Goal: Task Accomplishment & Management: Manage account settings

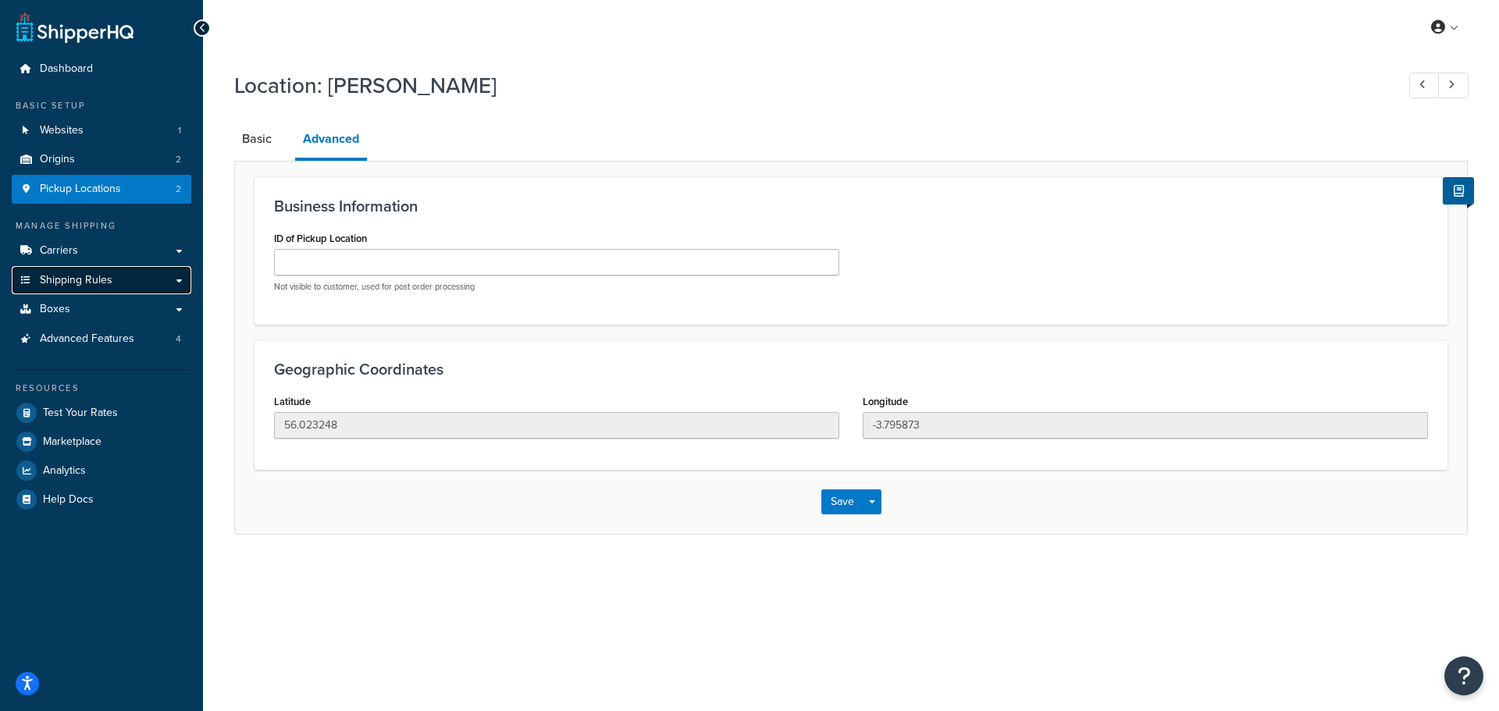
click at [71, 276] on span "Shipping Rules" at bounding box center [76, 280] width 73 height 13
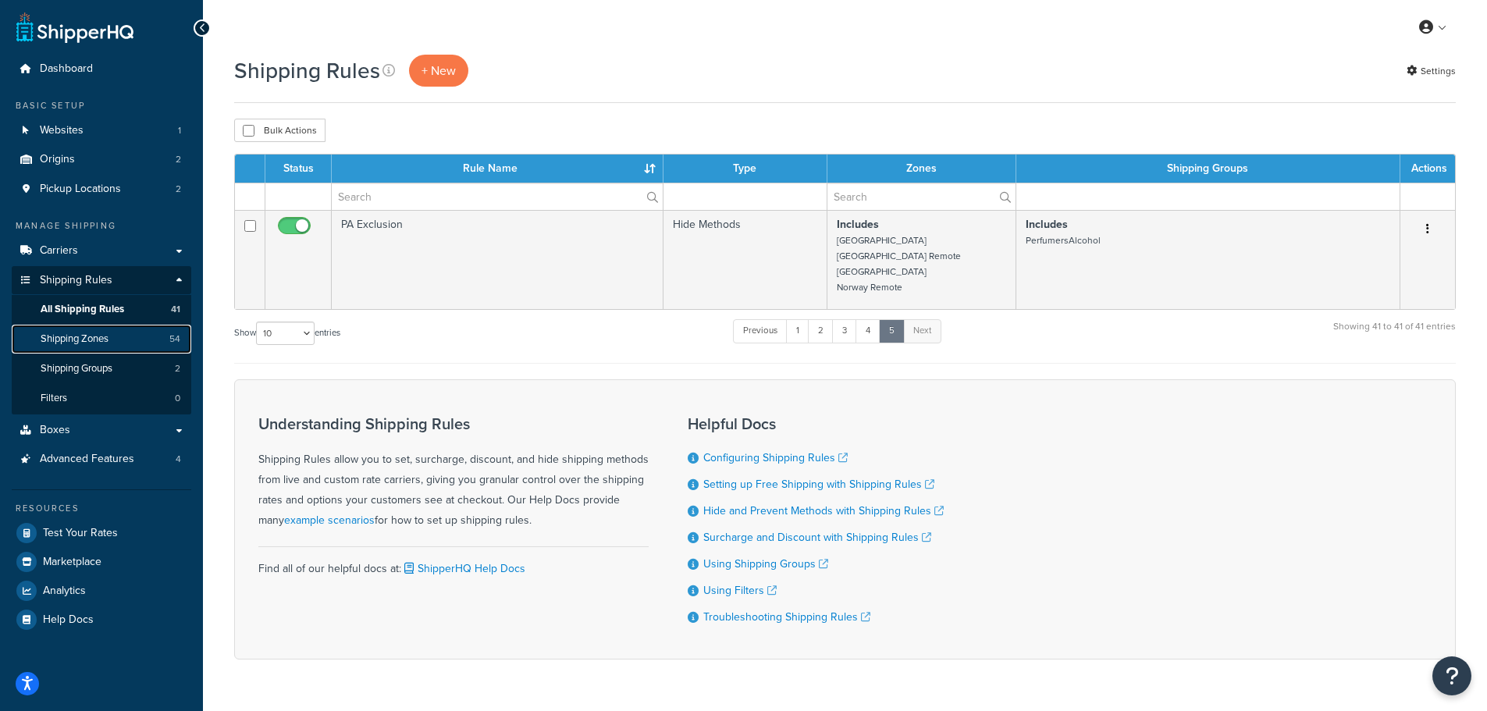
click at [79, 337] on span "Shipping Zones" at bounding box center [75, 339] width 68 height 13
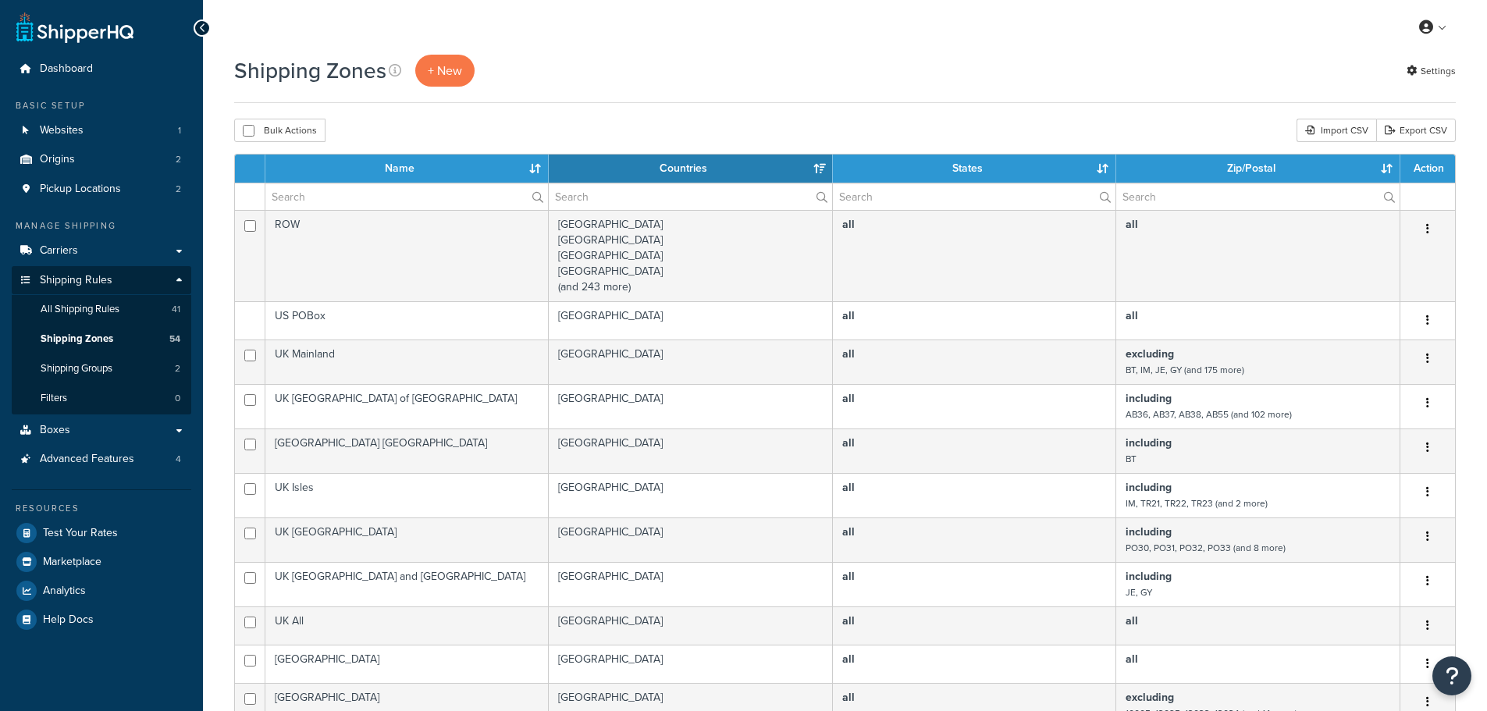
select select "15"
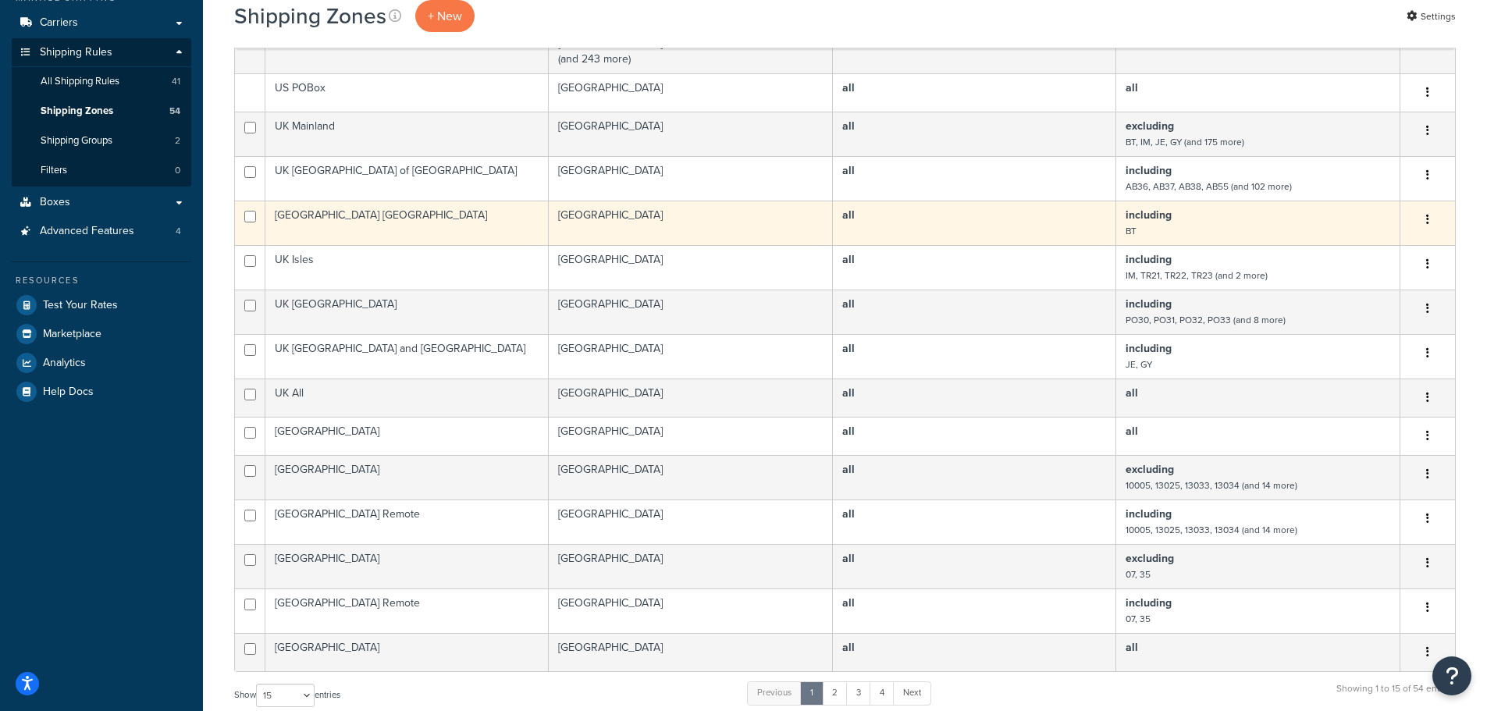
scroll to position [234, 0]
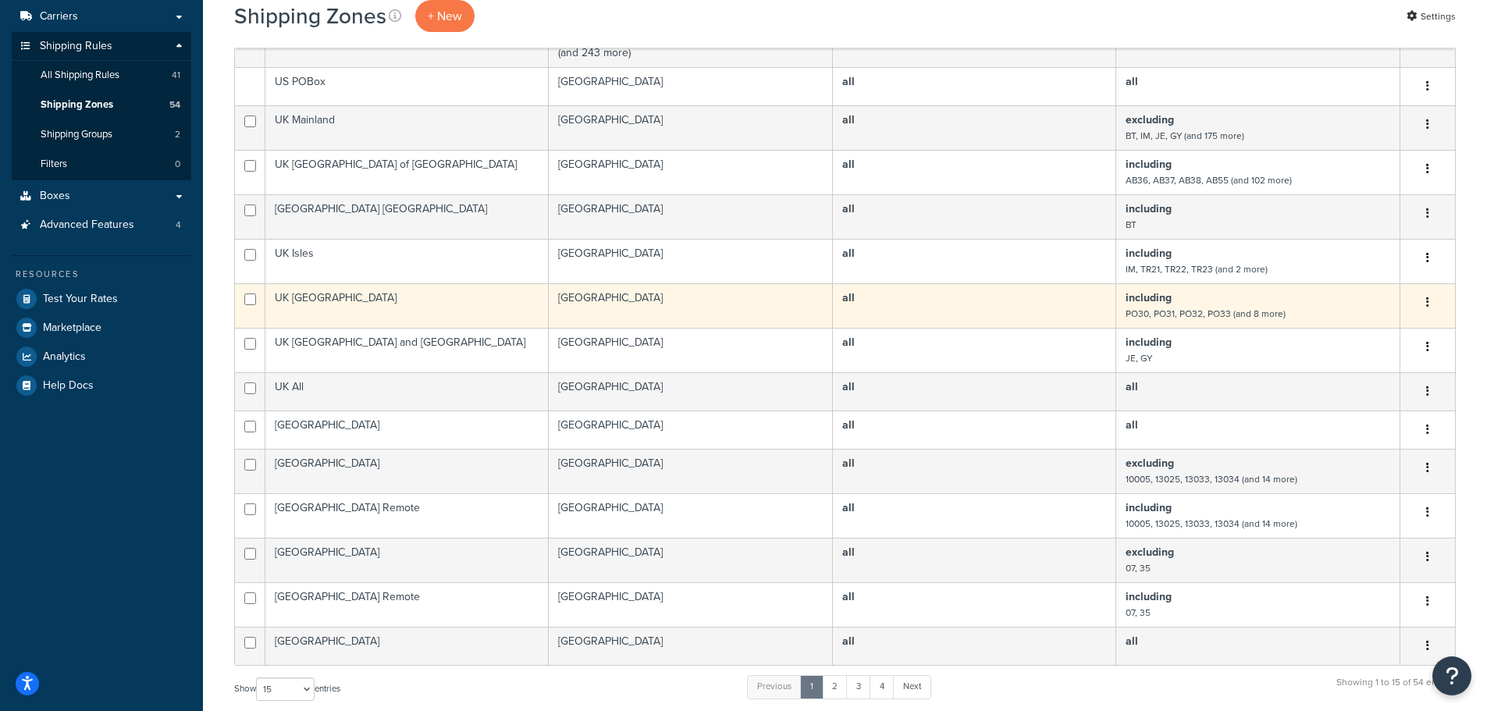
click at [347, 303] on td "UK Isle of Wight" at bounding box center [406, 305] width 283 height 45
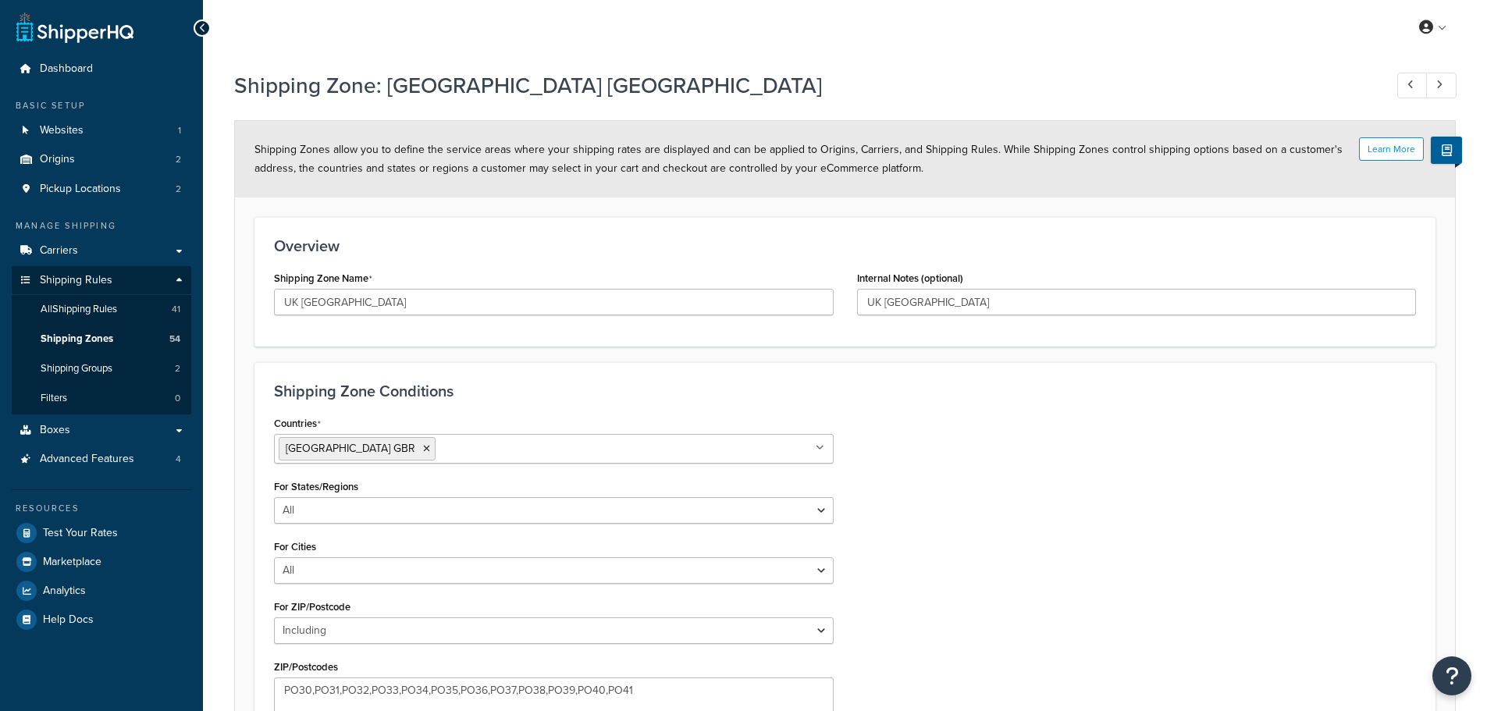
select select "including"
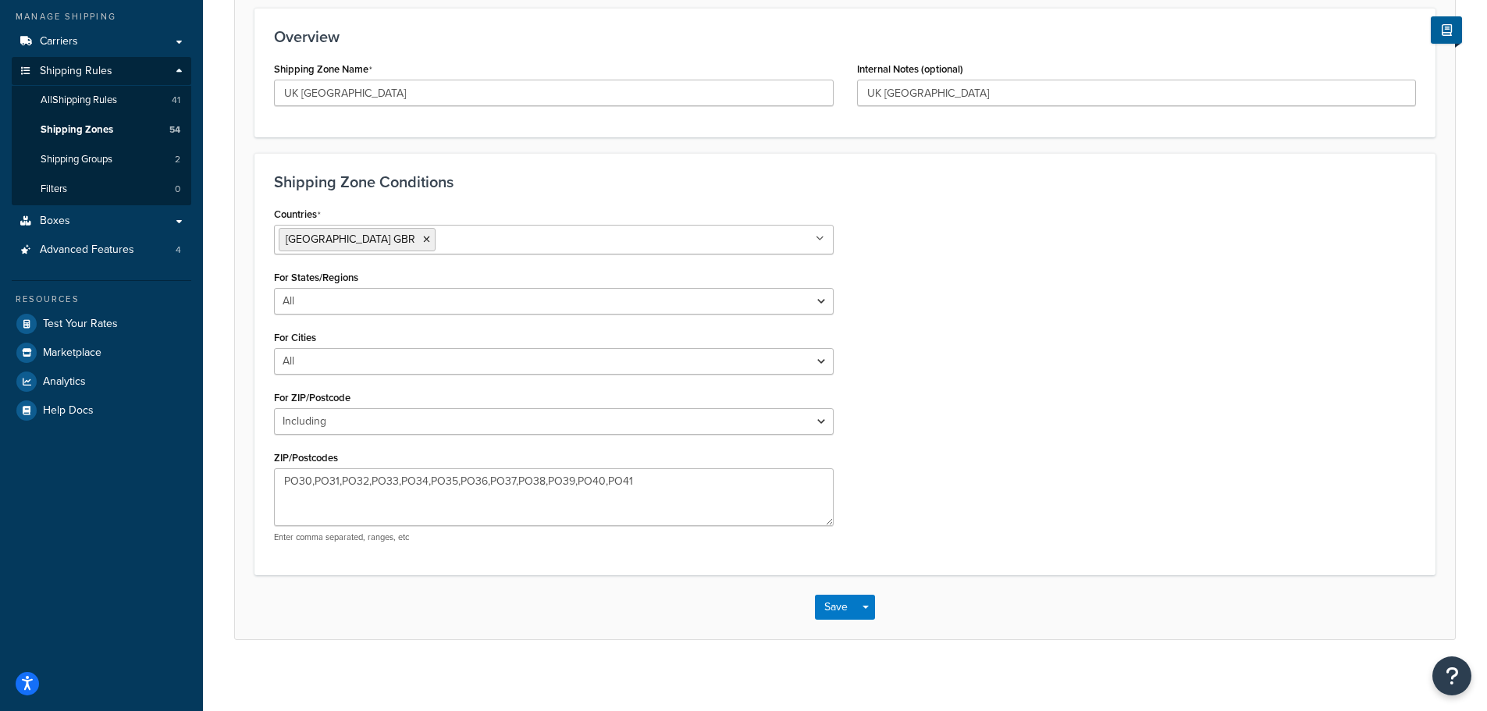
scroll to position [216, 0]
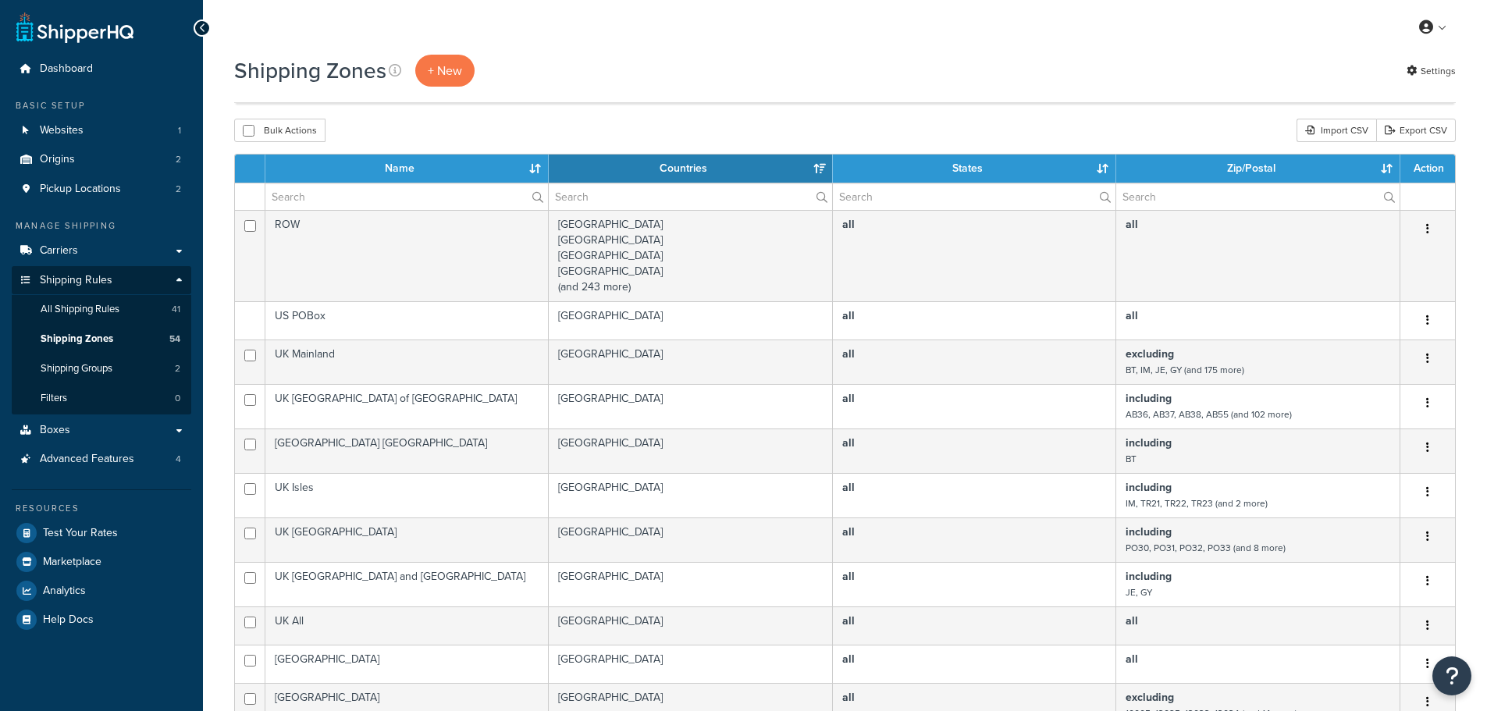
select select "15"
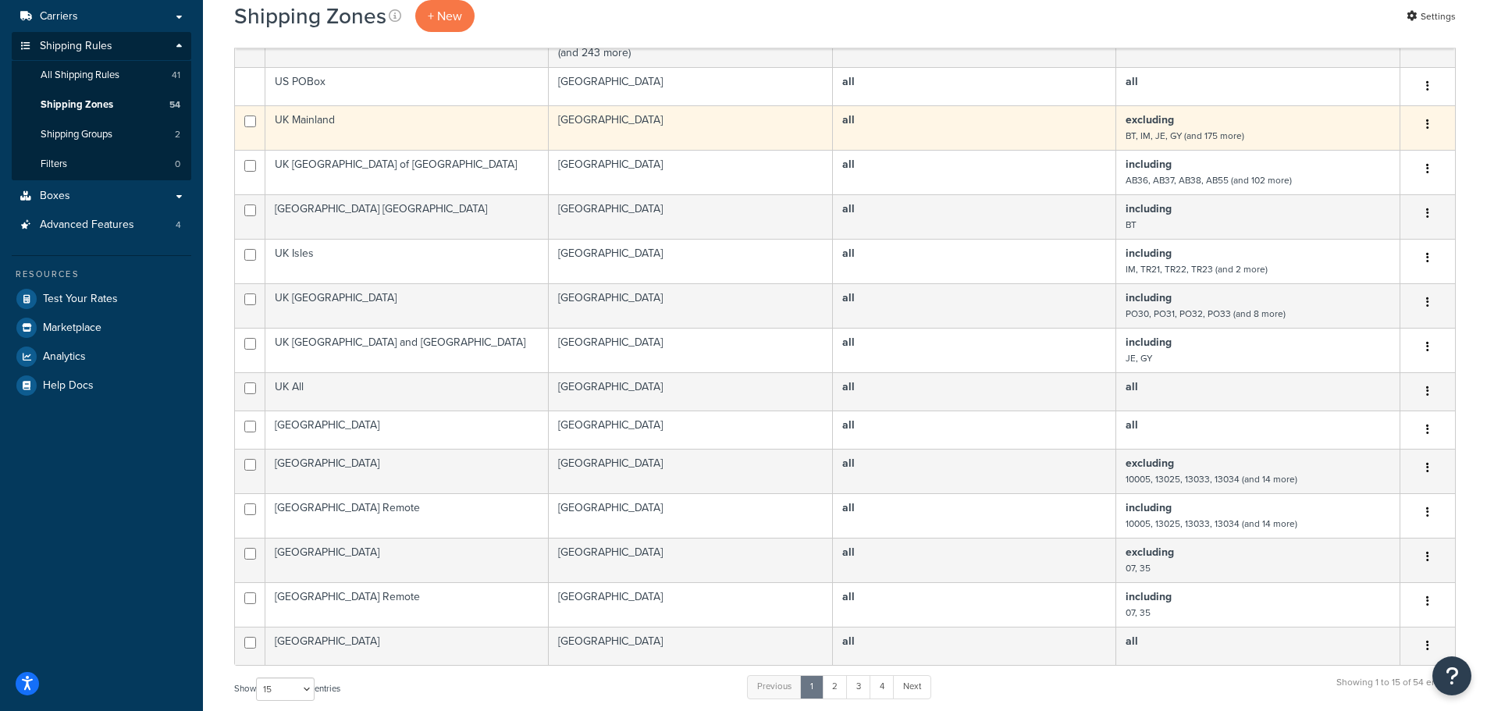
click at [445, 123] on td "UK Mainland" at bounding box center [406, 127] width 283 height 45
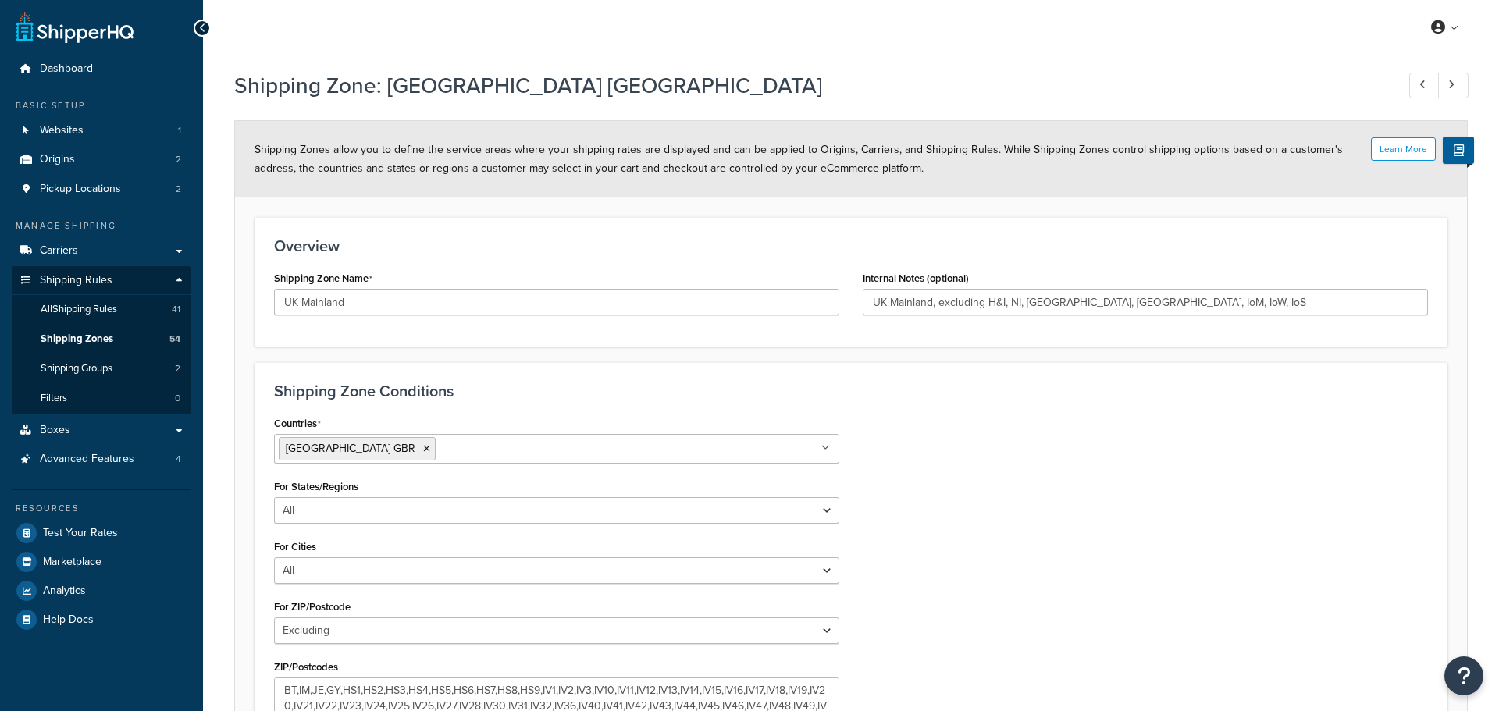
select select "excluding"
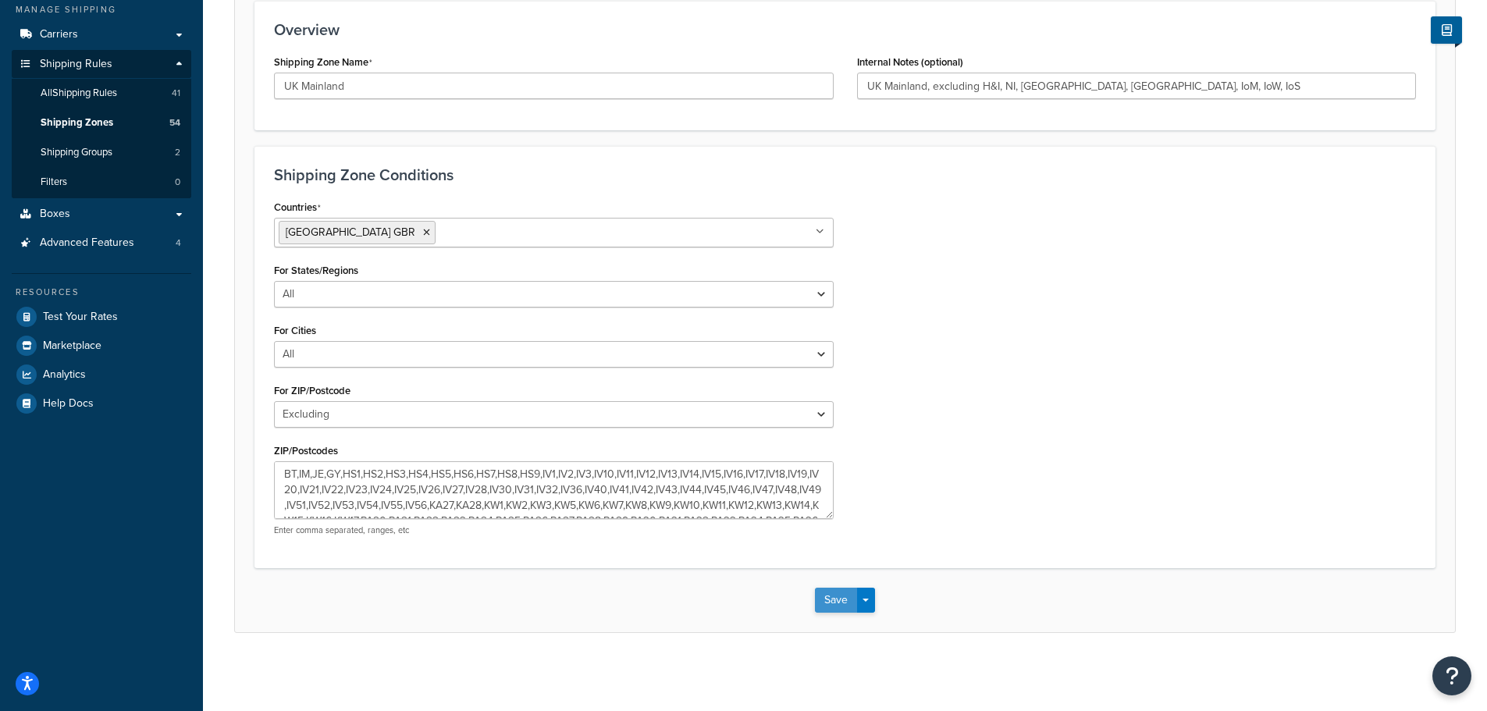
click at [836, 603] on button "Save" at bounding box center [836, 600] width 42 height 25
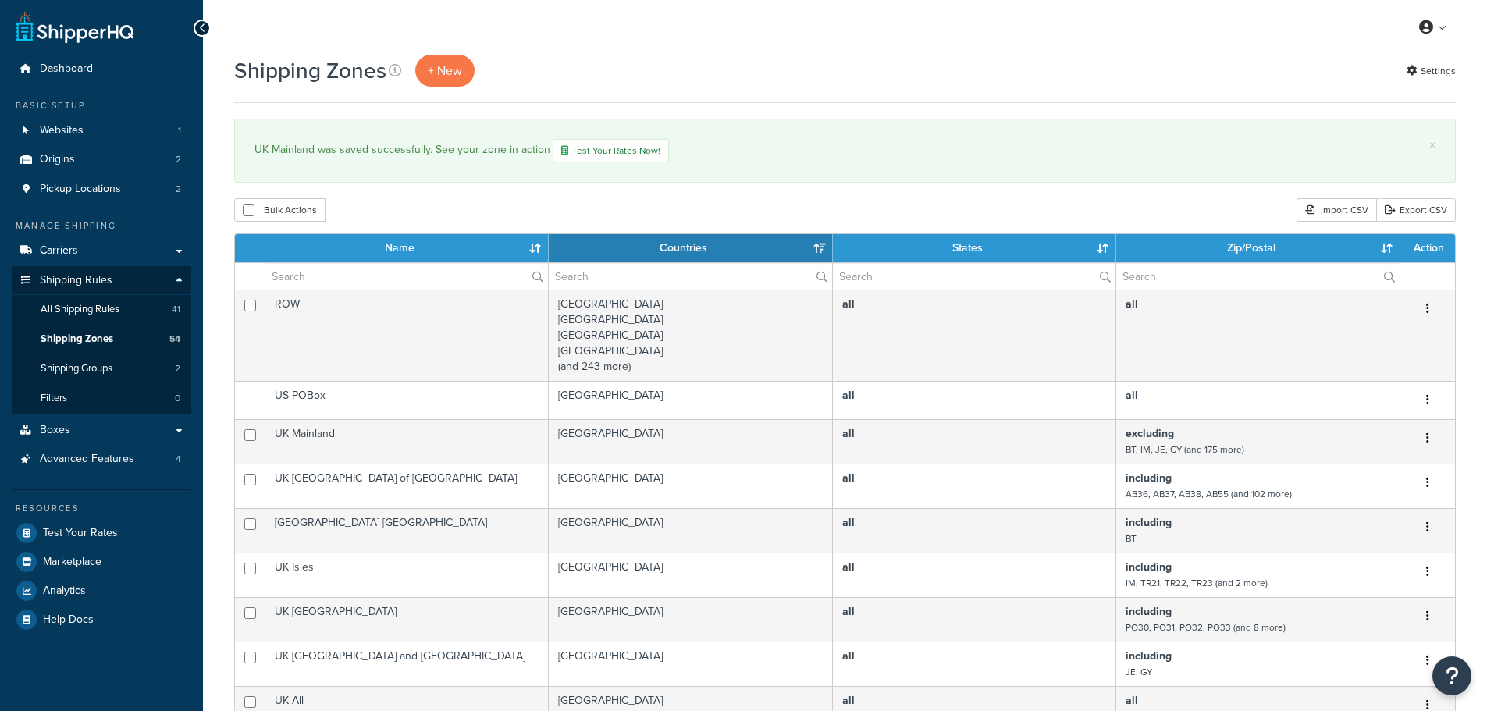
select select "15"
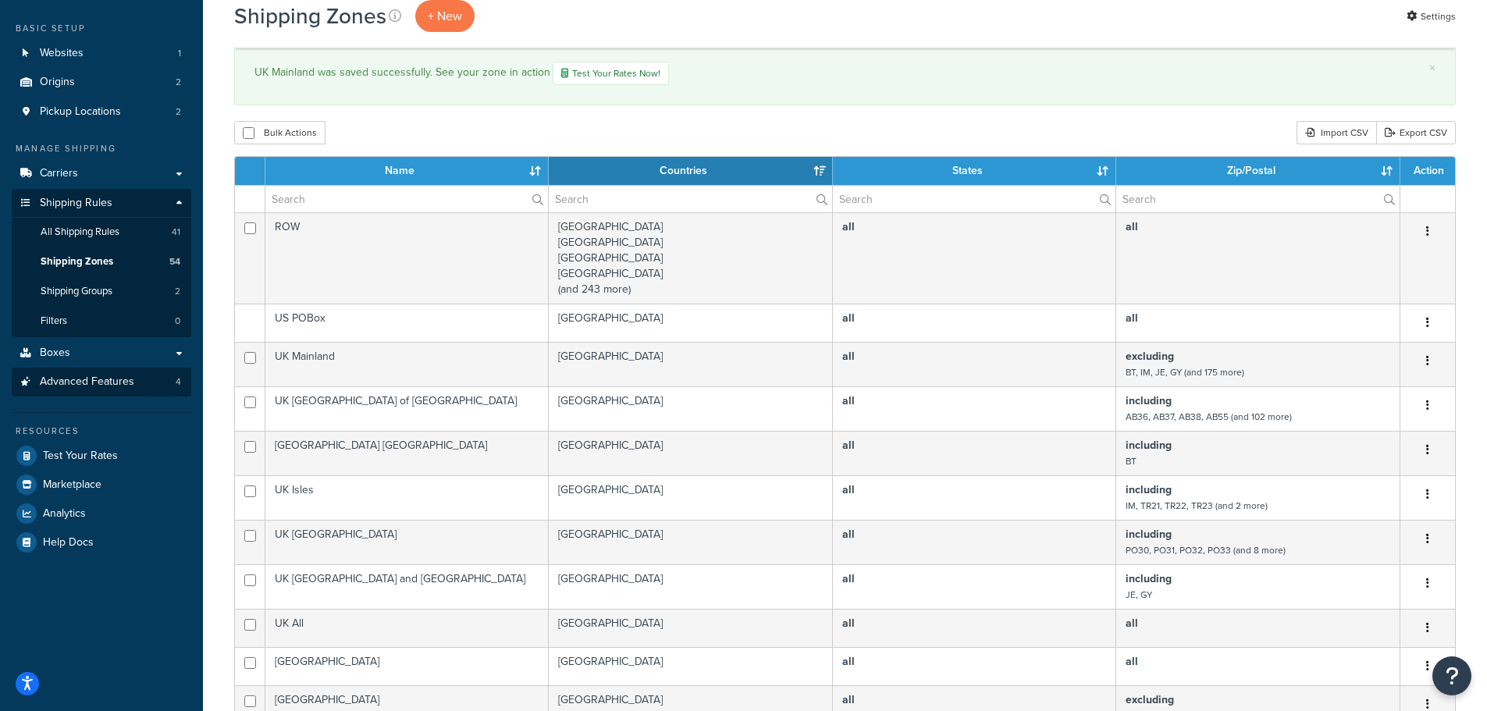
scroll to position [78, 0]
click at [53, 355] on span "Boxes" at bounding box center [55, 352] width 30 height 13
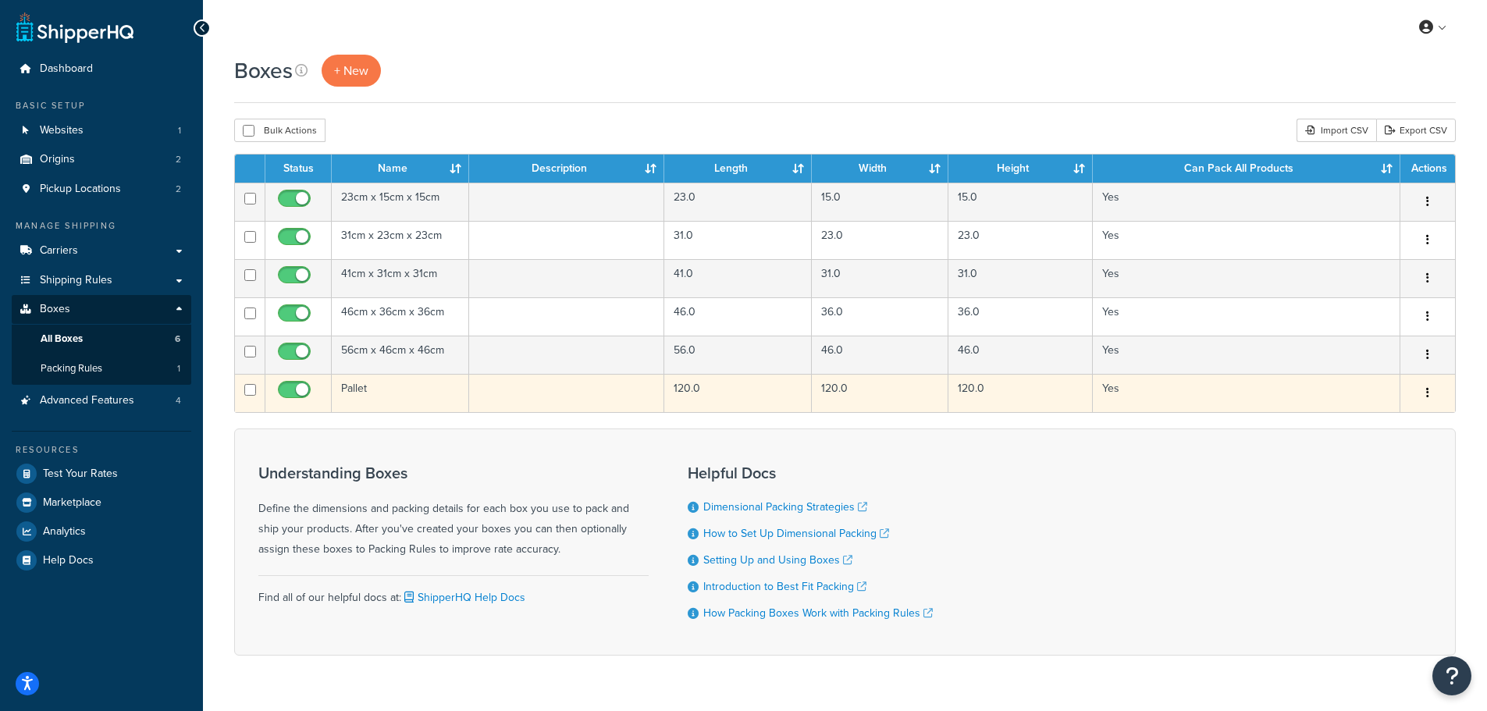
click at [408, 390] on td "Pallet" at bounding box center [400, 393] width 137 height 38
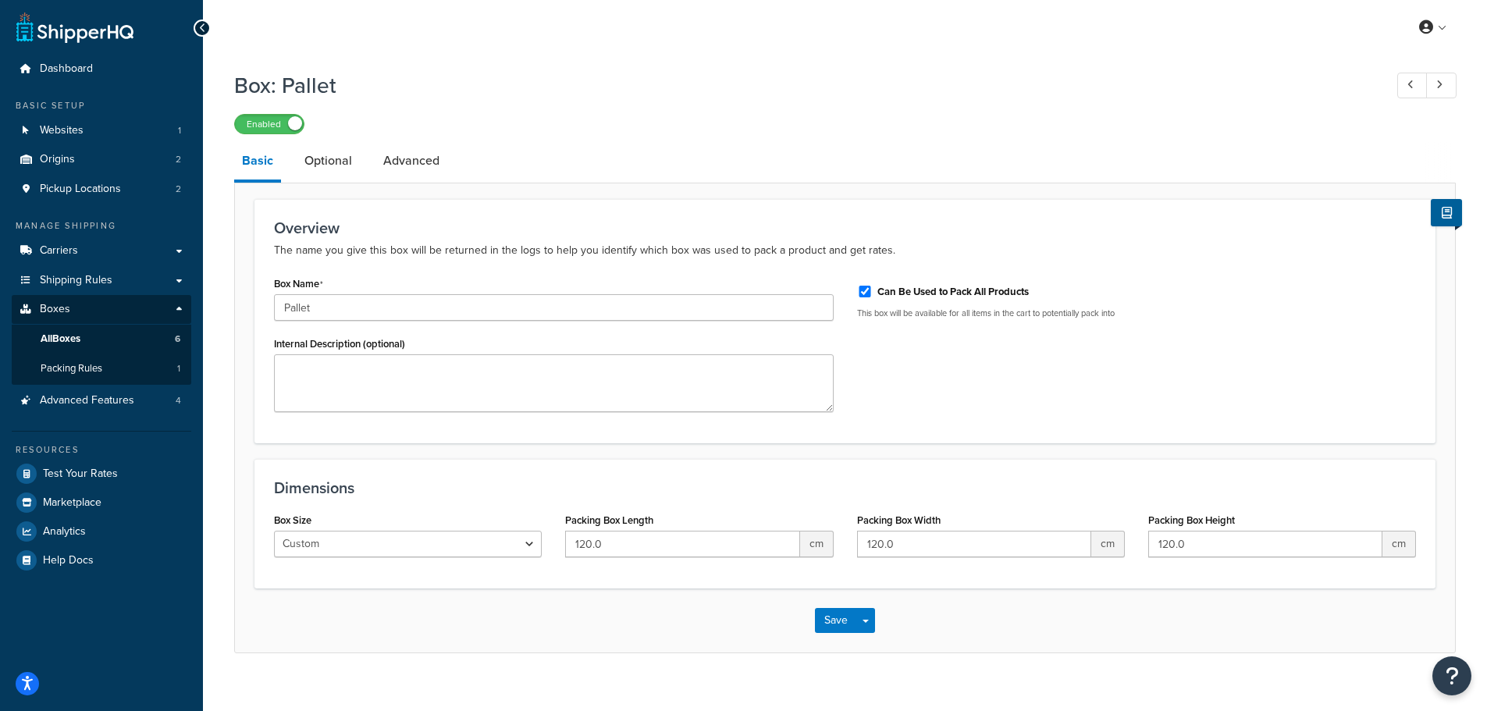
scroll to position [22, 0]
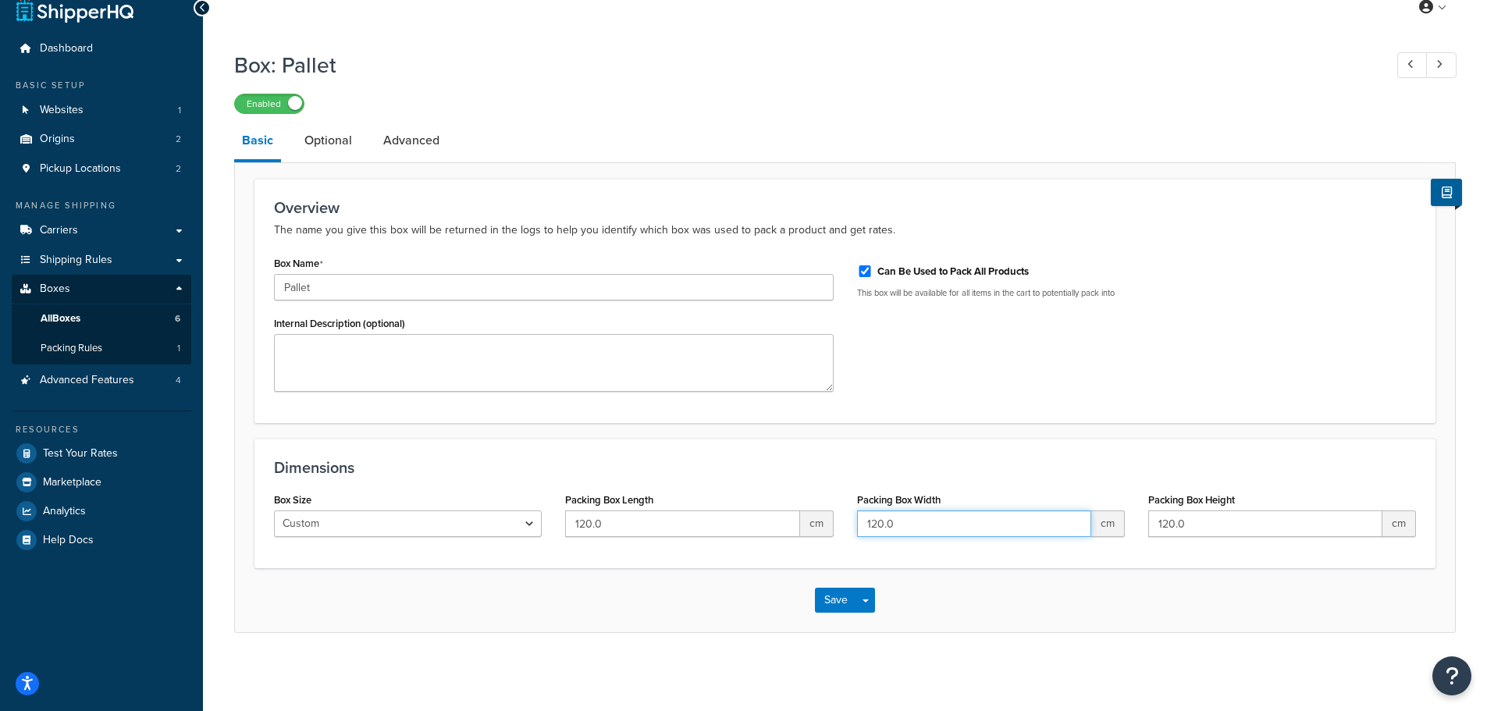
drag, startPoint x: 894, startPoint y: 521, endPoint x: 853, endPoint y: 524, distance: 41.5
click at [853, 524] on div "Packing Box Width 120.0 cm" at bounding box center [991, 519] width 291 height 60
type input "80"
click at [839, 459] on h3 "Dimensions" at bounding box center [845, 467] width 1142 height 17
click at [833, 600] on button "Save" at bounding box center [836, 600] width 42 height 25
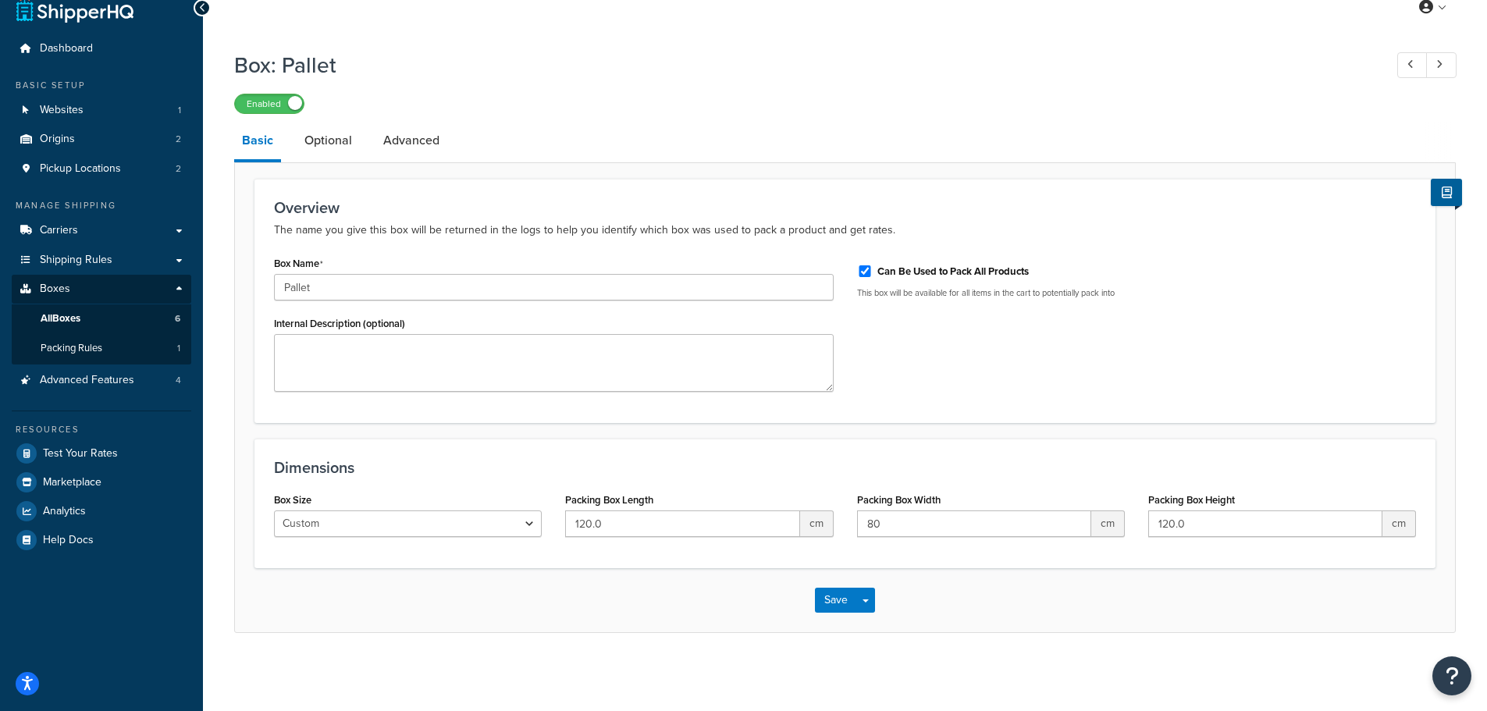
scroll to position [0, 0]
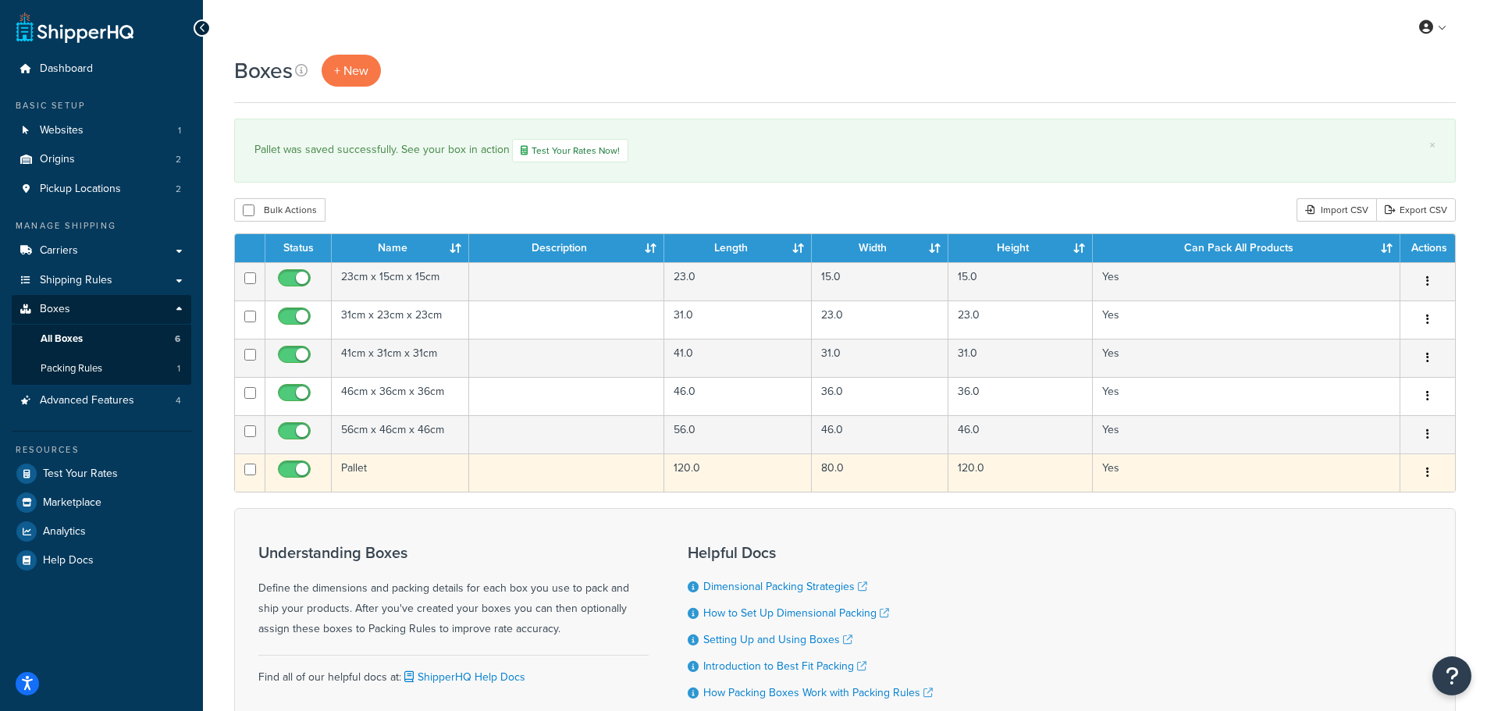
click at [386, 467] on td "Pallet" at bounding box center [400, 473] width 137 height 38
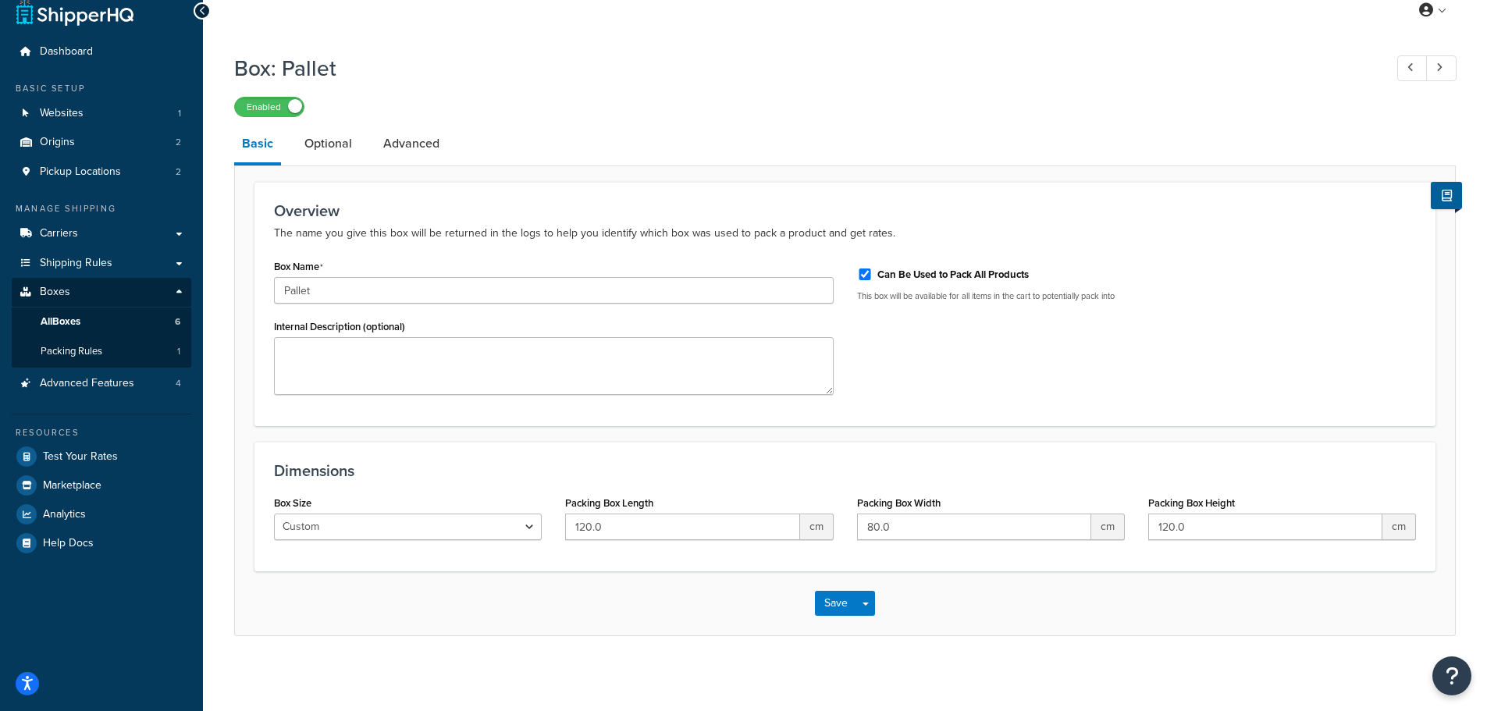
scroll to position [22, 0]
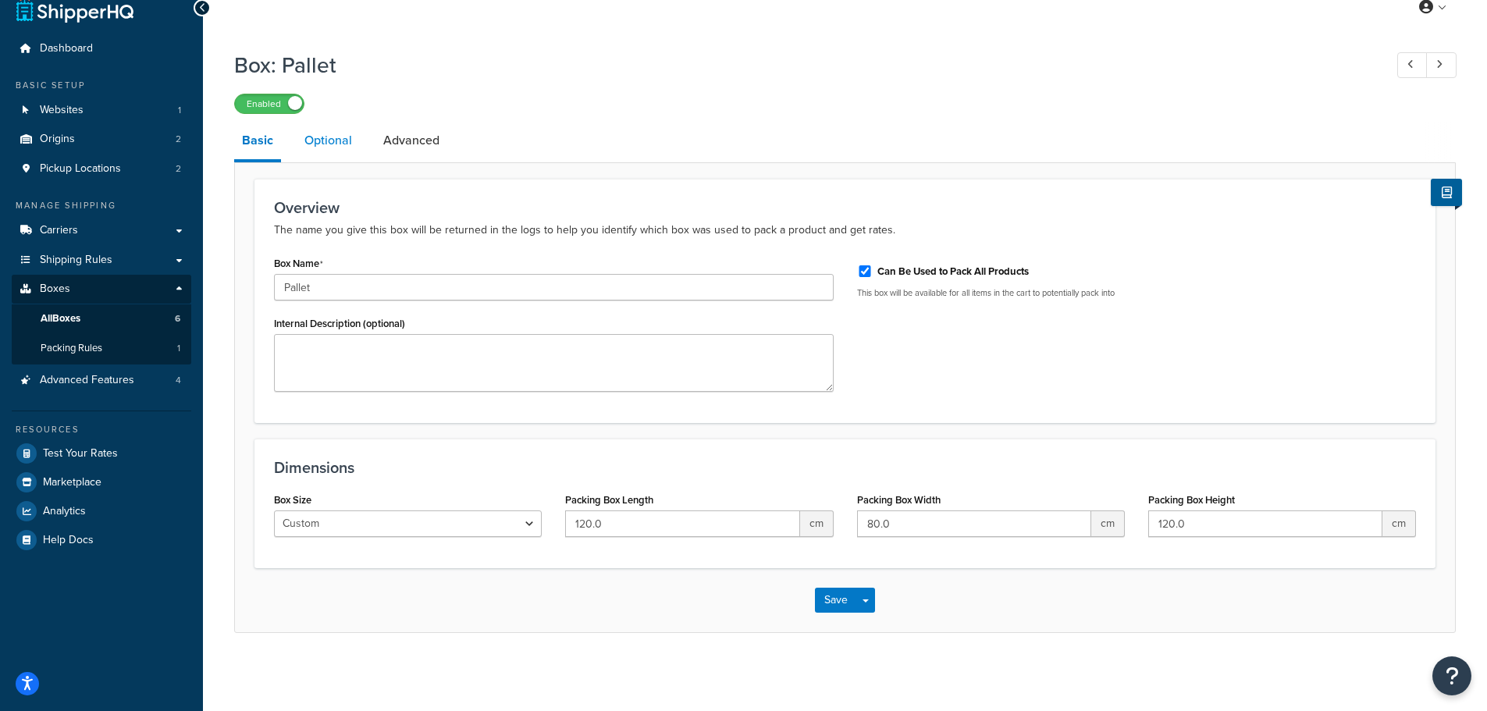
click at [340, 140] on link "Optional" at bounding box center [328, 140] width 63 height 37
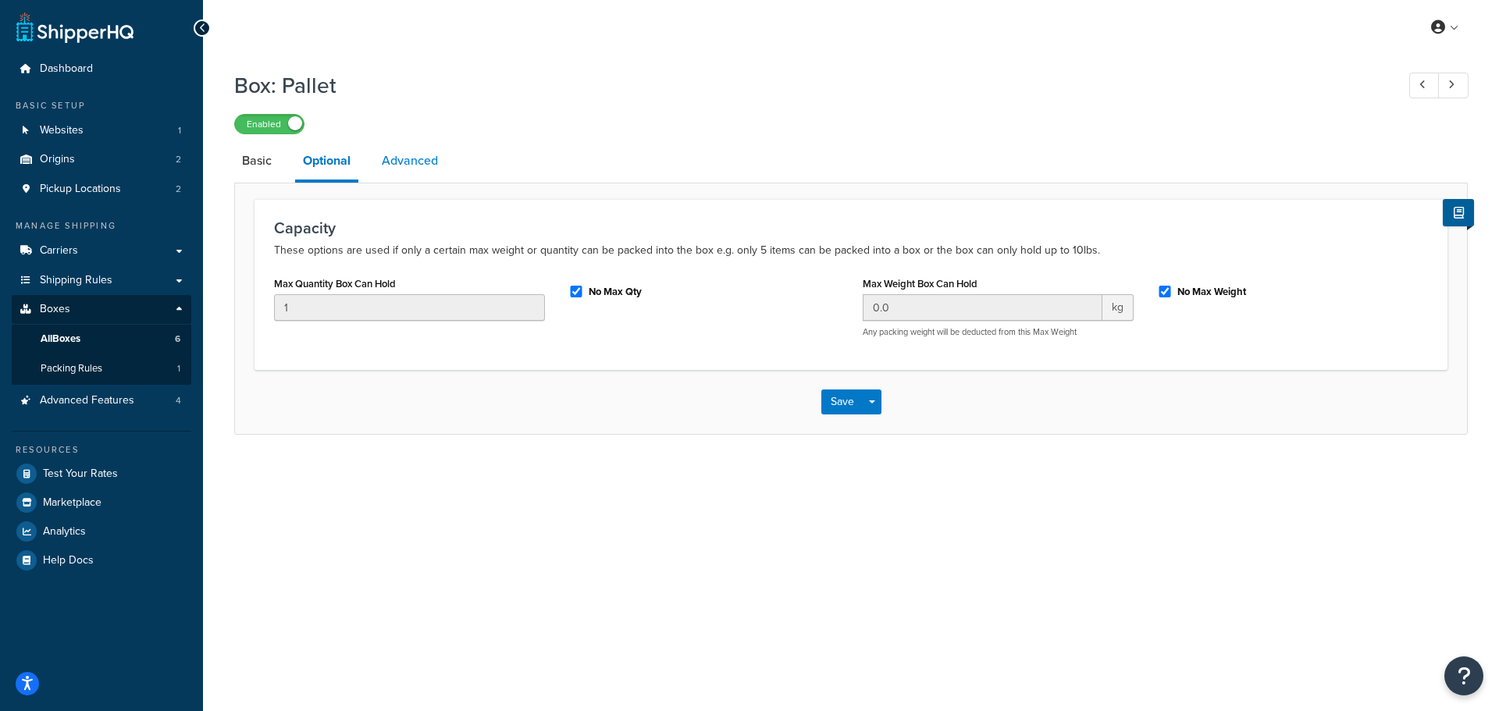
click at [426, 161] on link "Advanced" at bounding box center [410, 160] width 72 height 37
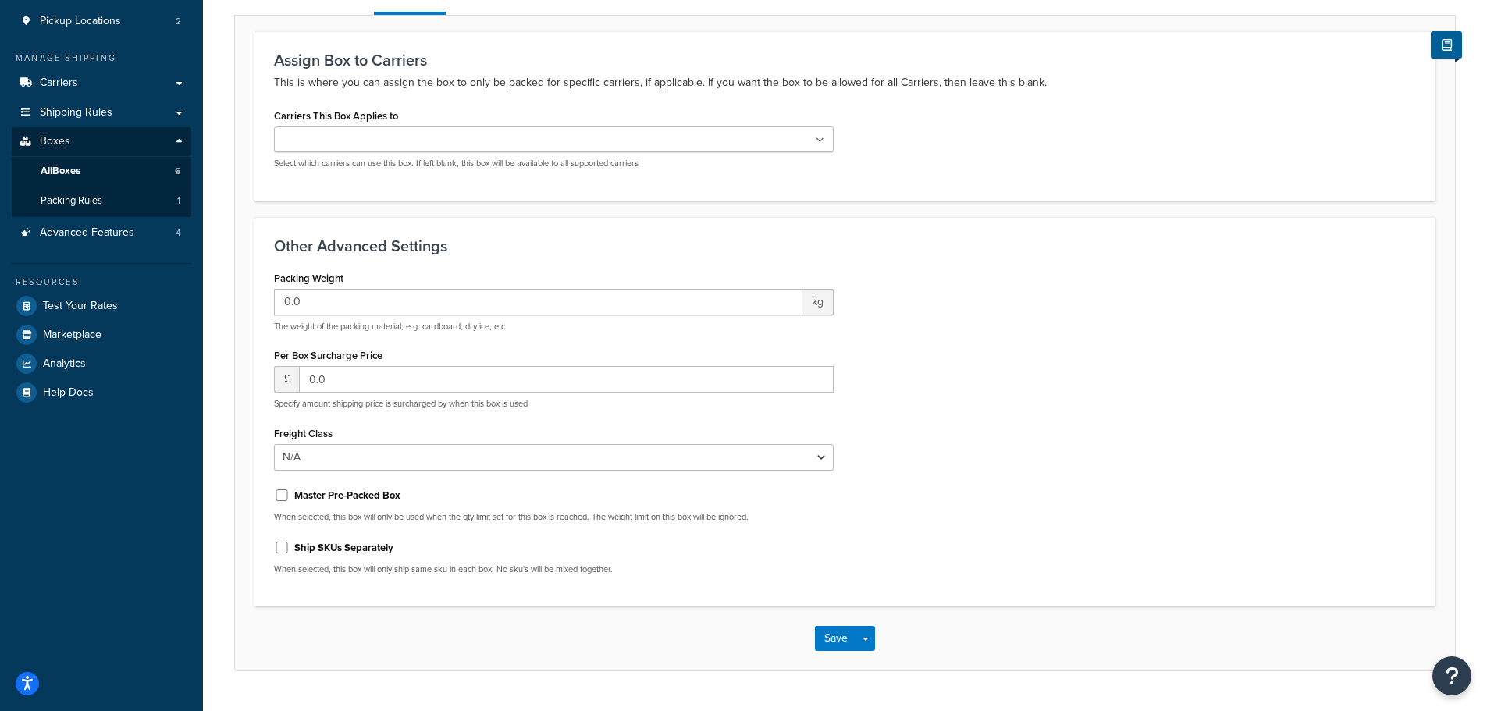
scroll to position [130, 0]
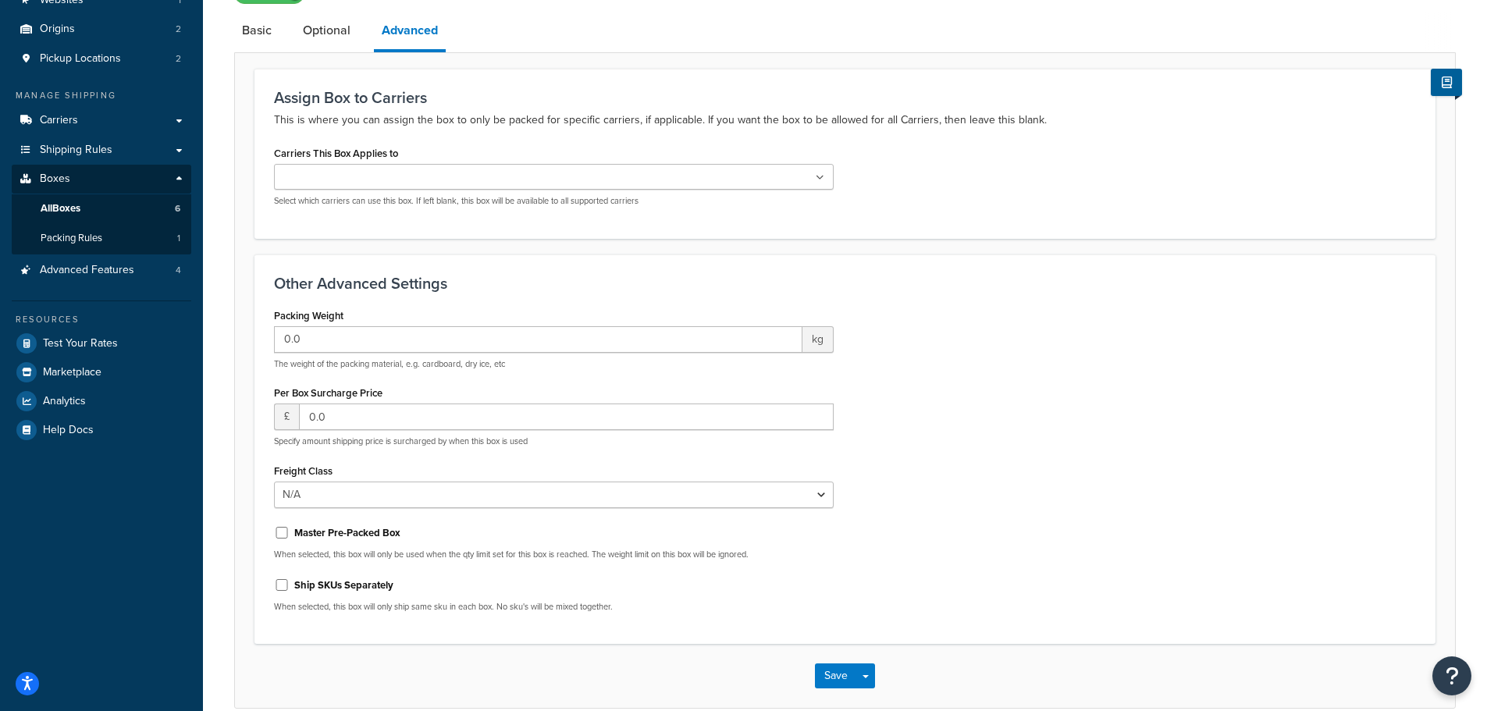
click at [337, 166] on ul at bounding box center [554, 177] width 560 height 26
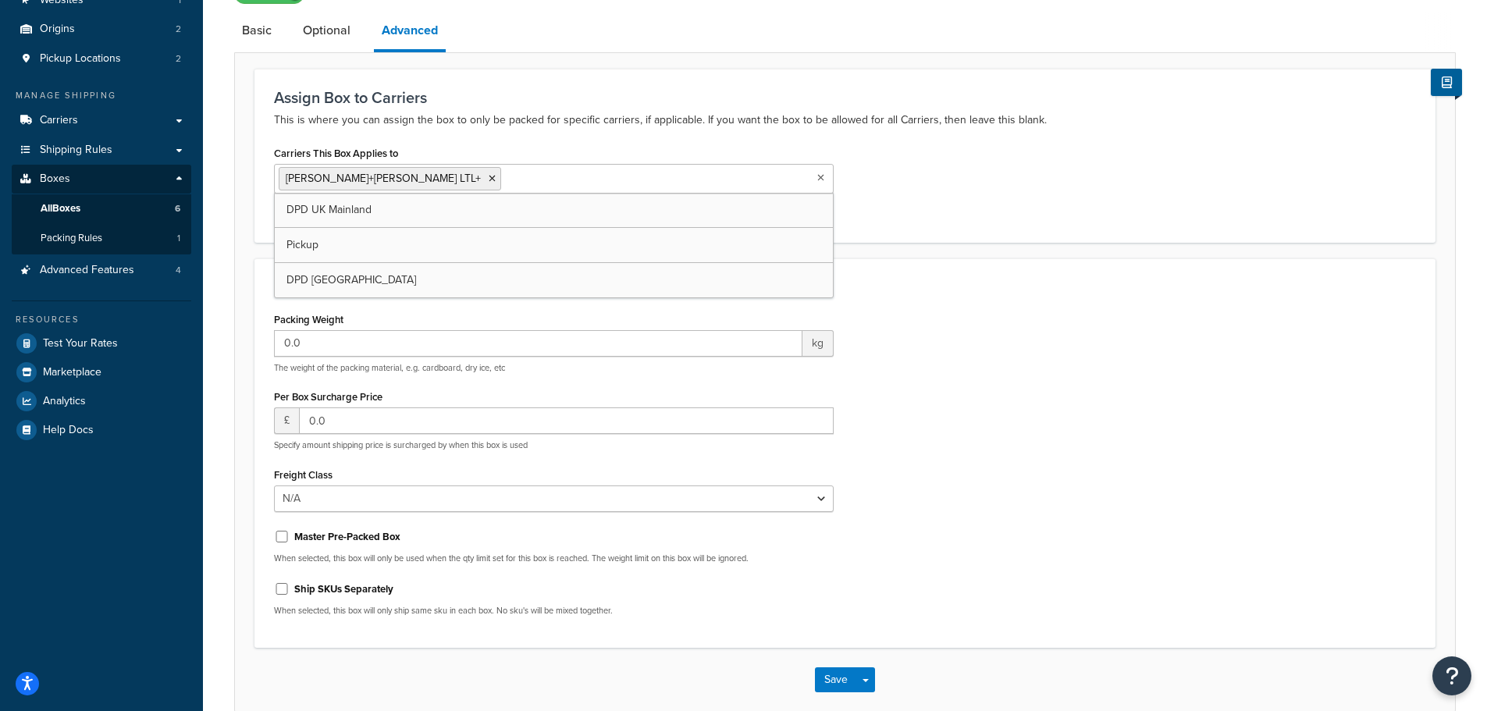
click at [505, 179] on input "Carriers This Box Applies to" at bounding box center [574, 177] width 138 height 17
click at [996, 208] on div "Carriers This Box Applies to [PERSON_NAME]+[PERSON_NAME] LTL+ DPD UK Mainland P…" at bounding box center [845, 182] width 1166 height 80
click at [834, 677] on button "Save" at bounding box center [836, 680] width 42 height 25
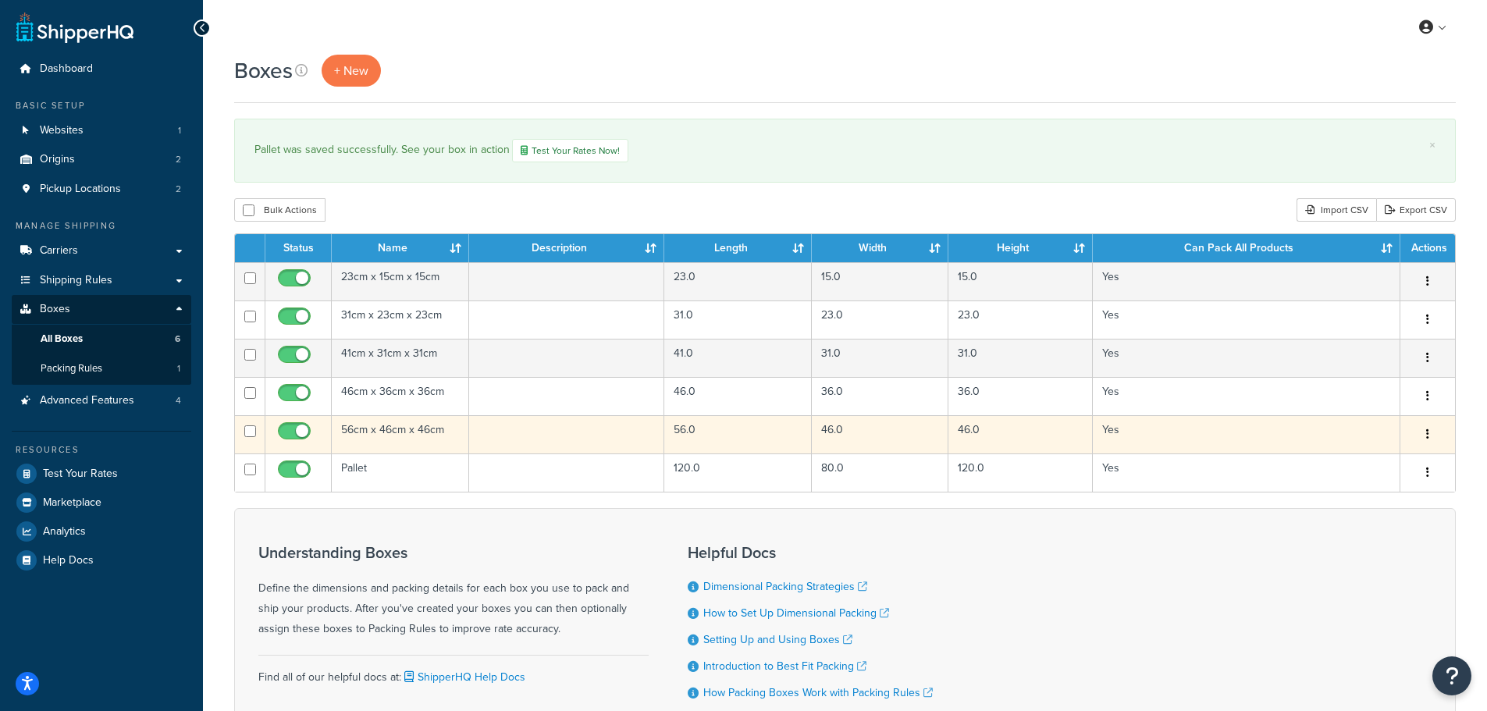
click at [383, 434] on td "56cm x 46cm x 46cm" at bounding box center [400, 434] width 137 height 38
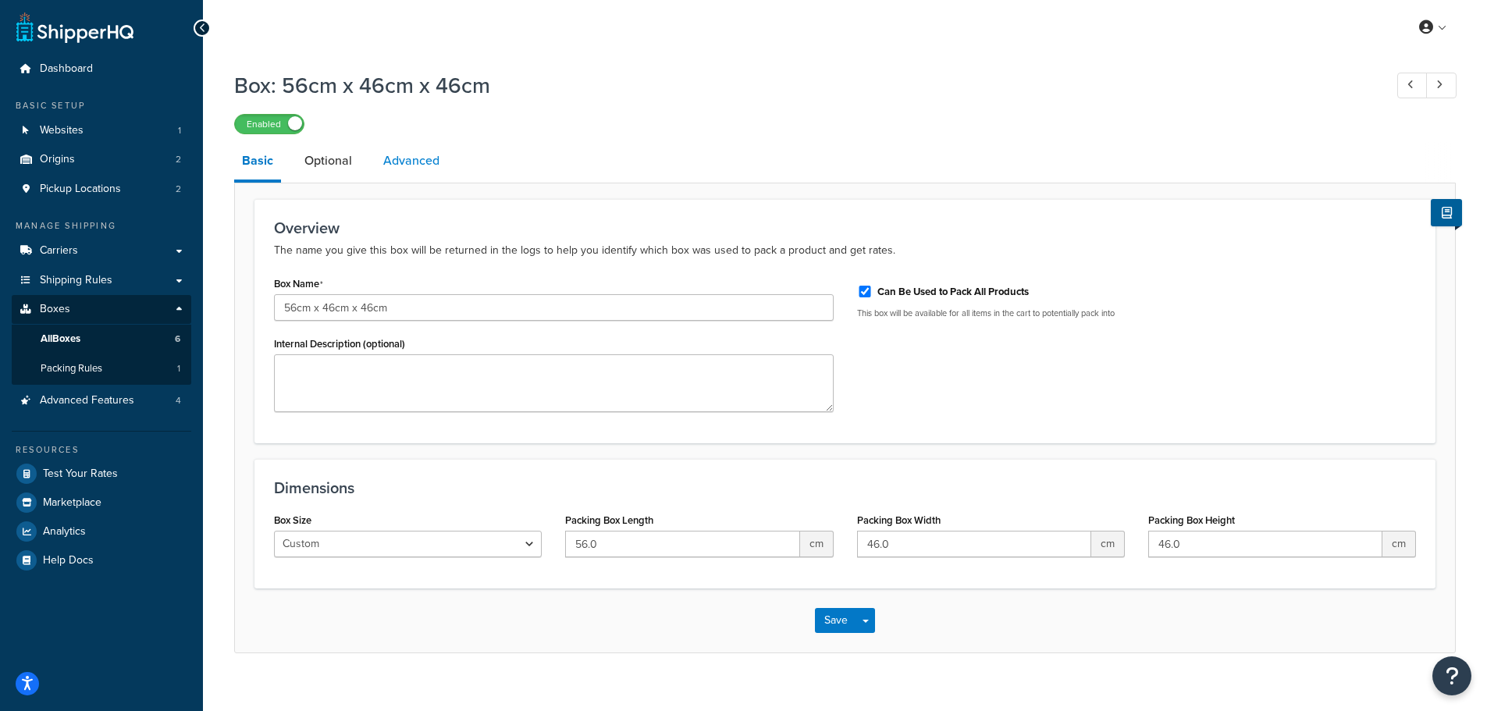
click at [400, 166] on link "Advanced" at bounding box center [412, 160] width 72 height 37
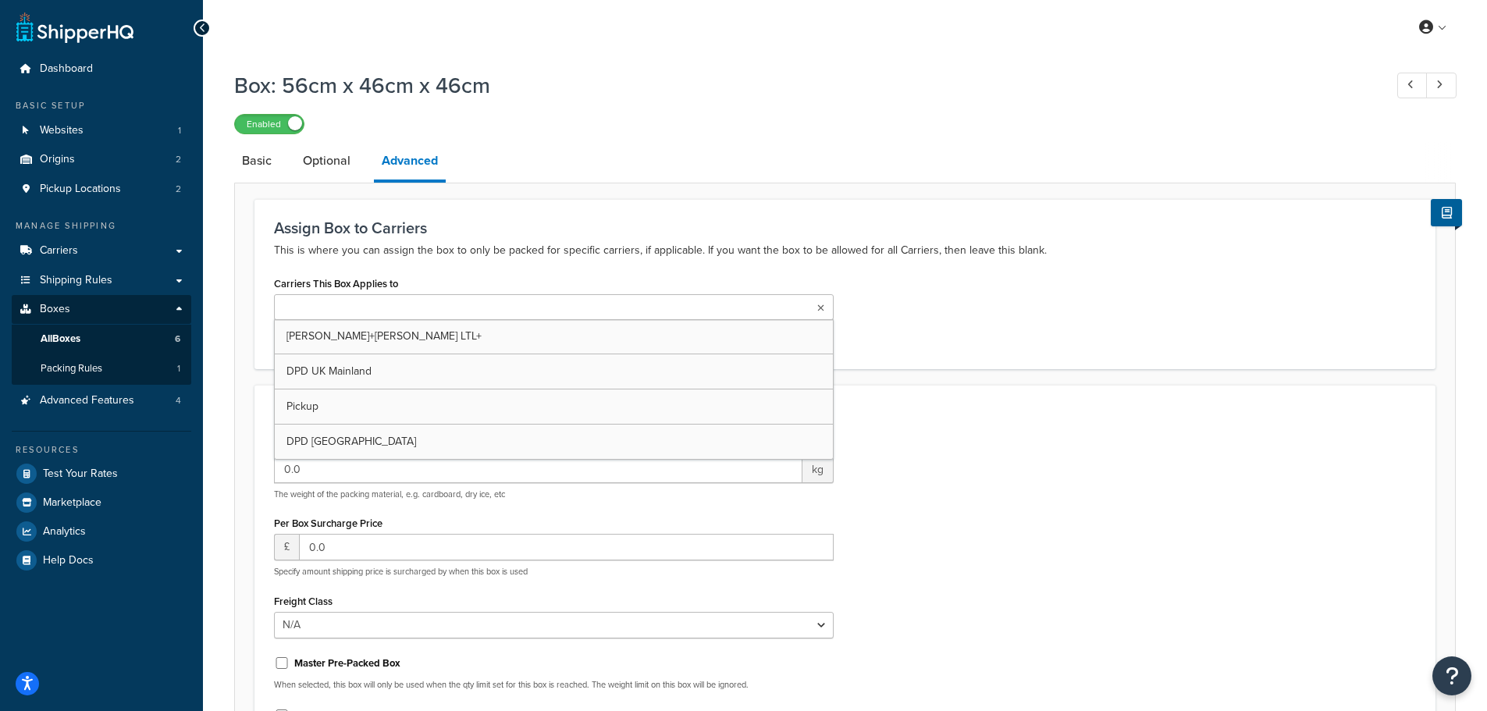
click at [361, 301] on input "Carriers This Box Applies to" at bounding box center [348, 308] width 138 height 17
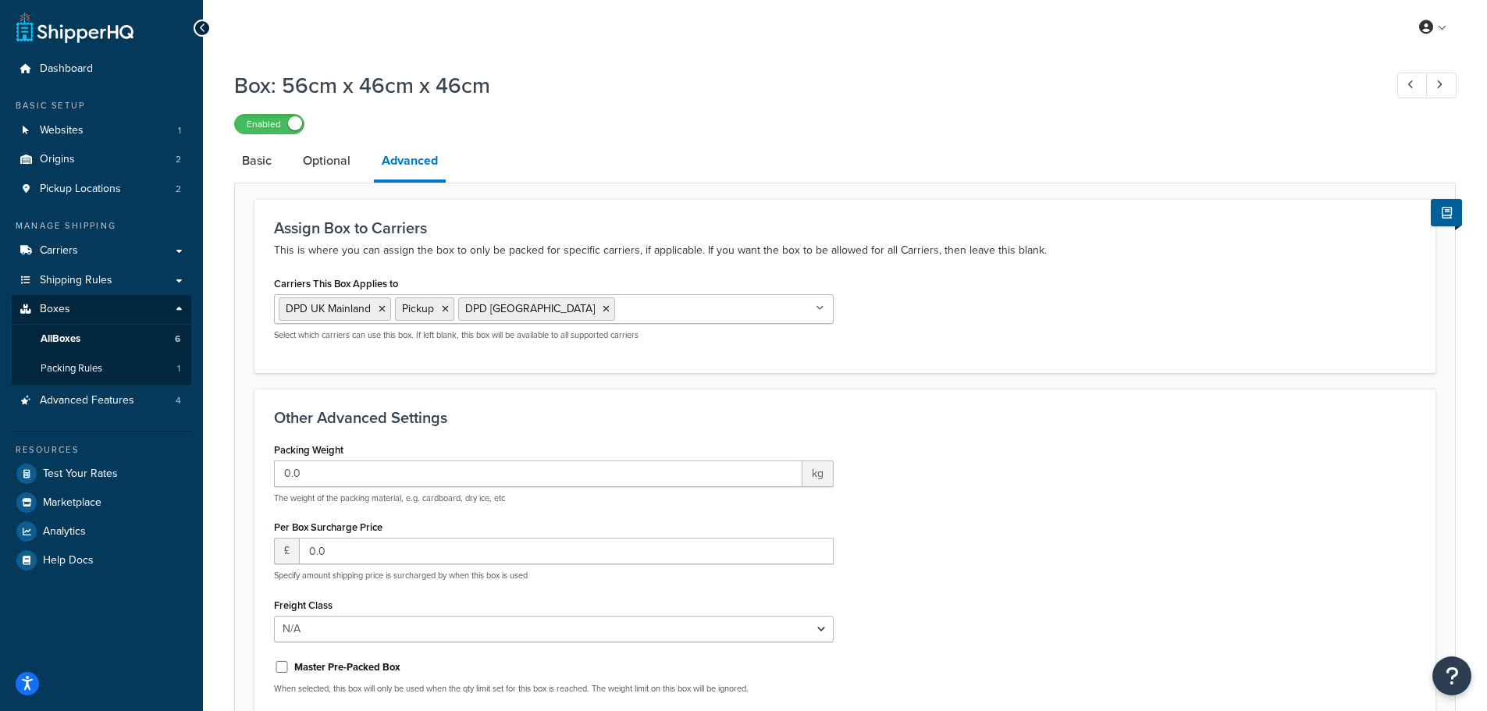
click at [958, 358] on div "Assign Box to Carriers This is where you can assign the box to only be packed f…" at bounding box center [845, 285] width 1181 height 173
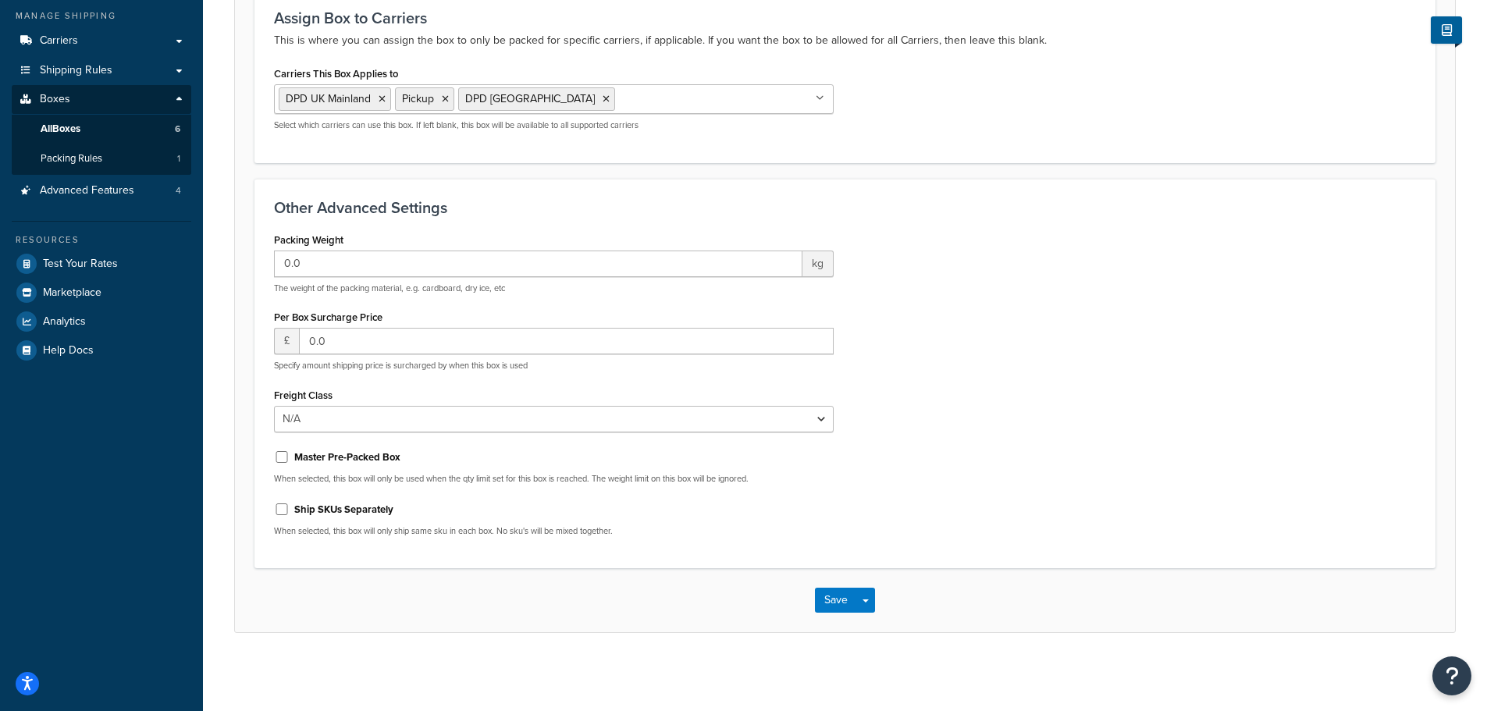
click at [810, 590] on div "Save Save Dropdown Save and Edit Save and Duplicate Save and Create New" at bounding box center [845, 600] width 1220 height 64
click at [835, 607] on button "Save" at bounding box center [836, 600] width 42 height 25
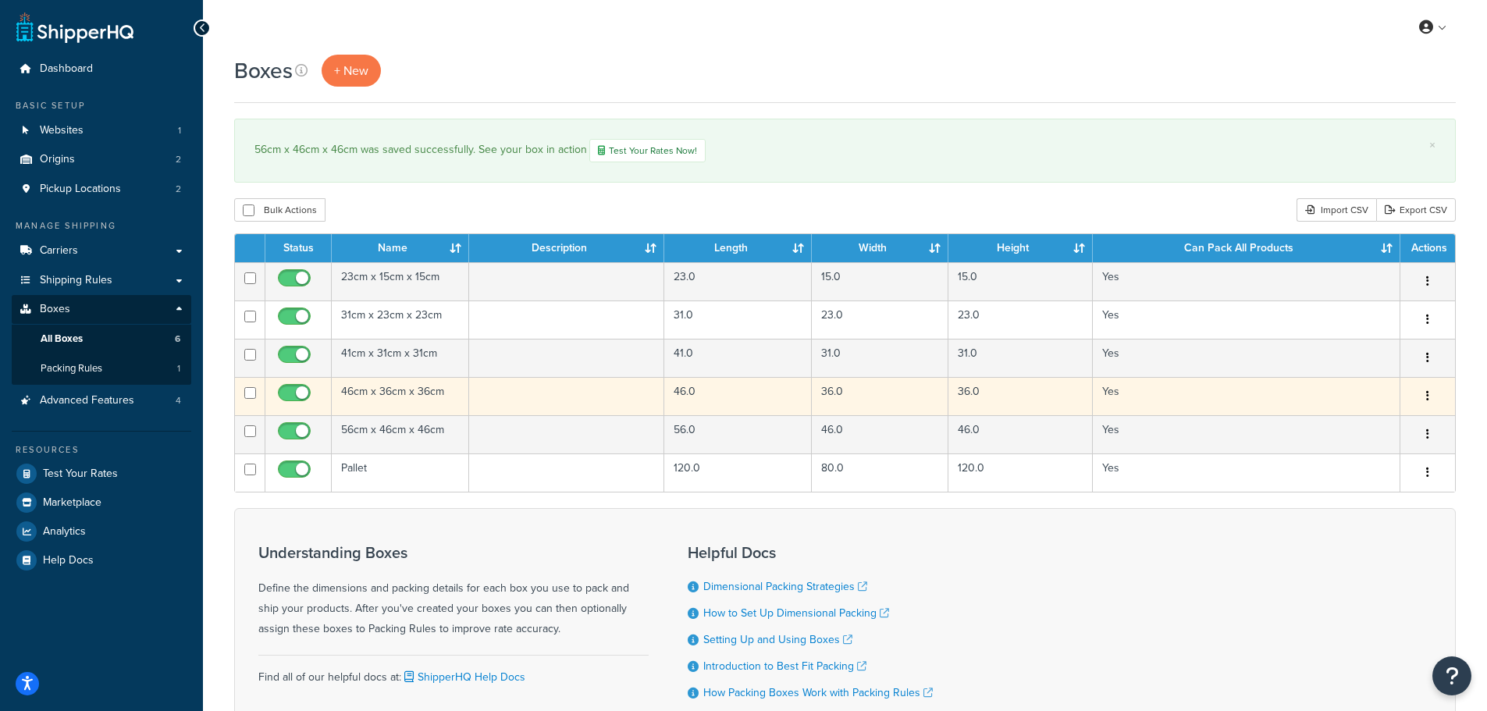
click at [393, 397] on td "46cm x 36cm x 36cm" at bounding box center [400, 396] width 137 height 38
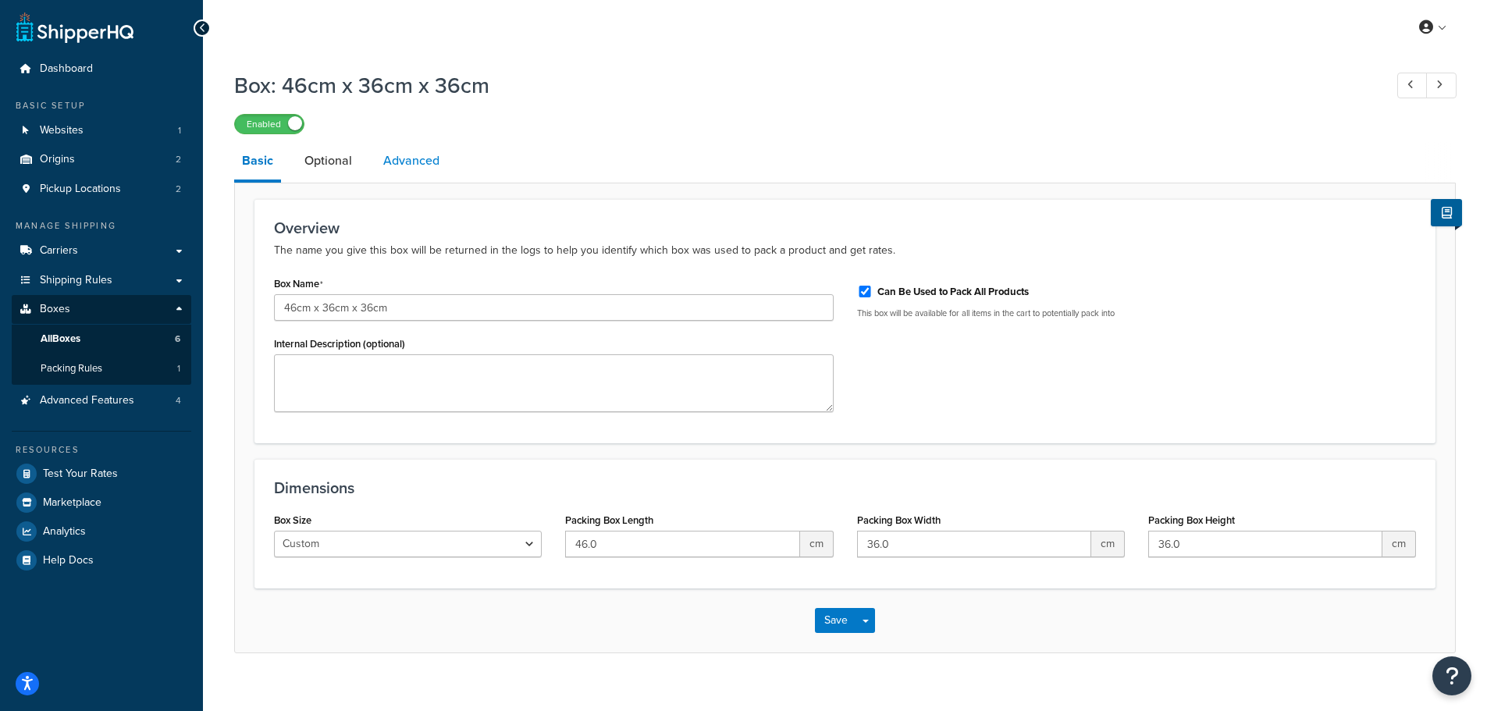
click at [394, 167] on link "Advanced" at bounding box center [412, 160] width 72 height 37
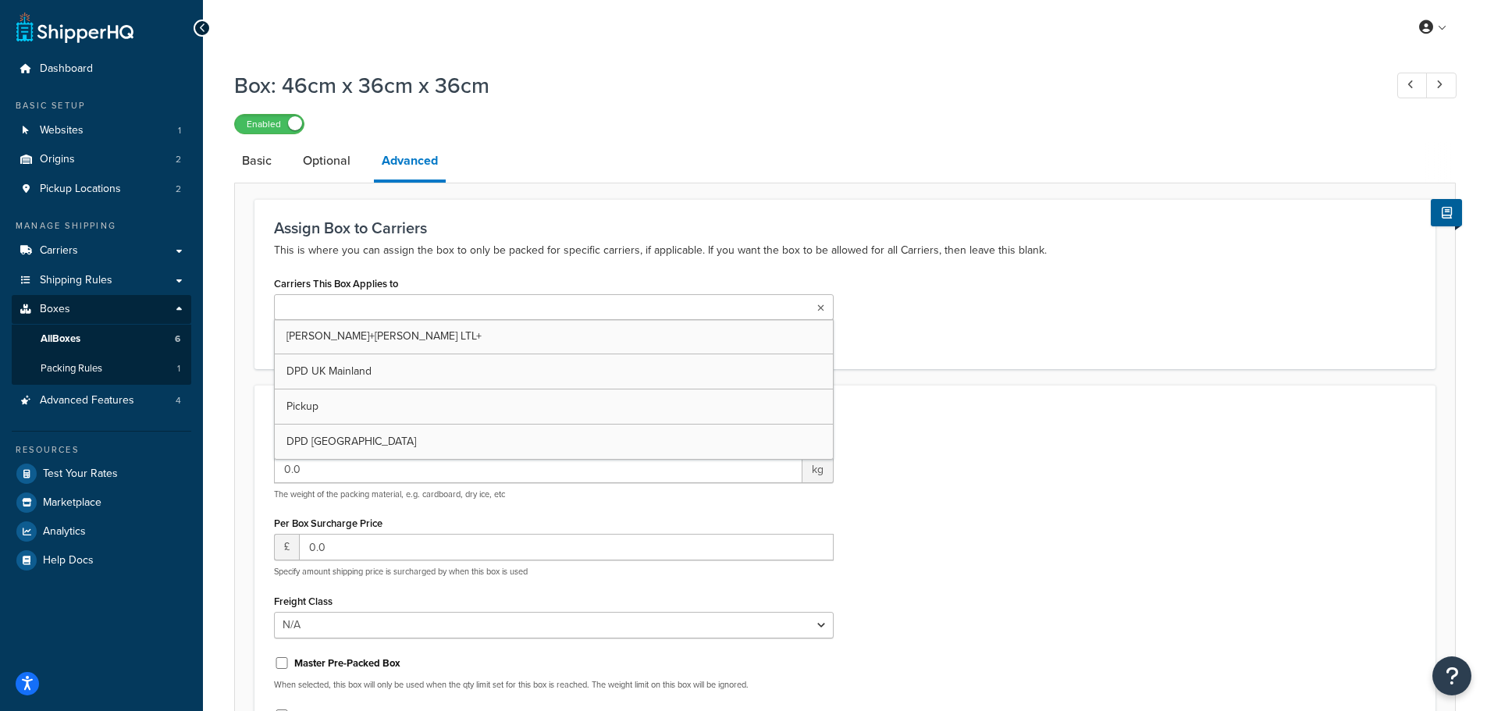
click at [378, 297] on ul at bounding box center [554, 307] width 560 height 26
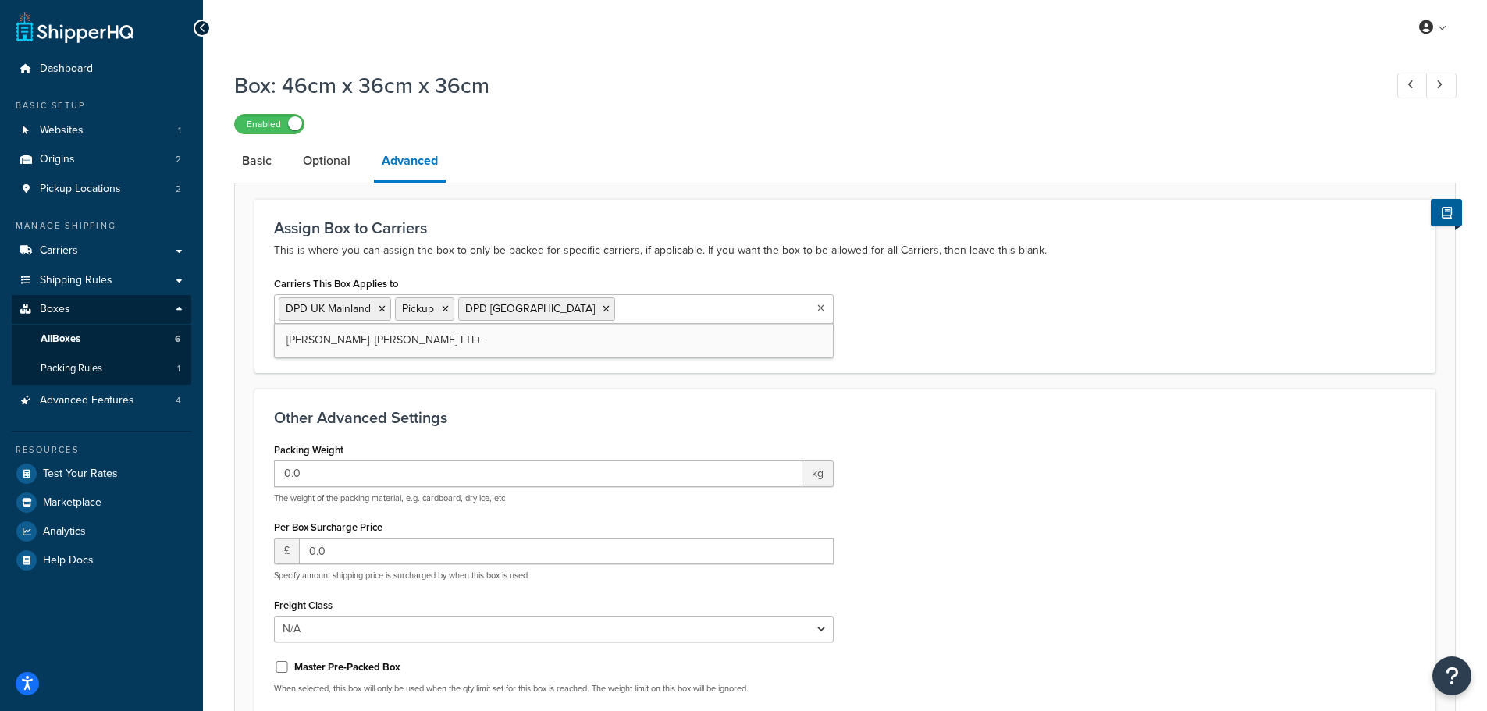
click at [950, 335] on div "Carriers This Box Applies to DPD UK Mainland Pickup DPD Europe [PERSON_NAME]+[P…" at bounding box center [845, 312] width 1166 height 80
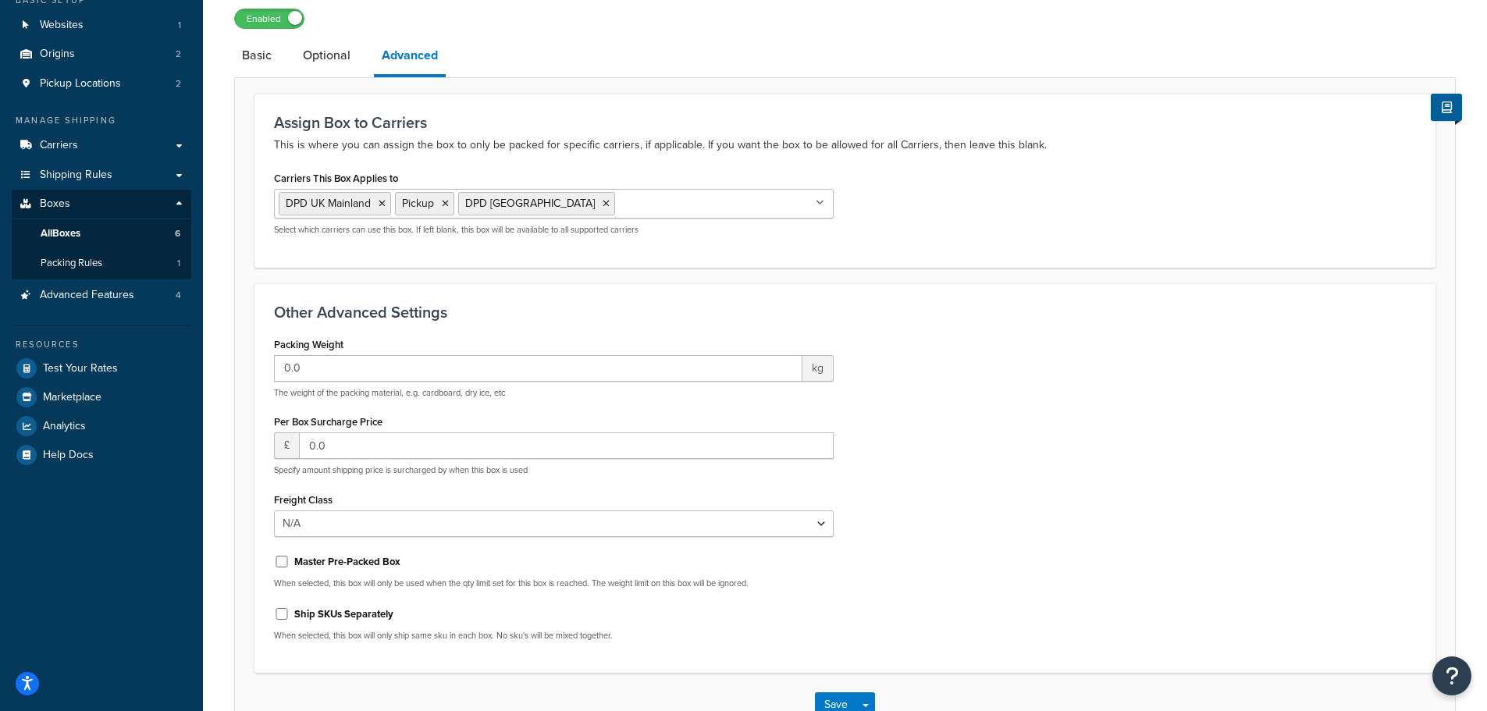
scroll to position [212, 0]
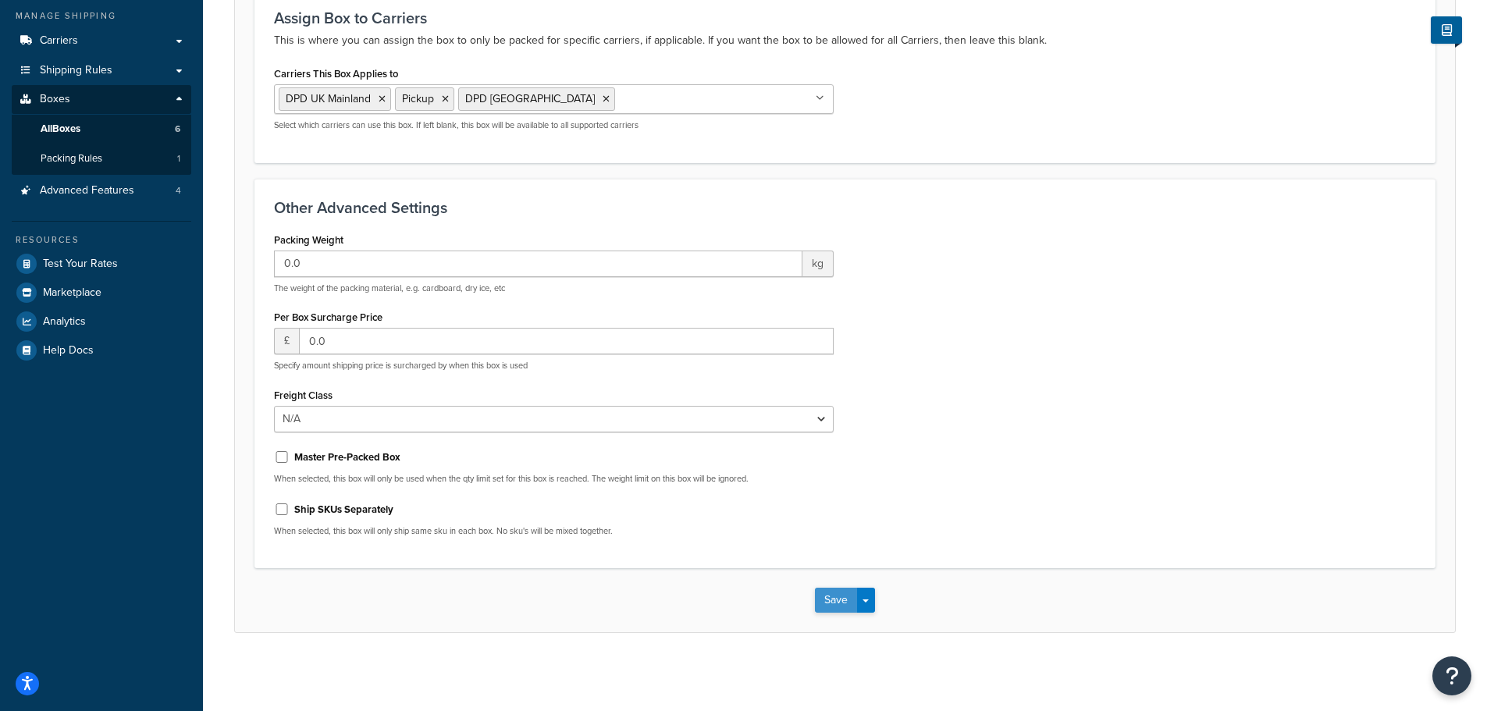
click at [835, 597] on button "Save" at bounding box center [836, 600] width 42 height 25
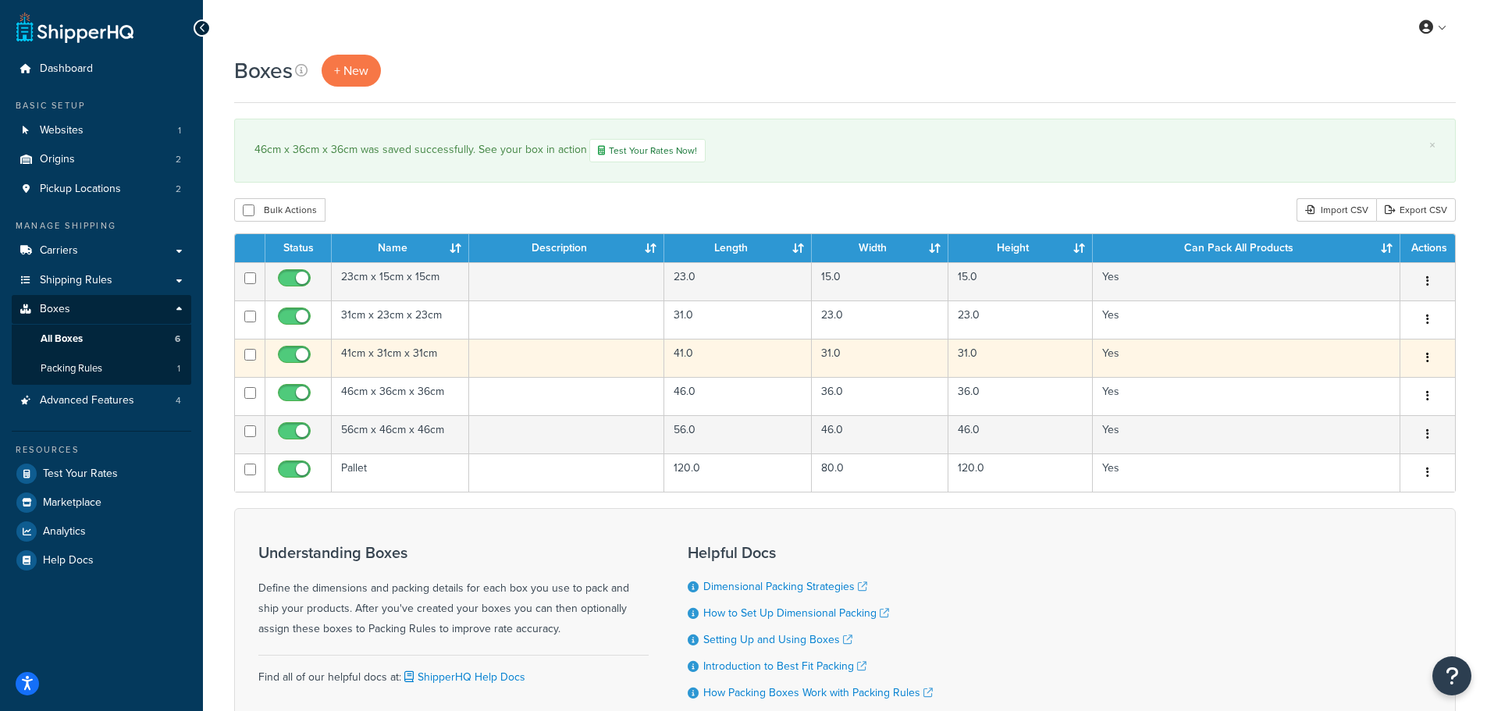
click at [374, 354] on td "41cm x 31cm x 31cm" at bounding box center [400, 358] width 137 height 38
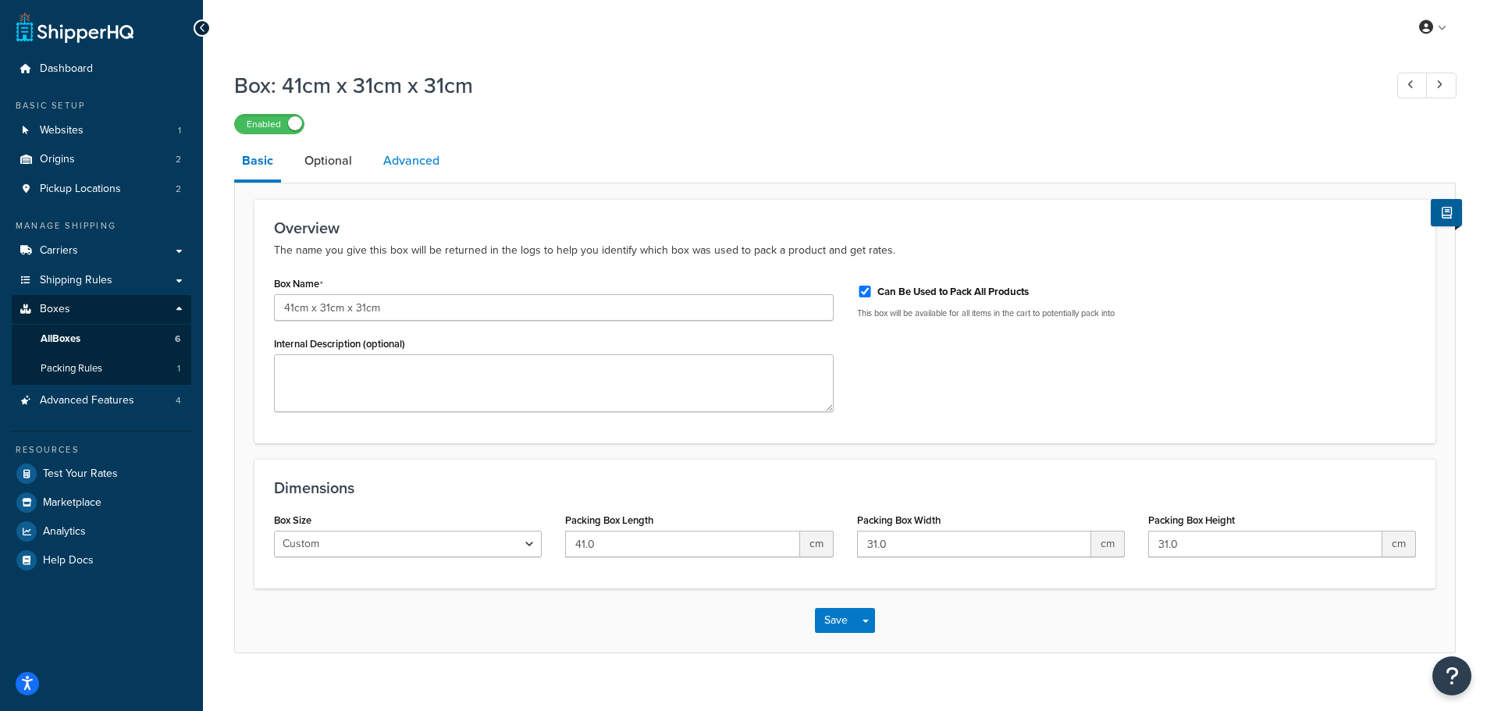
click at [397, 158] on link "Advanced" at bounding box center [412, 160] width 72 height 37
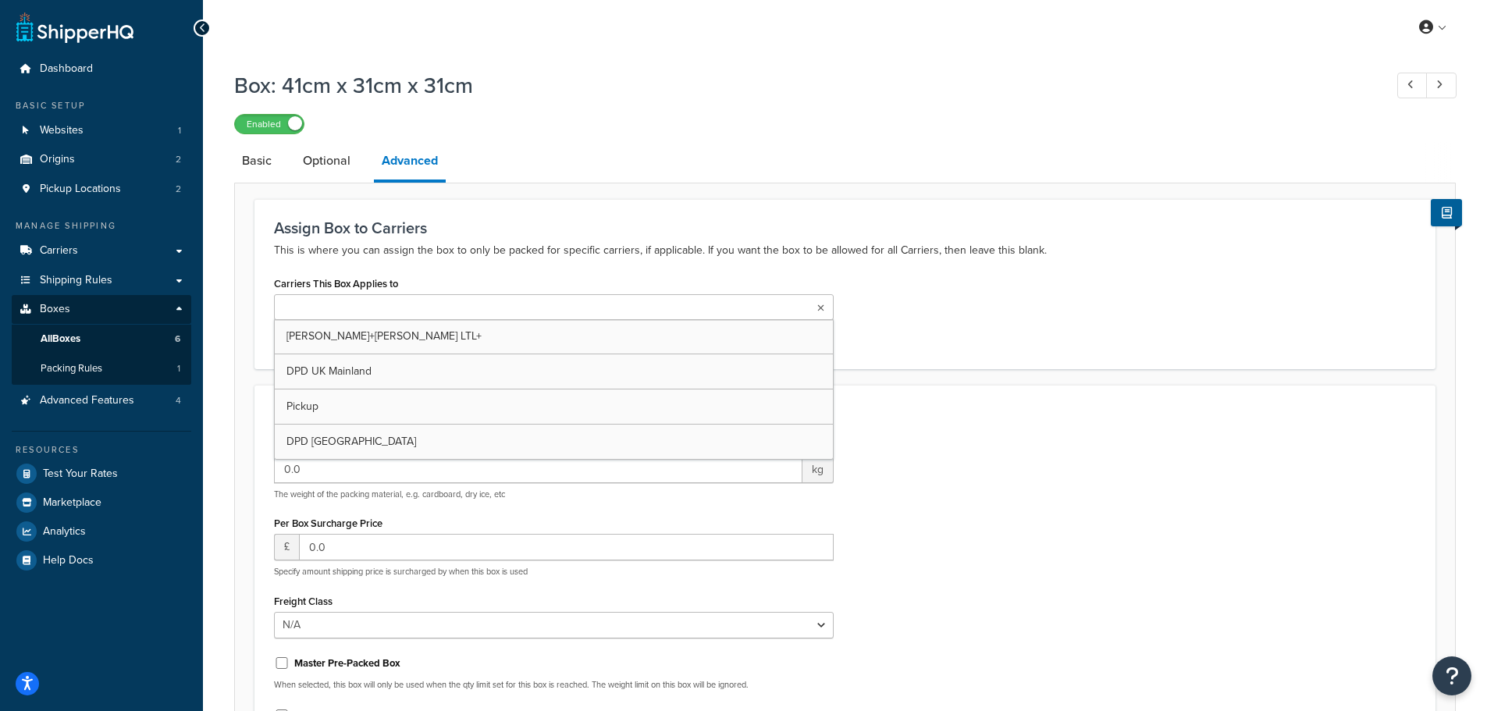
click at [338, 302] on input "Carriers This Box Applies to" at bounding box center [348, 308] width 138 height 17
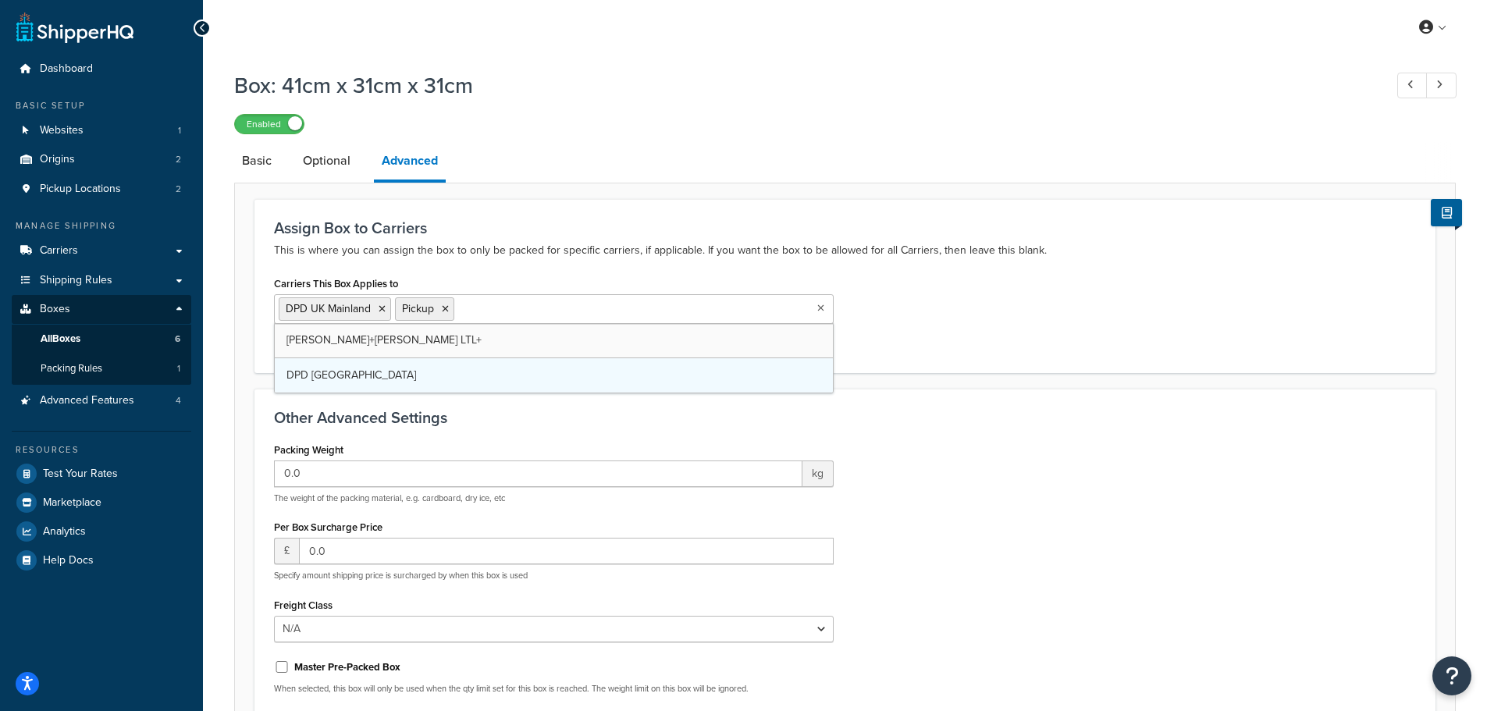
drag, startPoint x: 337, startPoint y: 372, endPoint x: 337, endPoint y: 385, distance: 12.5
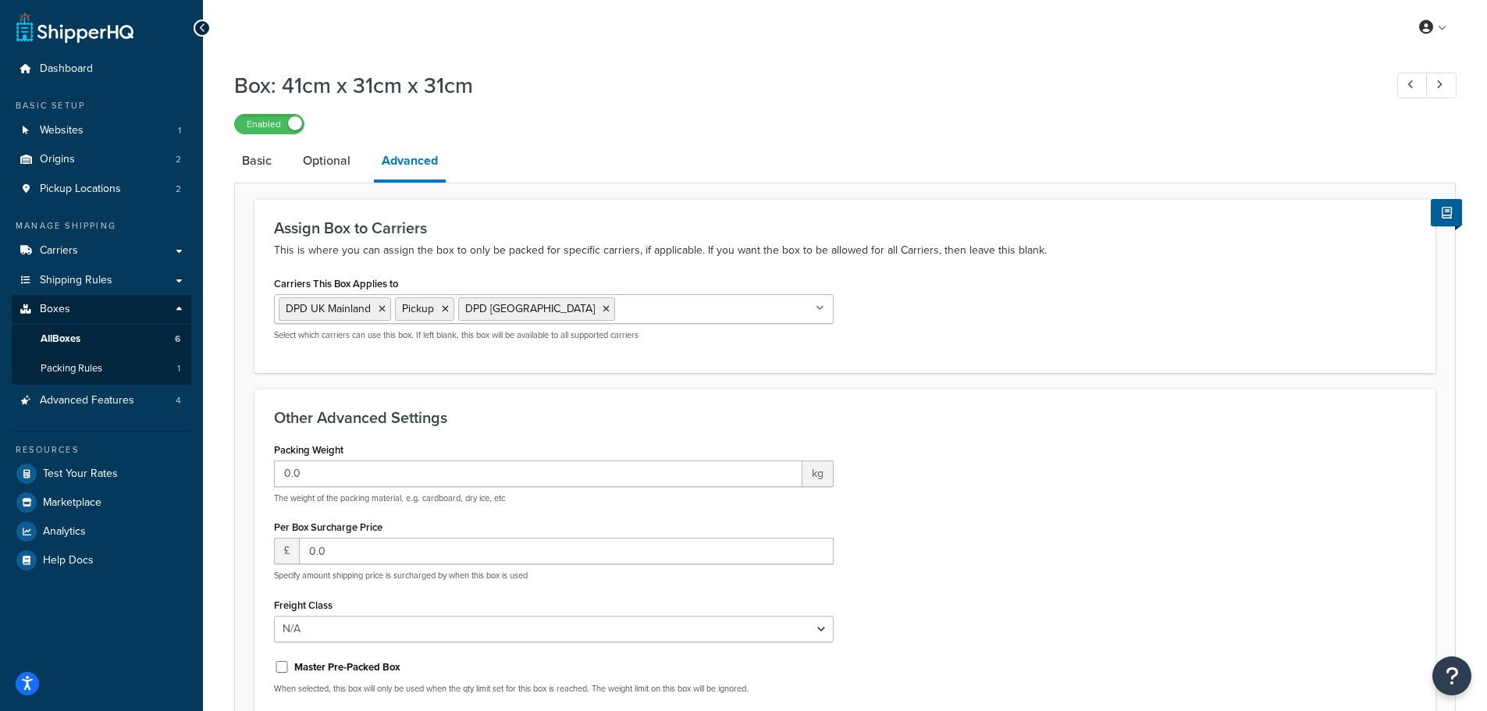
click at [1056, 344] on div "Carriers This Box Applies to DPD UK Mainland Pickup DPD Europe [PERSON_NAME]+[P…" at bounding box center [845, 312] width 1166 height 80
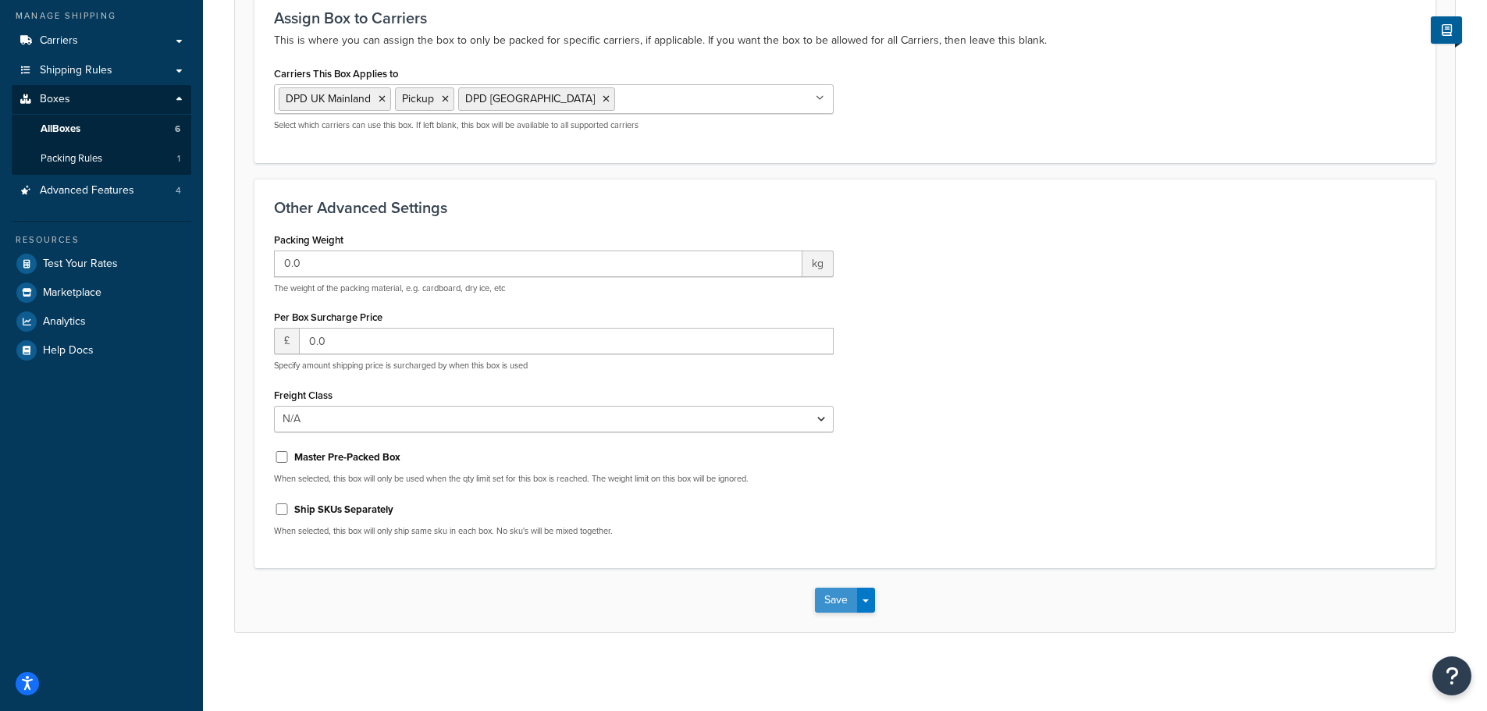
click at [828, 600] on button "Save" at bounding box center [836, 600] width 42 height 25
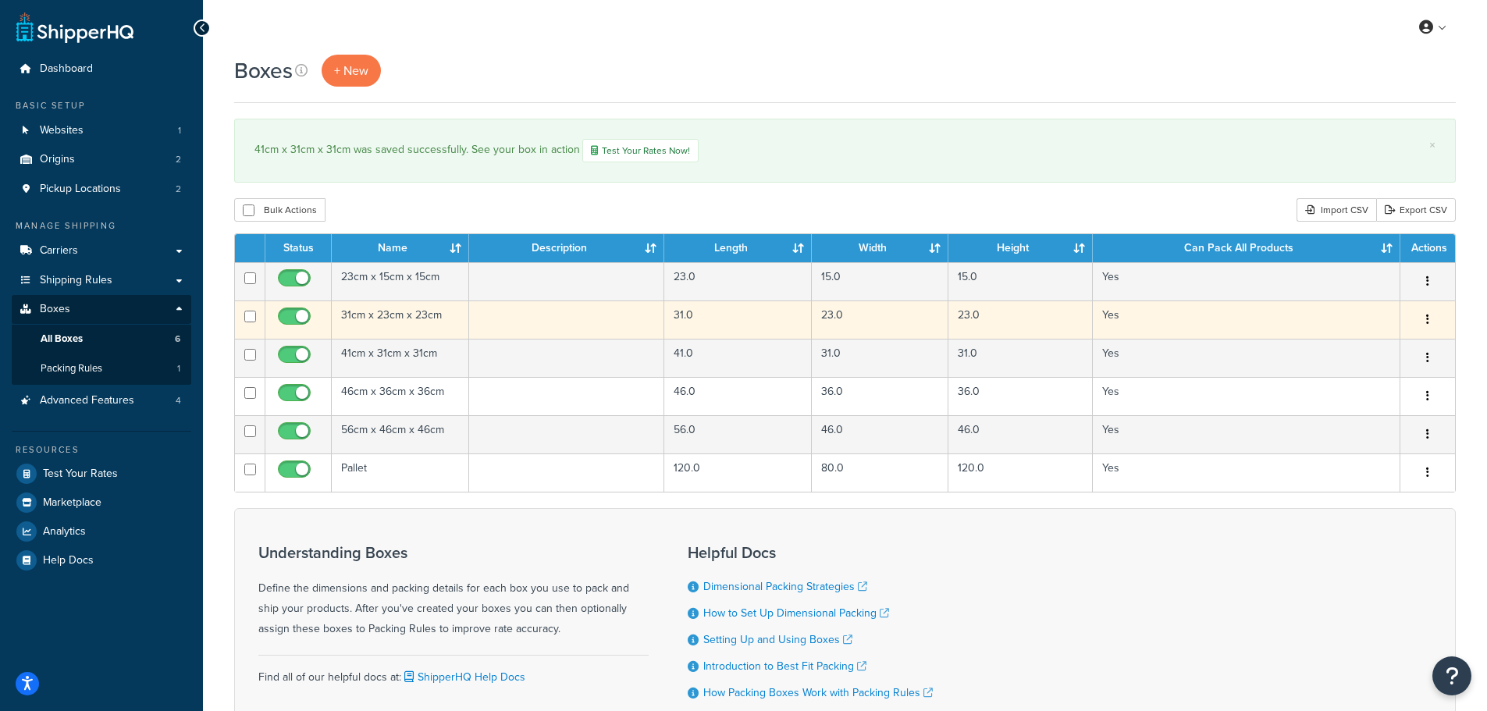
click at [383, 315] on td "31cm x 23cm x 23cm" at bounding box center [400, 320] width 137 height 38
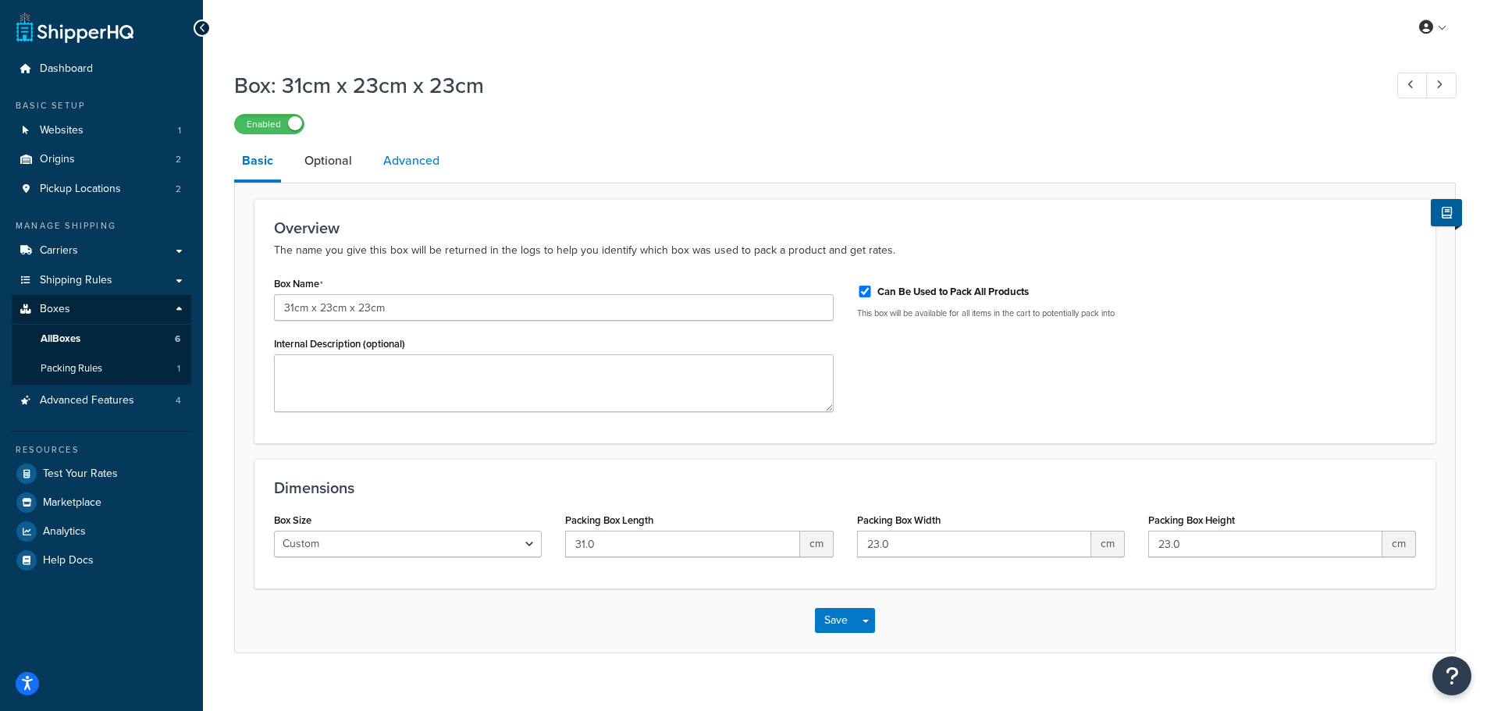
click at [432, 170] on link "Advanced" at bounding box center [412, 160] width 72 height 37
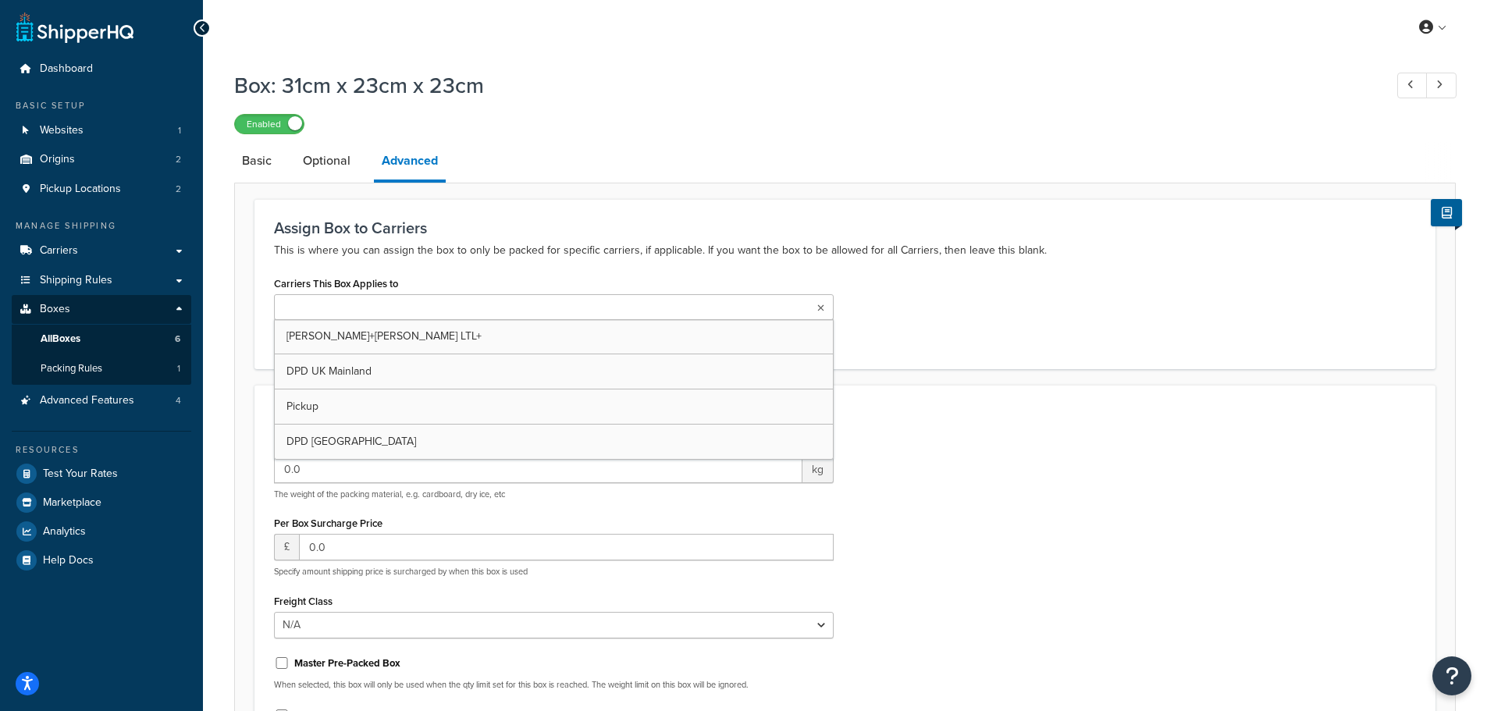
click at [299, 316] on input "Carriers This Box Applies to" at bounding box center [348, 308] width 138 height 17
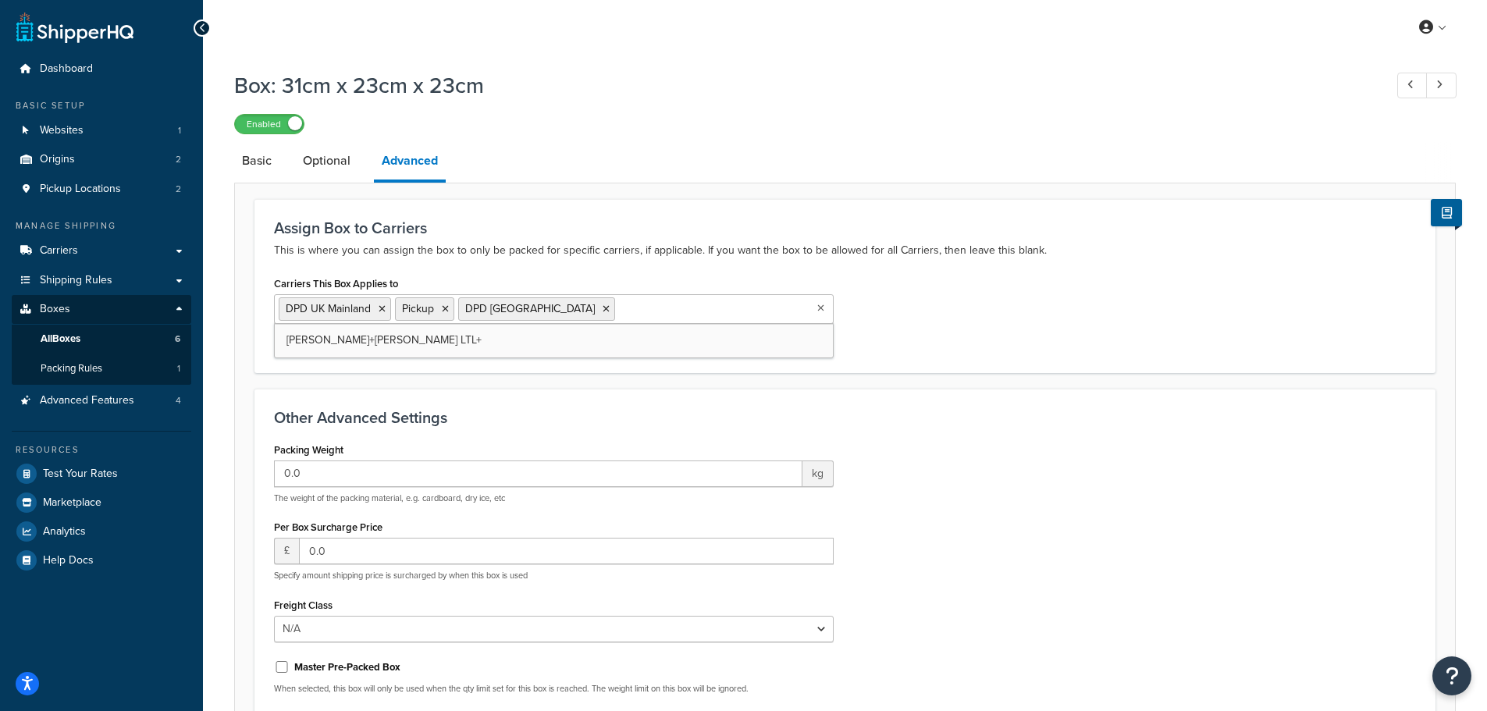
drag, startPoint x: 1011, startPoint y: 350, endPoint x: 1000, endPoint y: 343, distance: 13.0
click at [1009, 347] on div "Carriers This Box Applies to DPD UK Mainland Pickup DPD Europe Kuehne+Nagel LTL…" at bounding box center [845, 312] width 1166 height 80
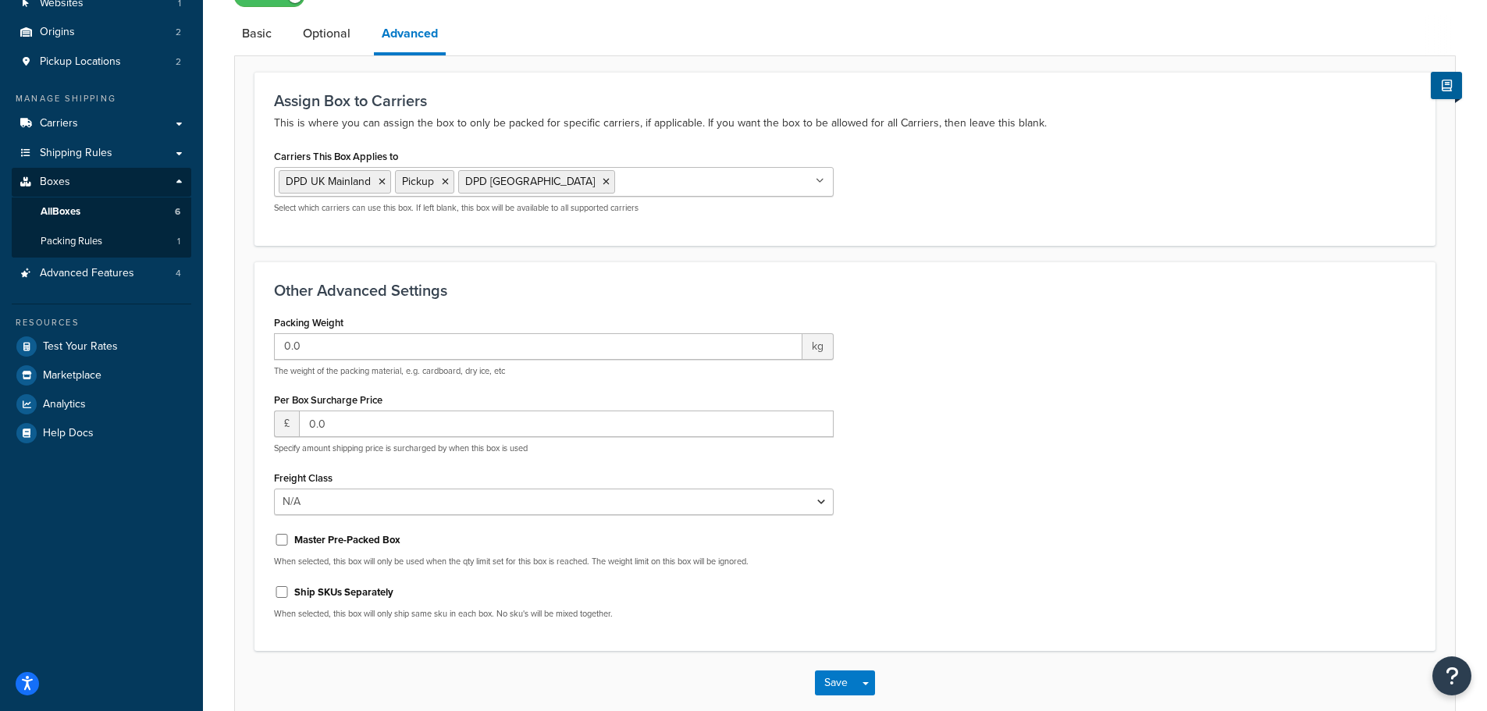
scroll to position [212, 0]
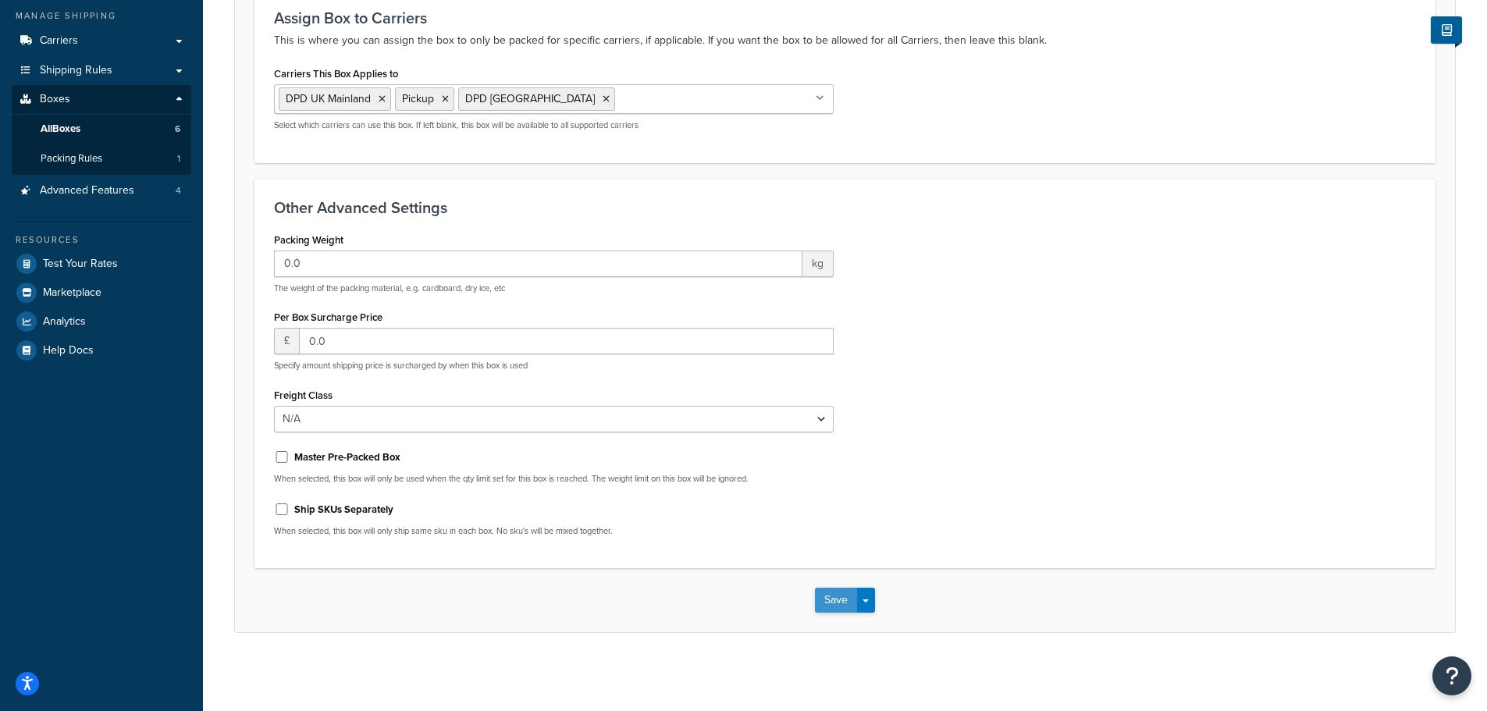
click at [834, 603] on button "Save" at bounding box center [836, 600] width 42 height 25
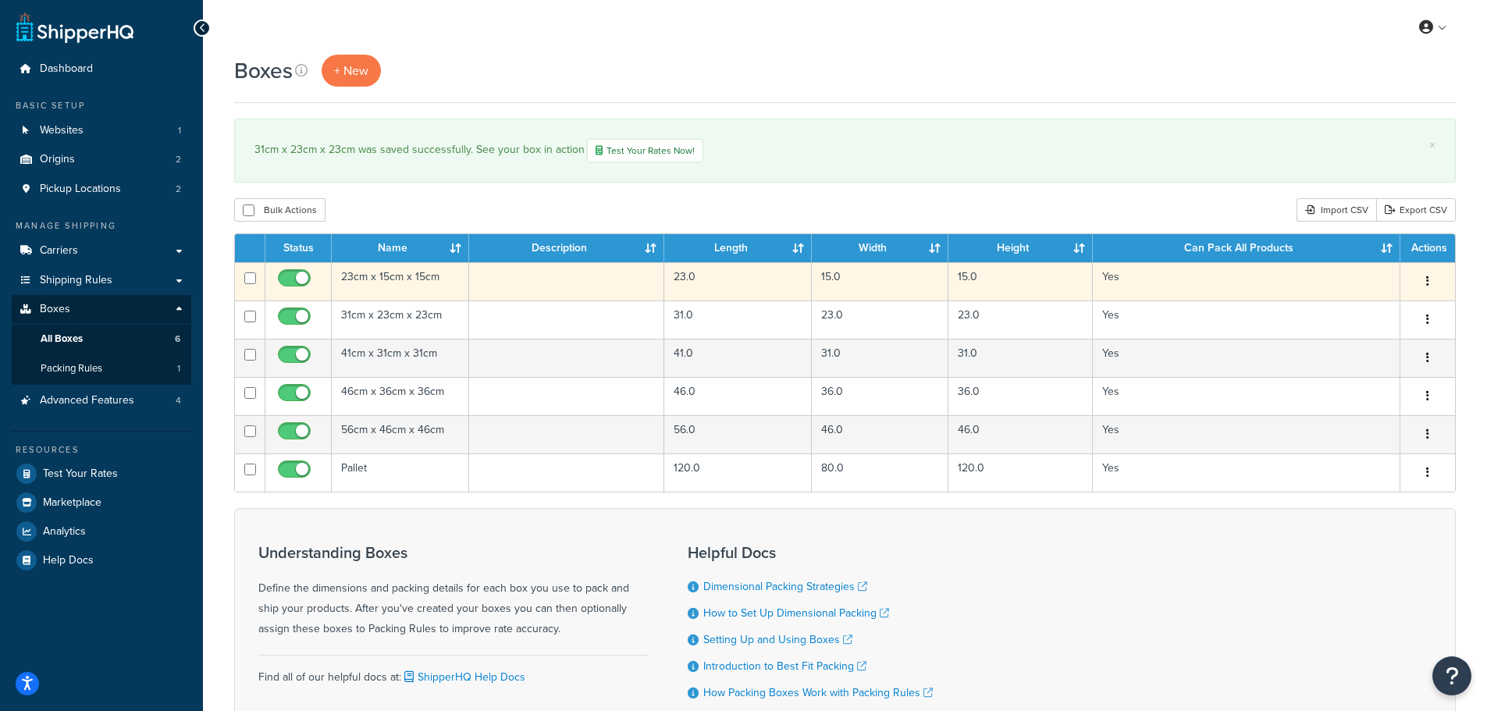
click at [375, 276] on td "23cm x 15cm x 15cm" at bounding box center [400, 281] width 137 height 38
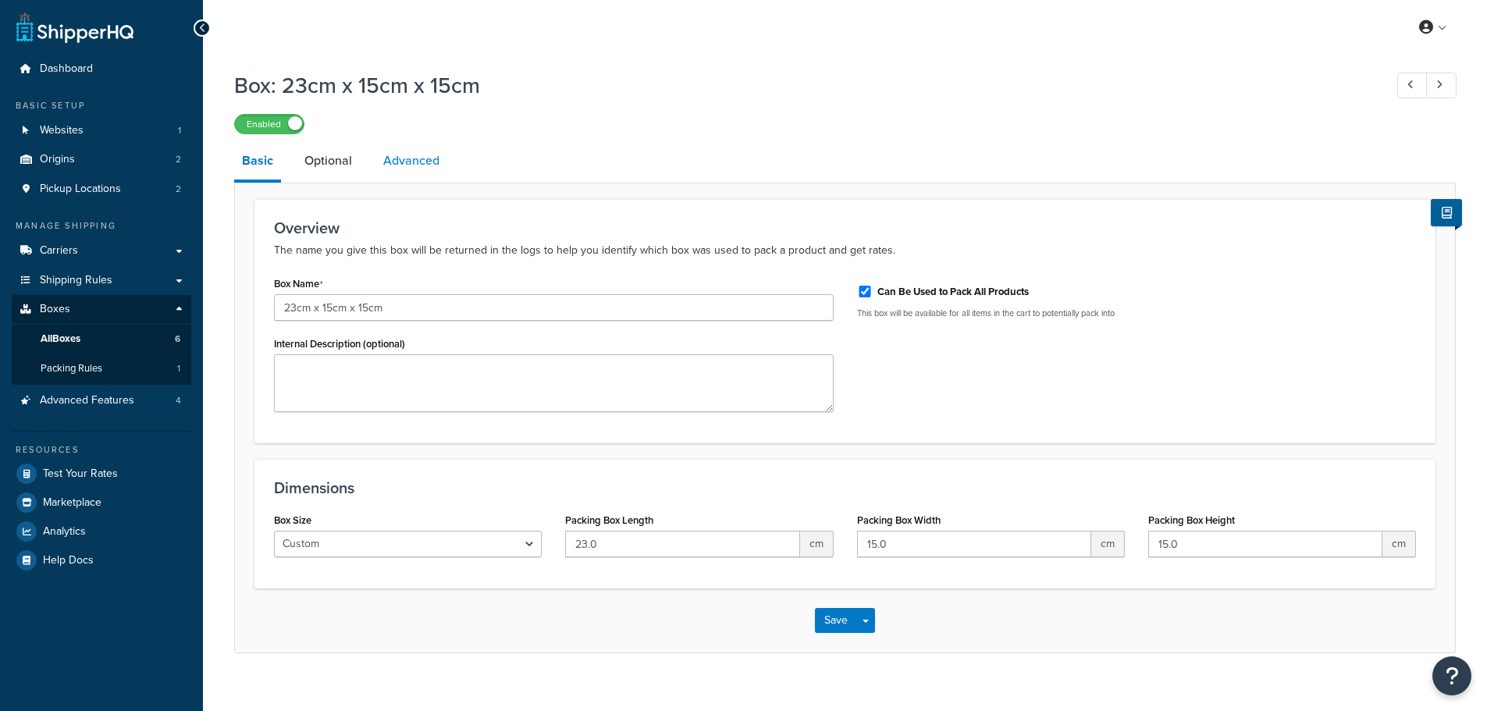
click at [418, 169] on link "Advanced" at bounding box center [412, 160] width 72 height 37
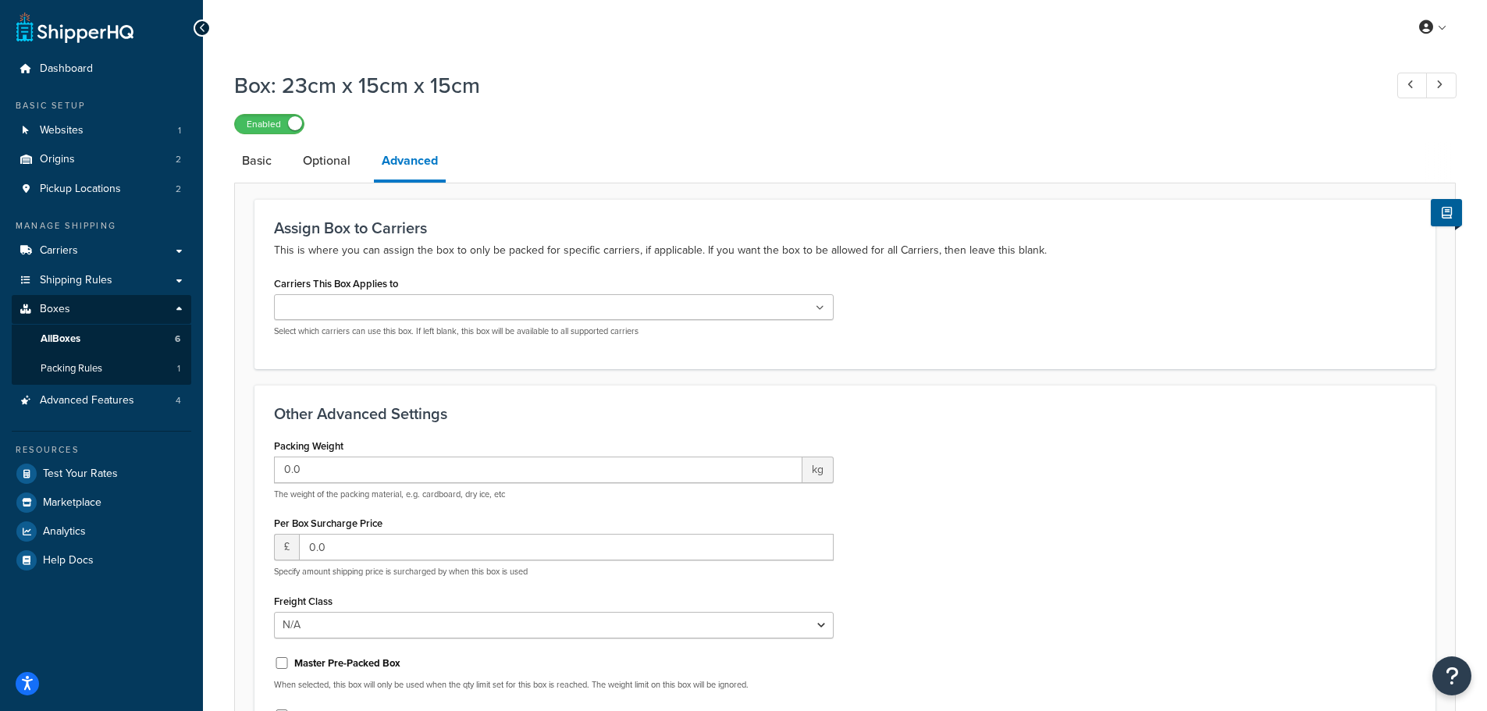
click at [347, 305] on input "Carriers This Box Applies to" at bounding box center [348, 308] width 138 height 17
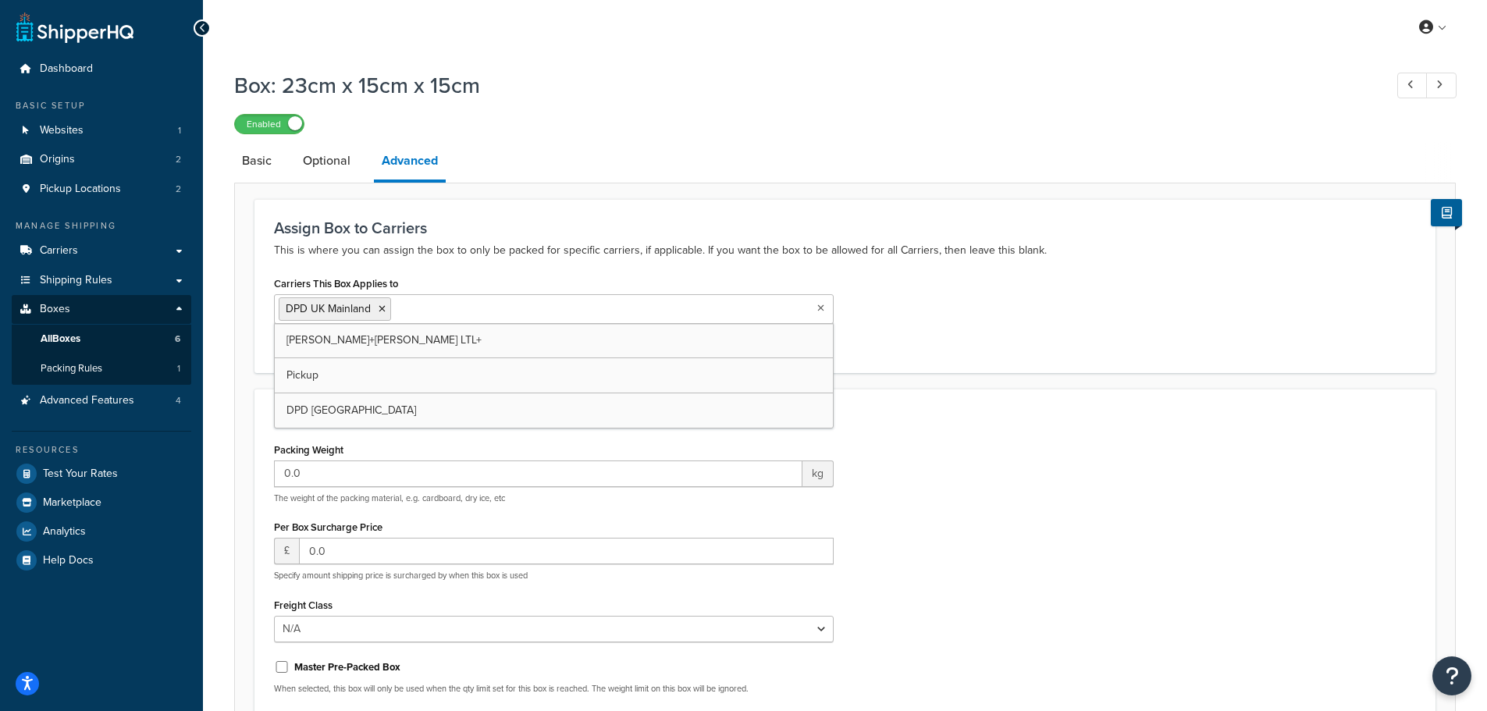
drag, startPoint x: 319, startPoint y: 383, endPoint x: 318, endPoint y: 397, distance: 14.1
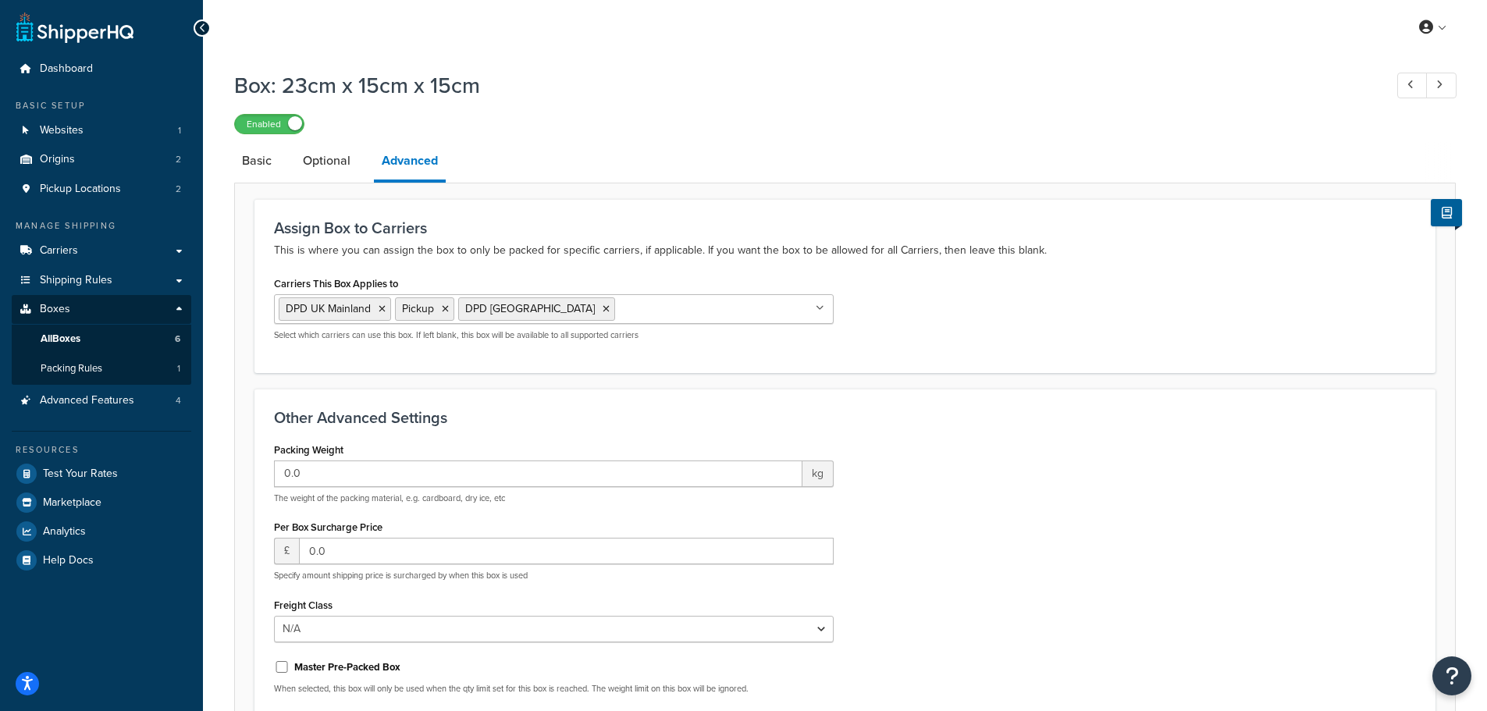
click at [986, 349] on div "Carriers This Box Applies to DPD UK Mainland Pickup DPD Europe Kuehne+Nagel LTL…" at bounding box center [845, 312] width 1166 height 80
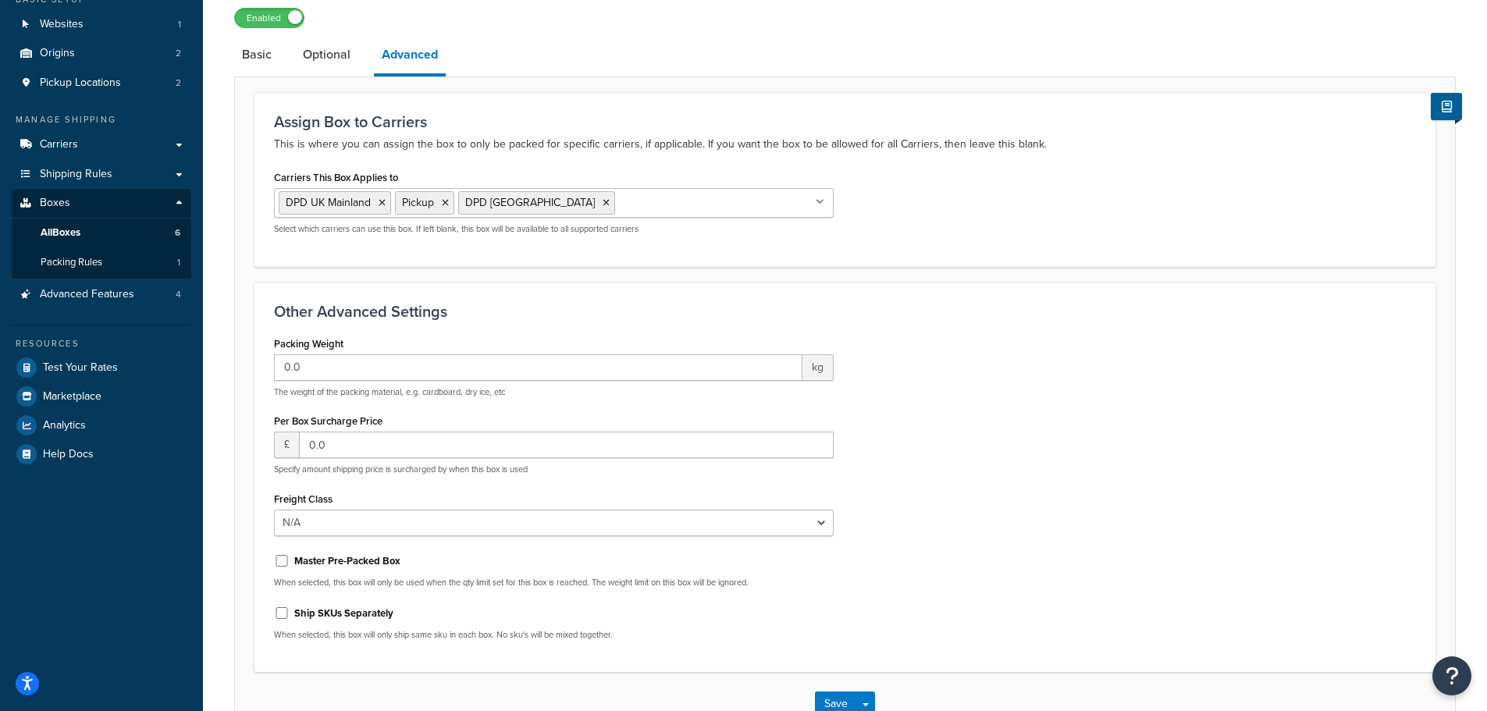
scroll to position [212, 0]
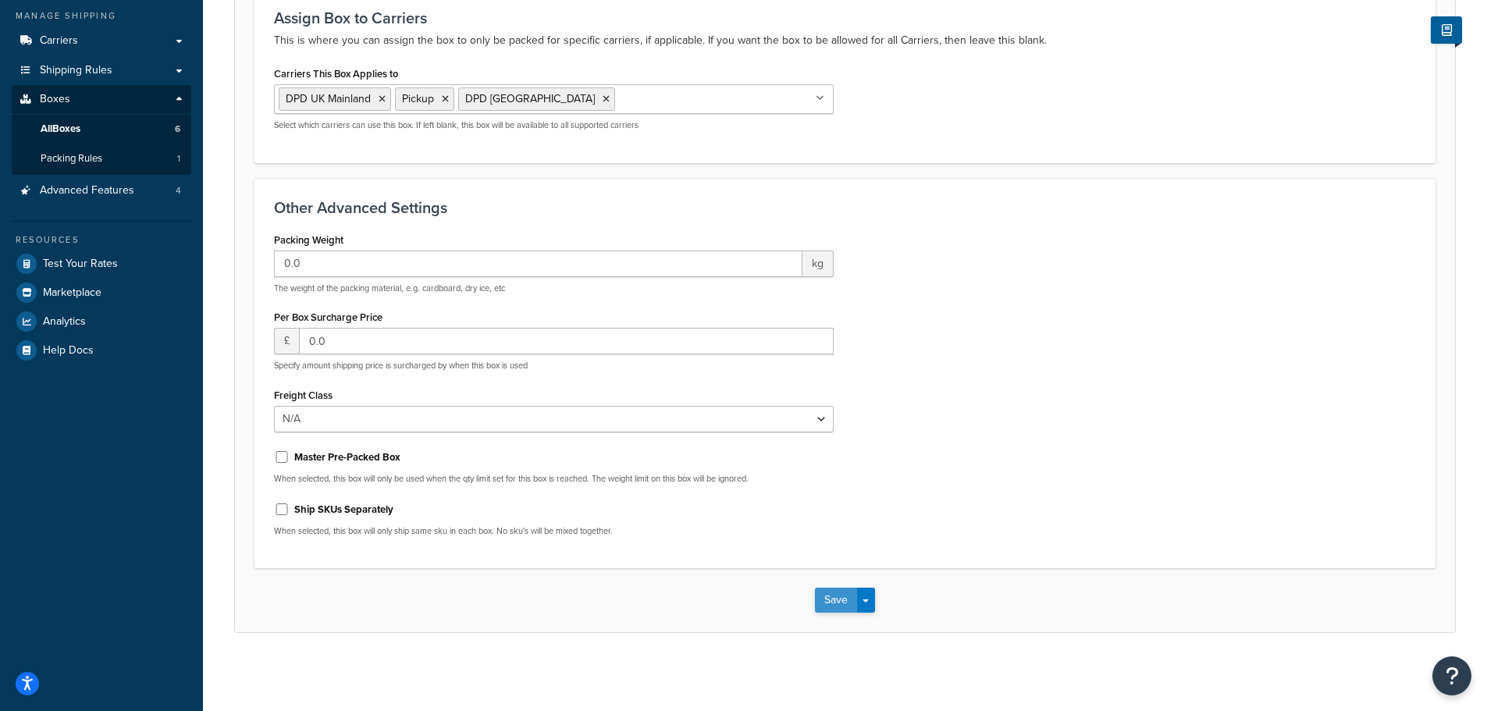
click at [837, 593] on button "Save" at bounding box center [836, 600] width 42 height 25
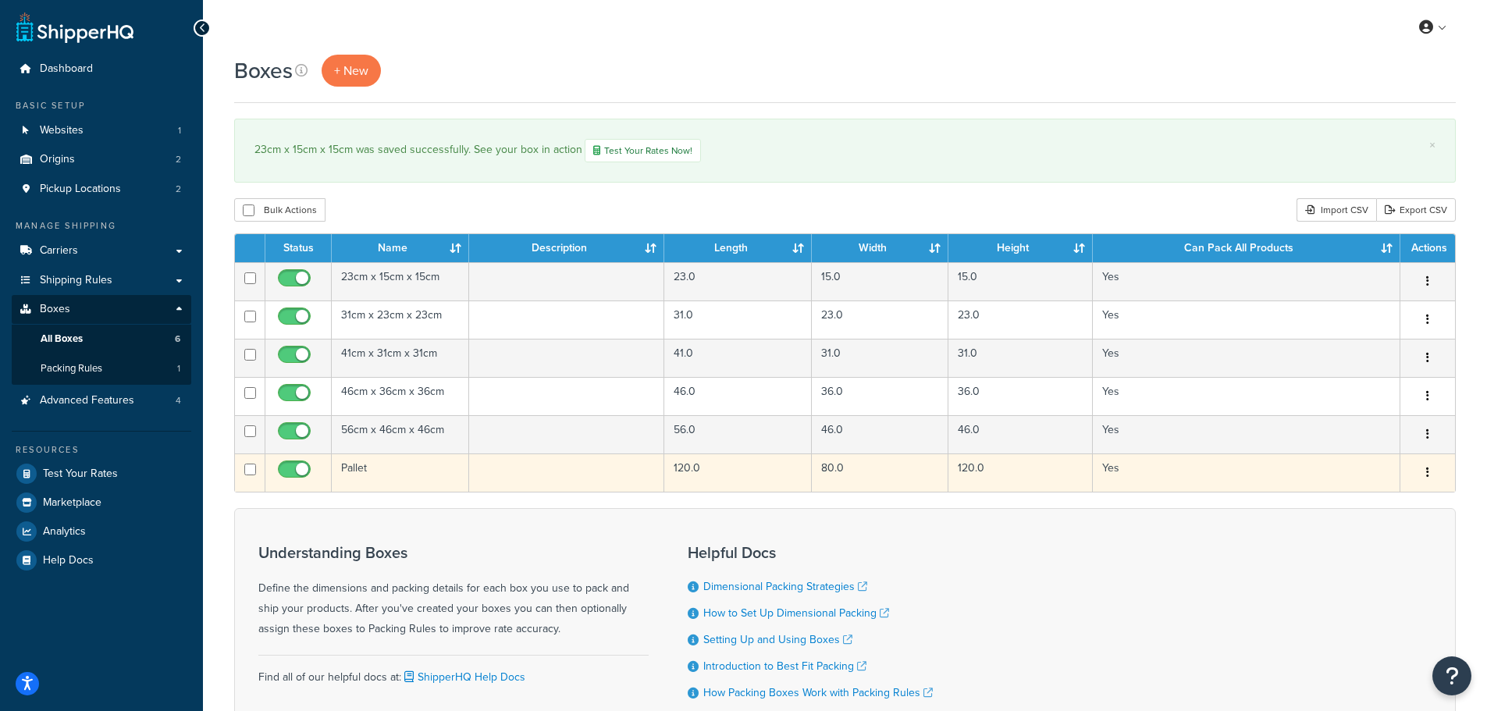
click at [360, 472] on td "Pallet" at bounding box center [400, 473] width 137 height 38
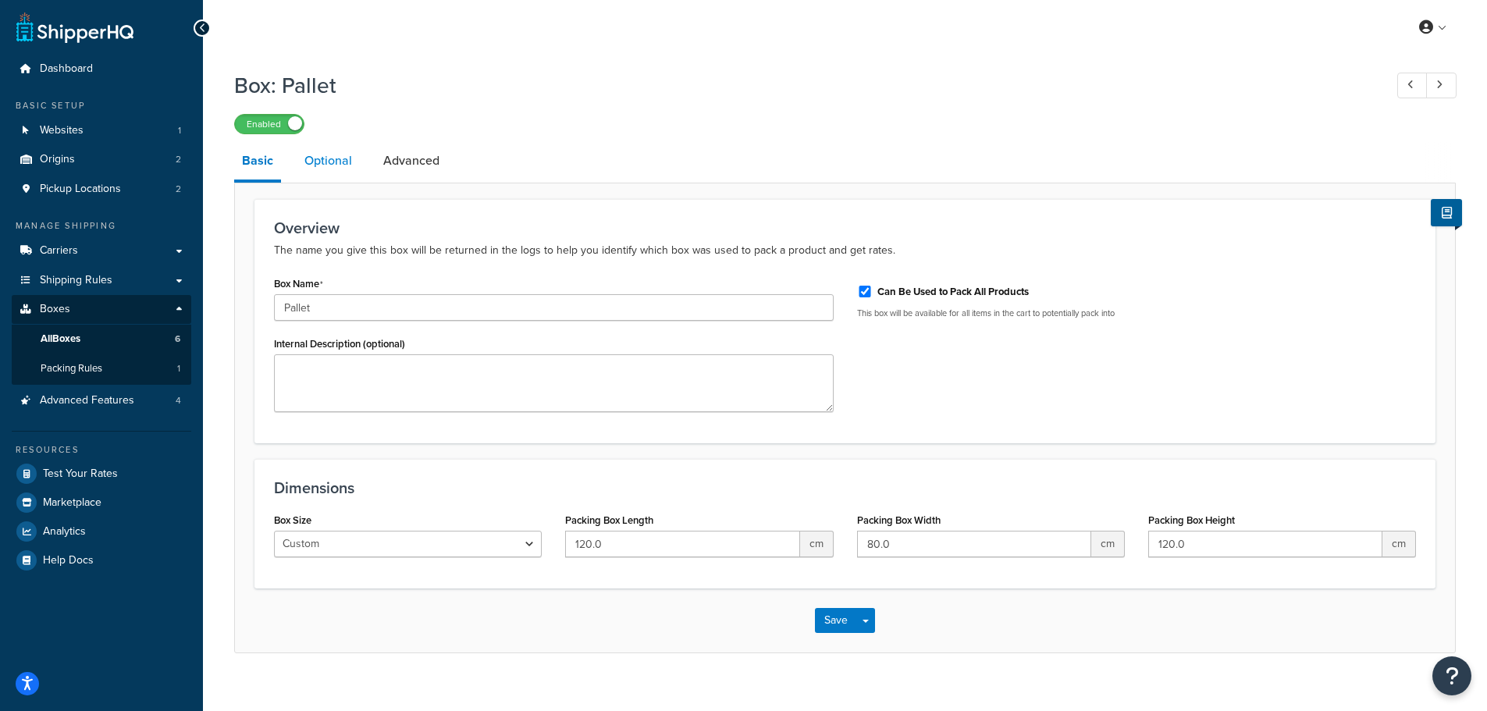
click at [340, 166] on link "Optional" at bounding box center [328, 160] width 63 height 37
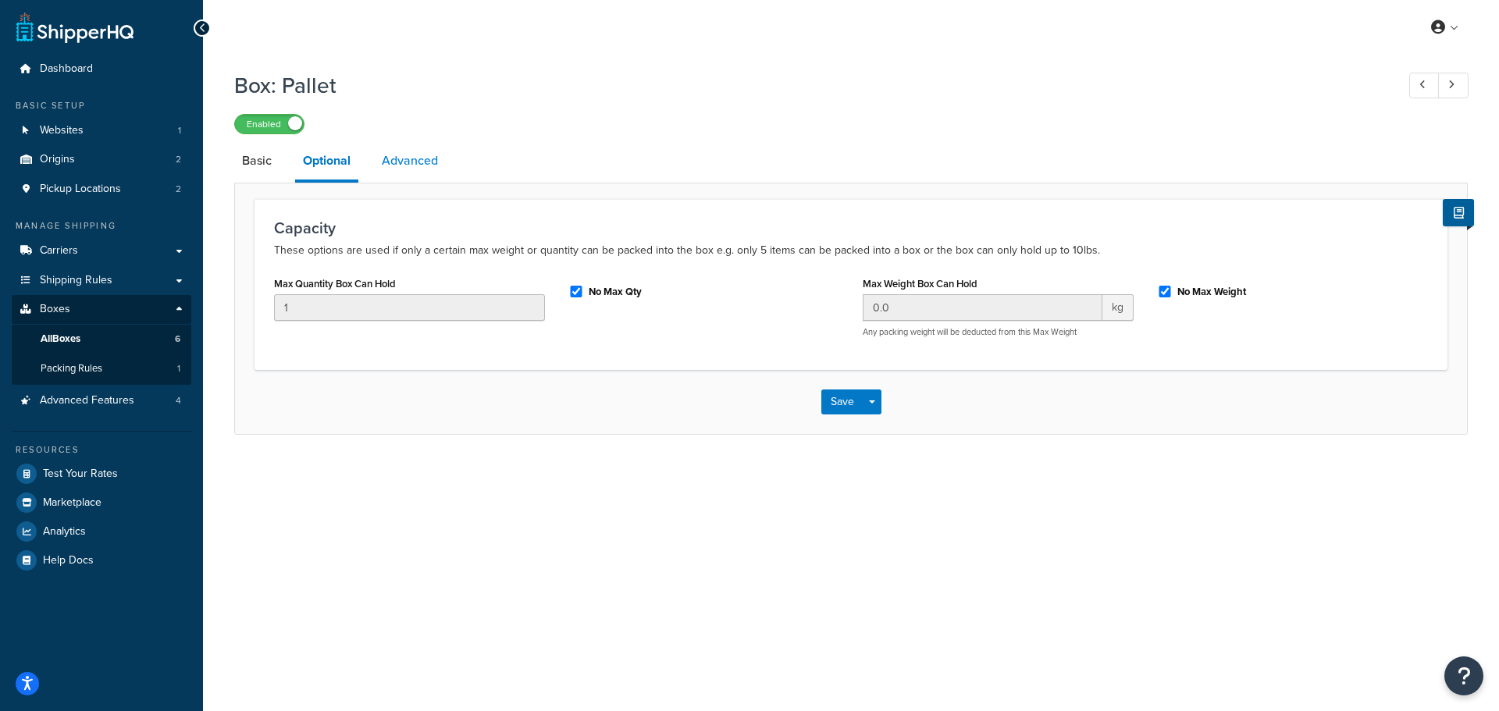
click at [392, 155] on link "Advanced" at bounding box center [410, 160] width 72 height 37
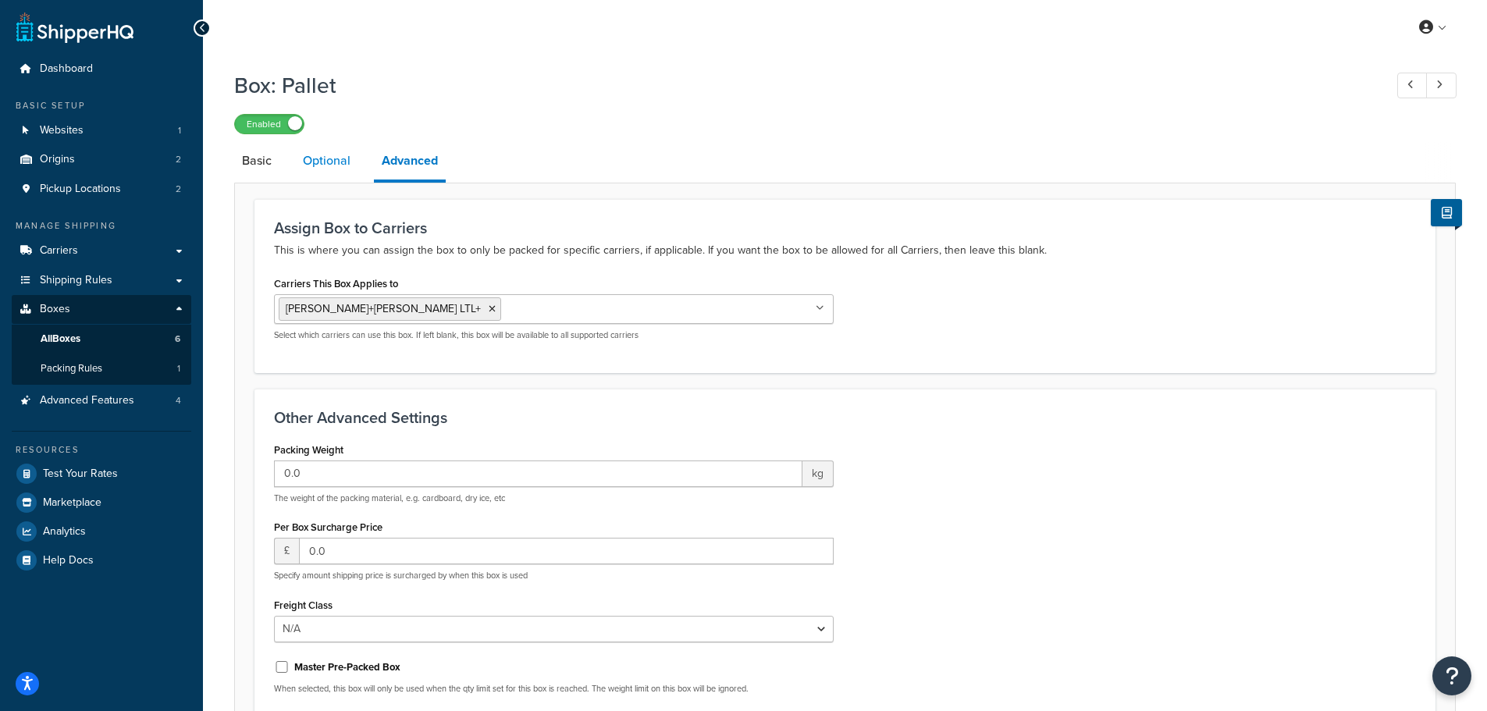
click at [340, 155] on link "Optional" at bounding box center [326, 160] width 63 height 37
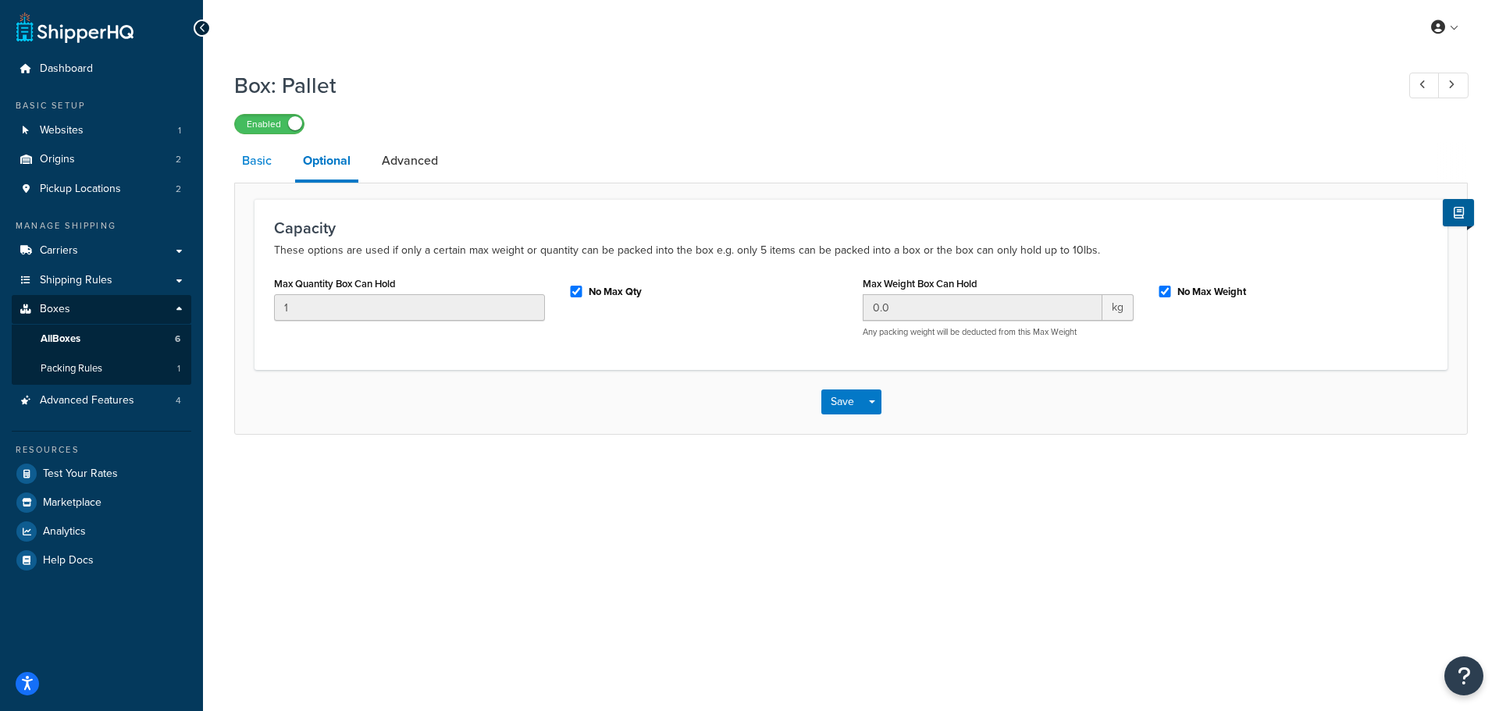
click at [251, 153] on link "Basic" at bounding box center [256, 160] width 45 height 37
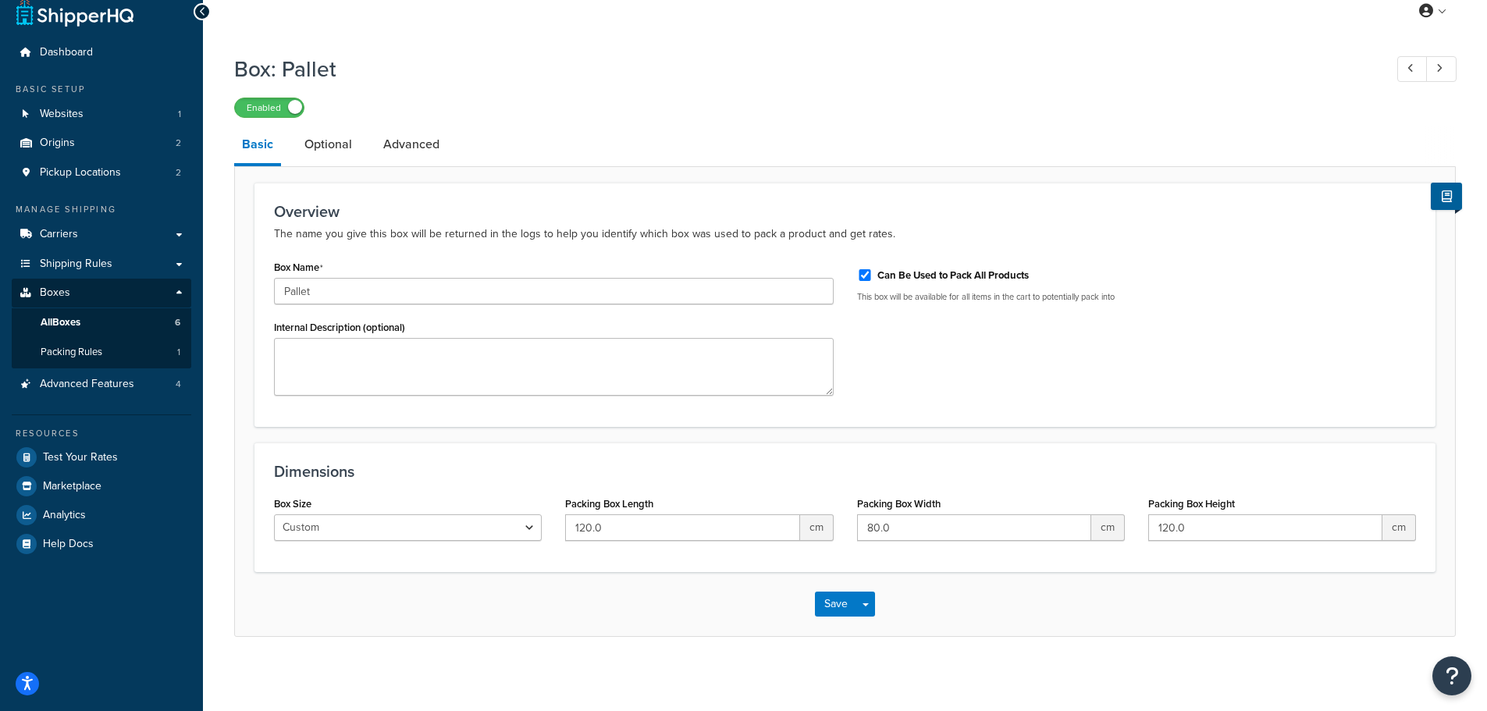
scroll to position [22, 0]
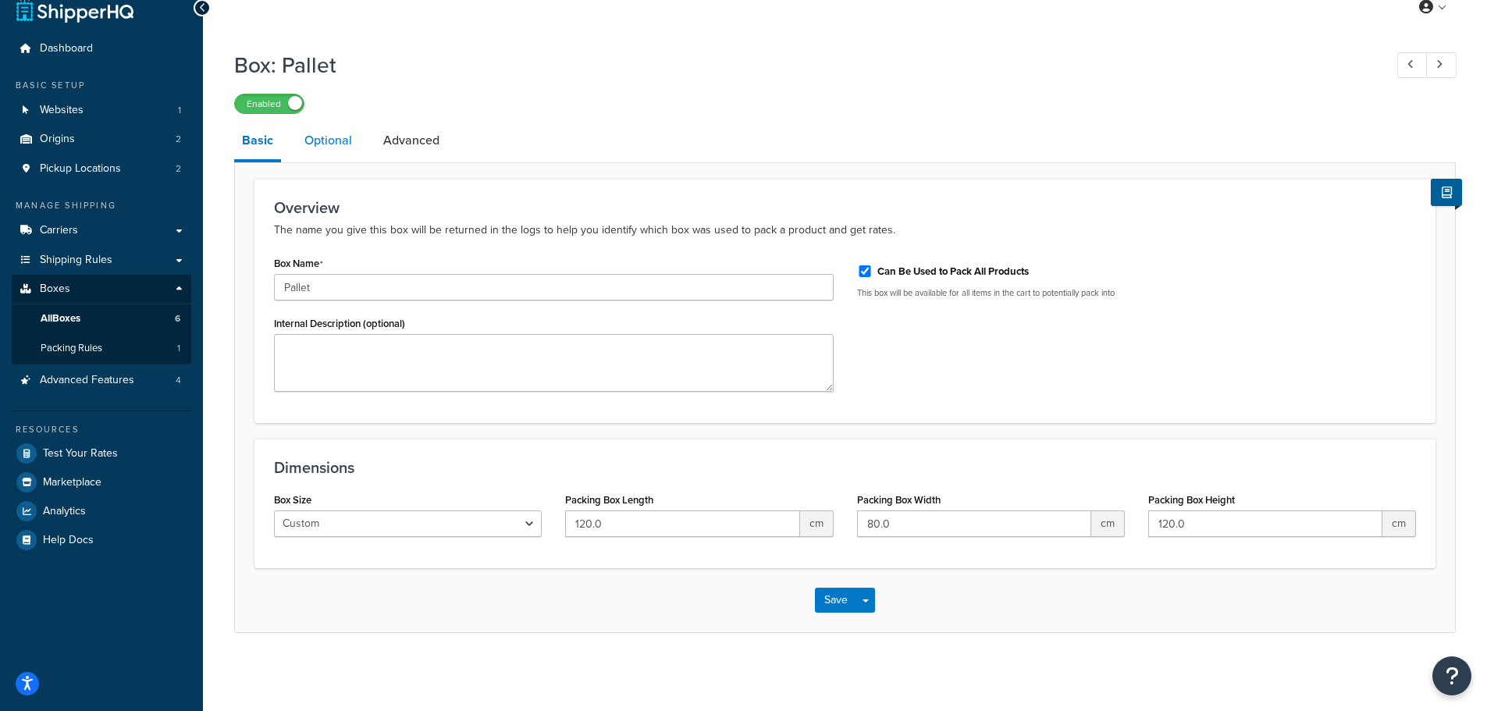
click at [326, 141] on link "Optional" at bounding box center [328, 140] width 63 height 37
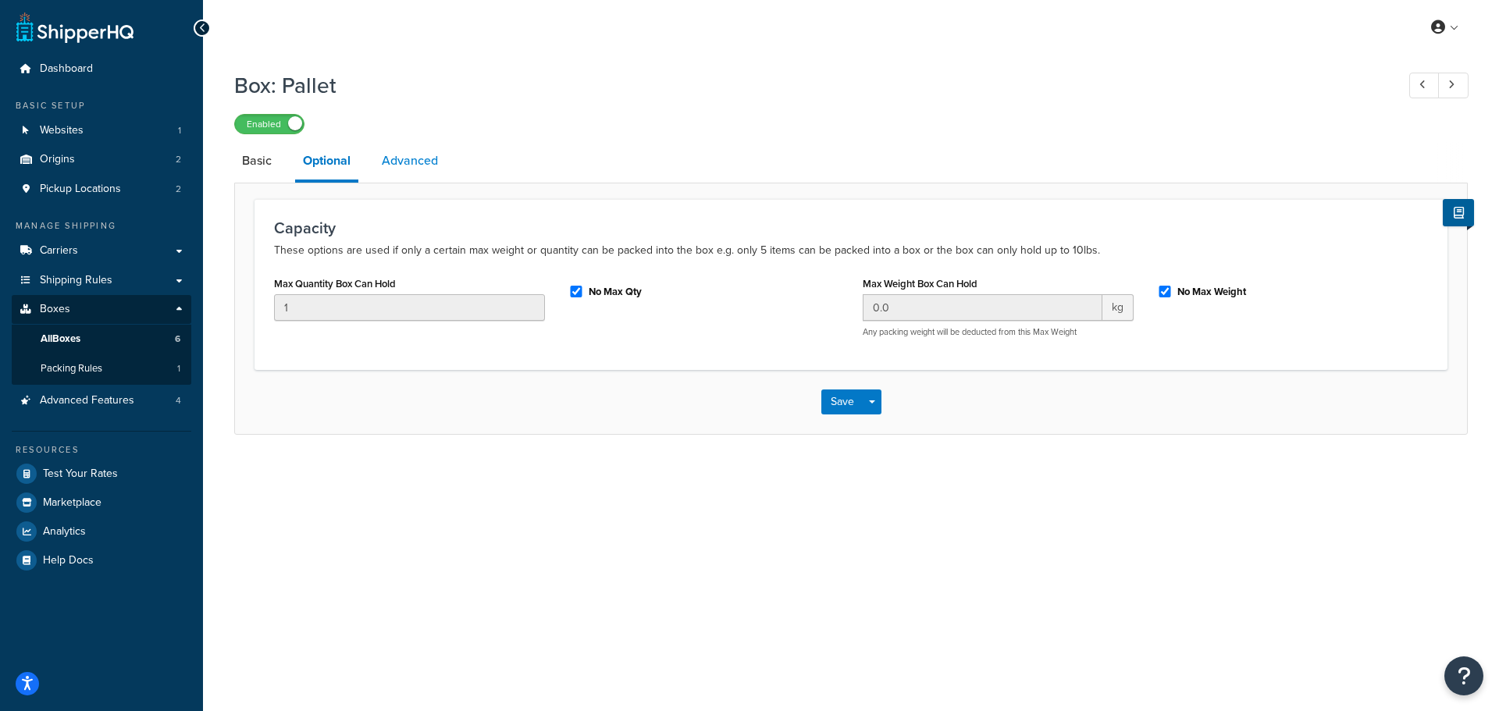
click at [411, 163] on link "Advanced" at bounding box center [410, 160] width 72 height 37
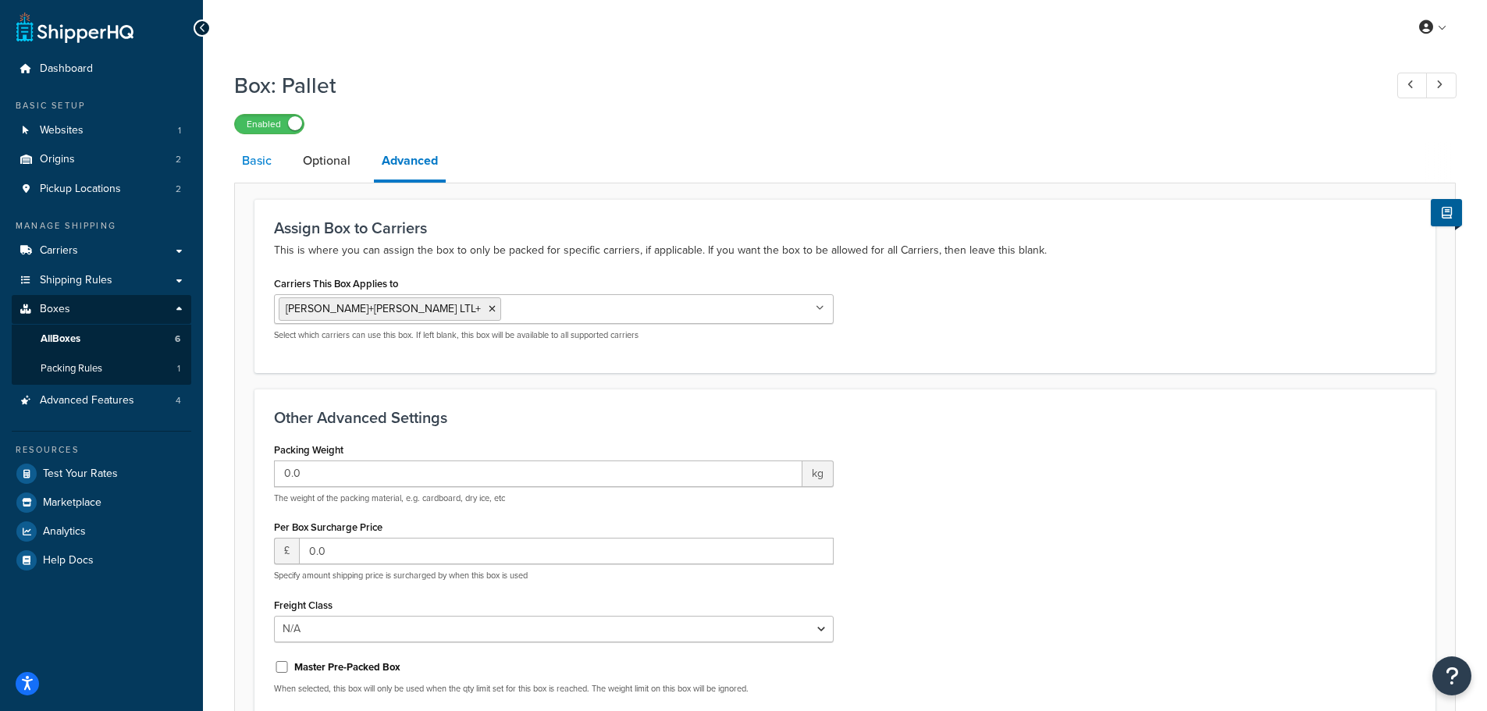
click at [255, 158] on link "Basic" at bounding box center [256, 160] width 45 height 37
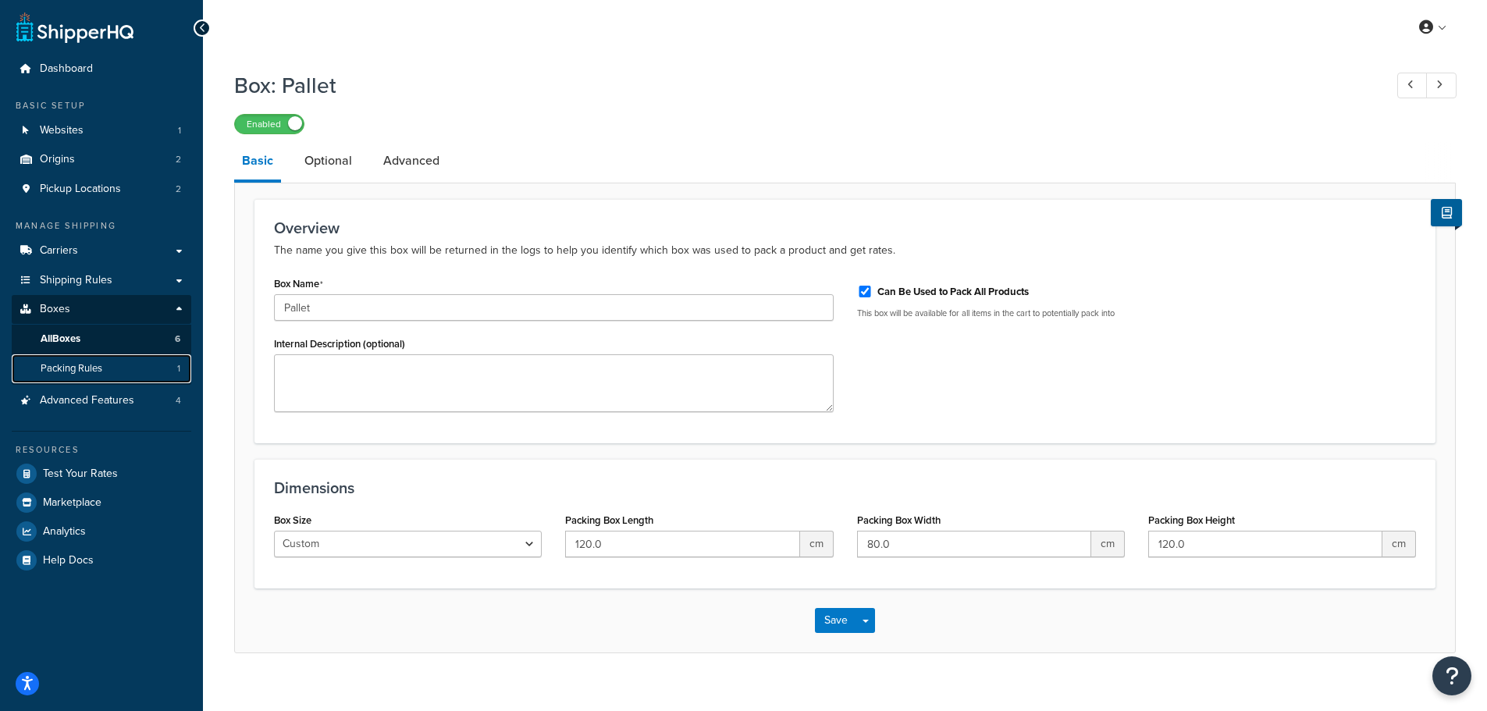
click at [73, 369] on span "Packing Rules" at bounding box center [72, 368] width 62 height 13
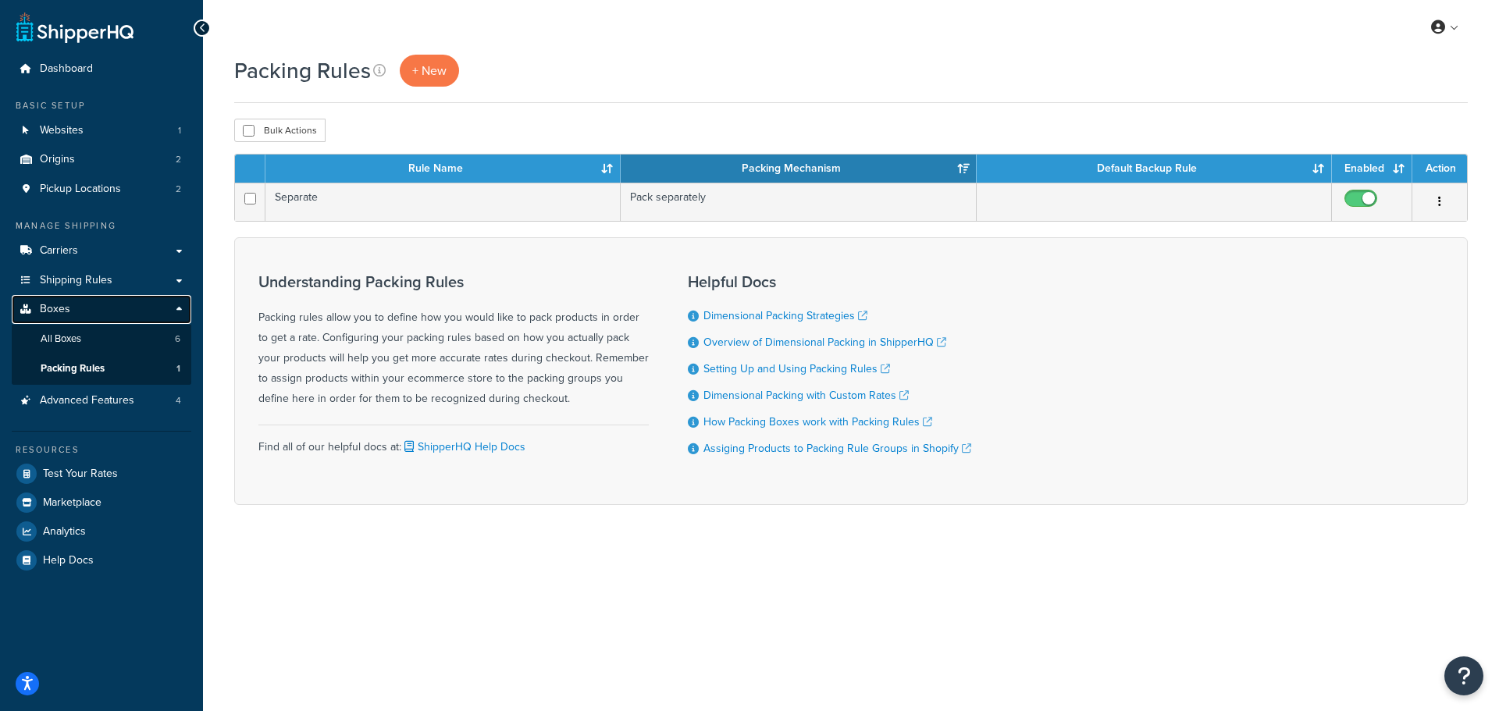
click at [174, 306] on link "Boxes" at bounding box center [102, 309] width 180 height 29
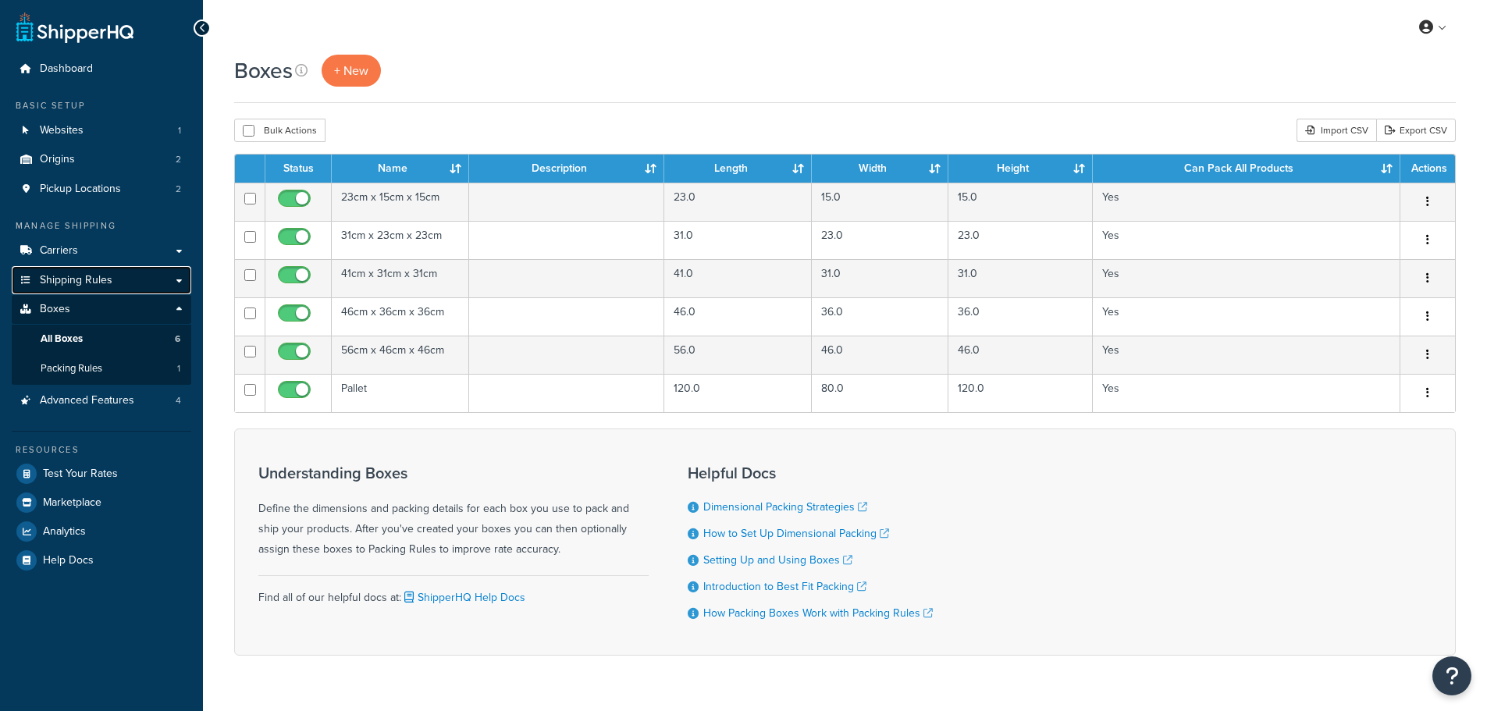
click at [179, 279] on link "Shipping Rules" at bounding box center [102, 280] width 180 height 29
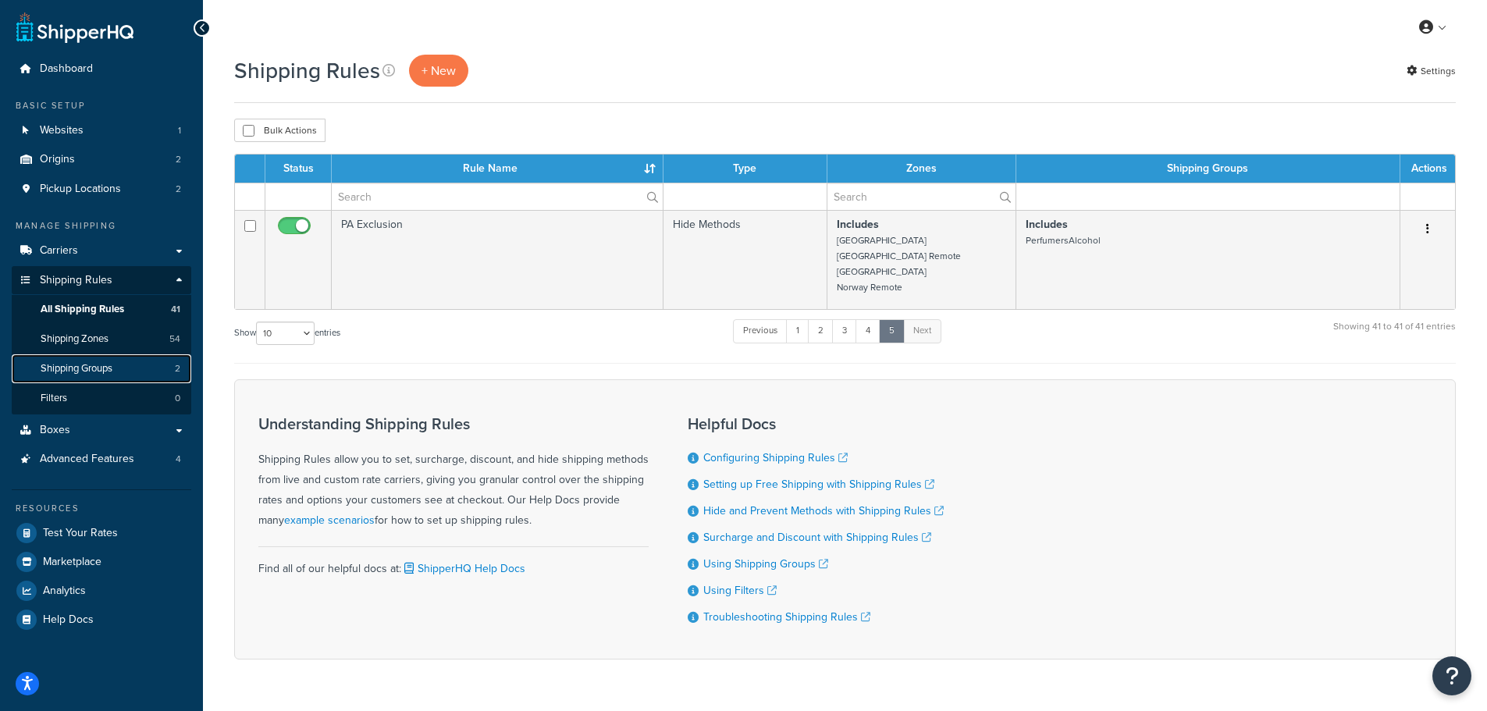
click at [71, 363] on span "Shipping Groups" at bounding box center [77, 368] width 72 height 13
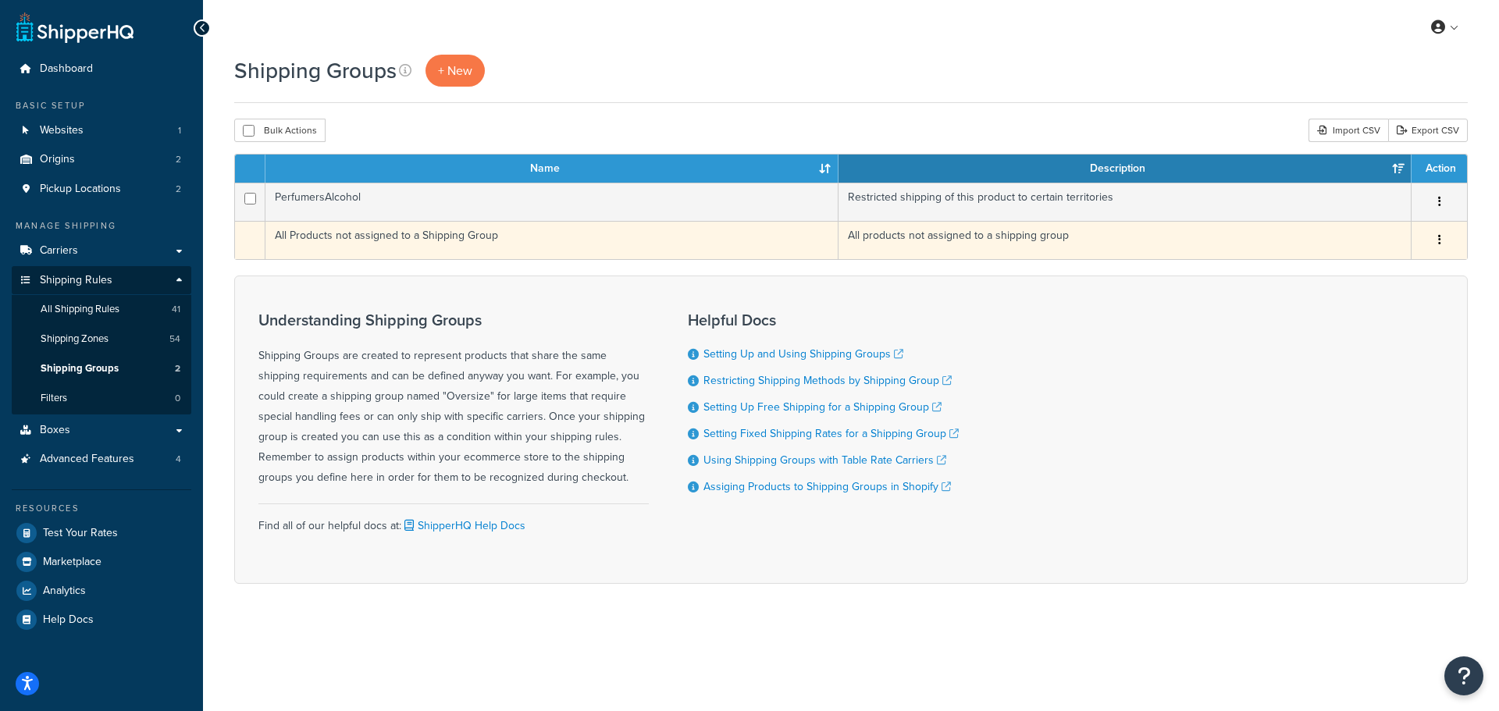
click at [377, 237] on td "All Products not assigned to a Shipping Group" at bounding box center [551, 240] width 573 height 38
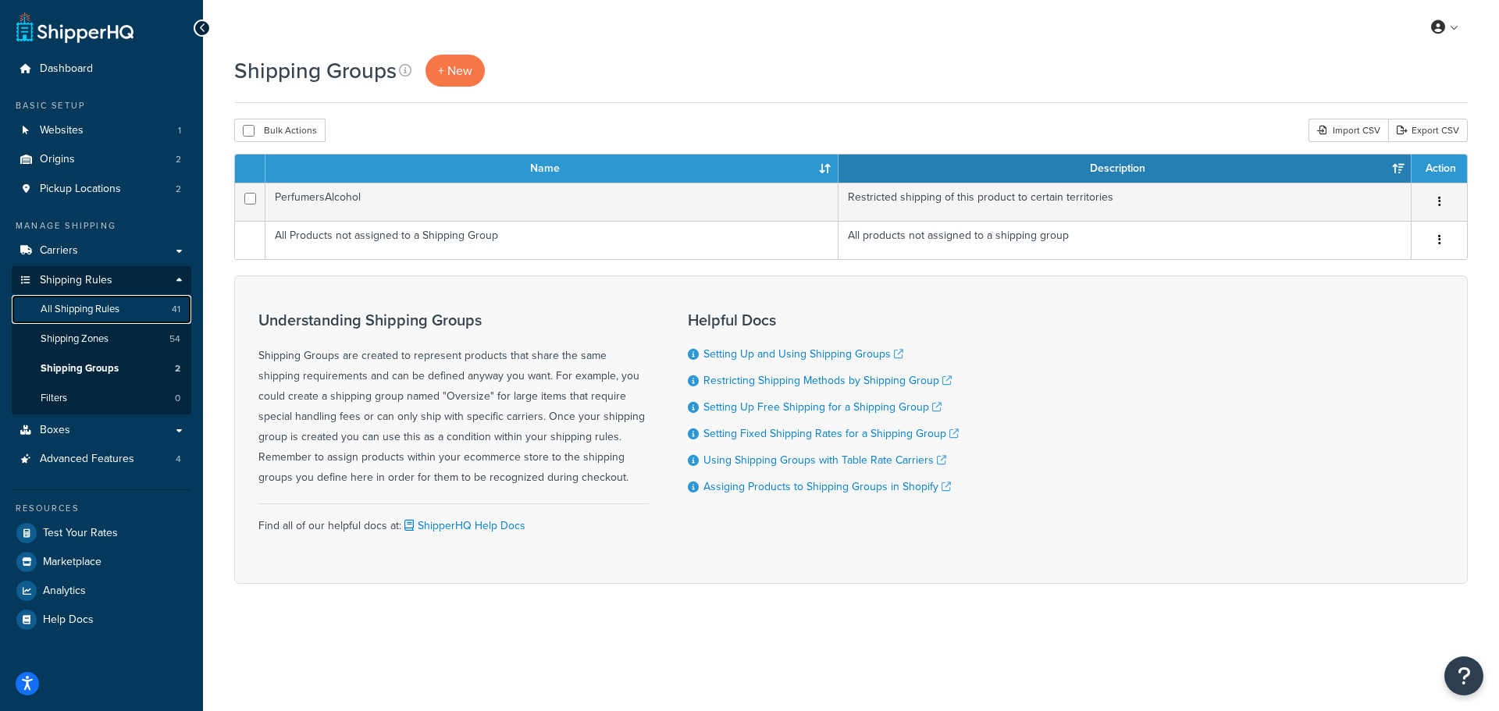
click at [82, 307] on span "All Shipping Rules" at bounding box center [80, 309] width 79 height 13
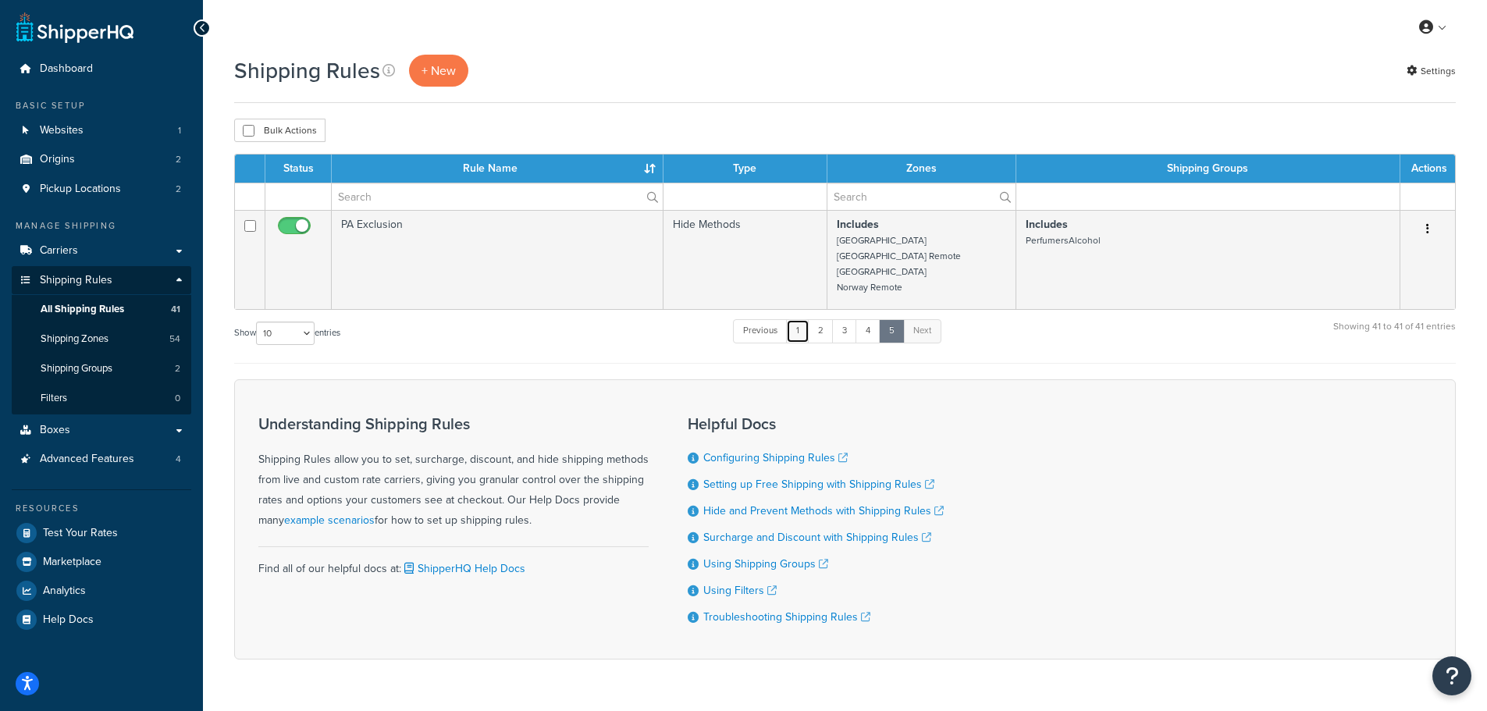
click at [803, 329] on link "1" at bounding box center [797, 330] width 23 height 23
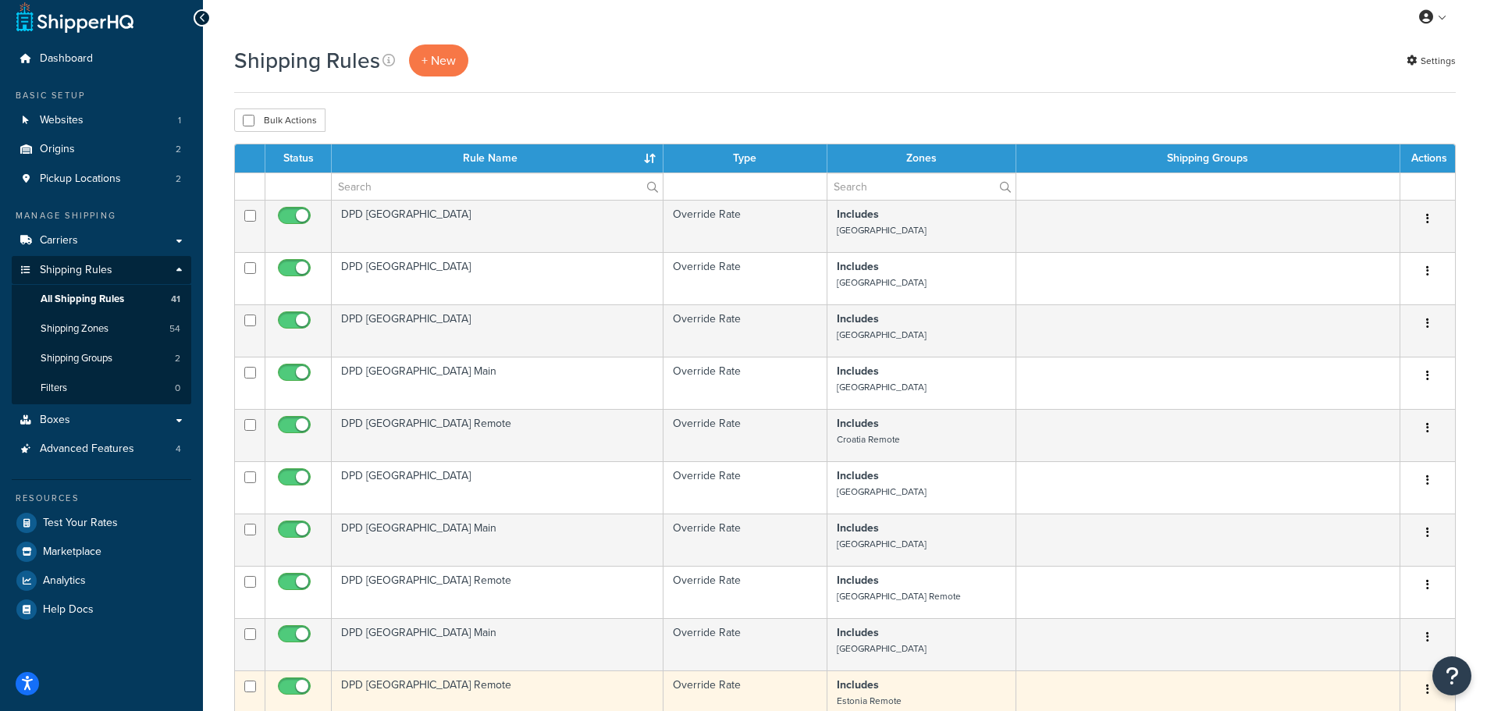
scroll to position [88, 0]
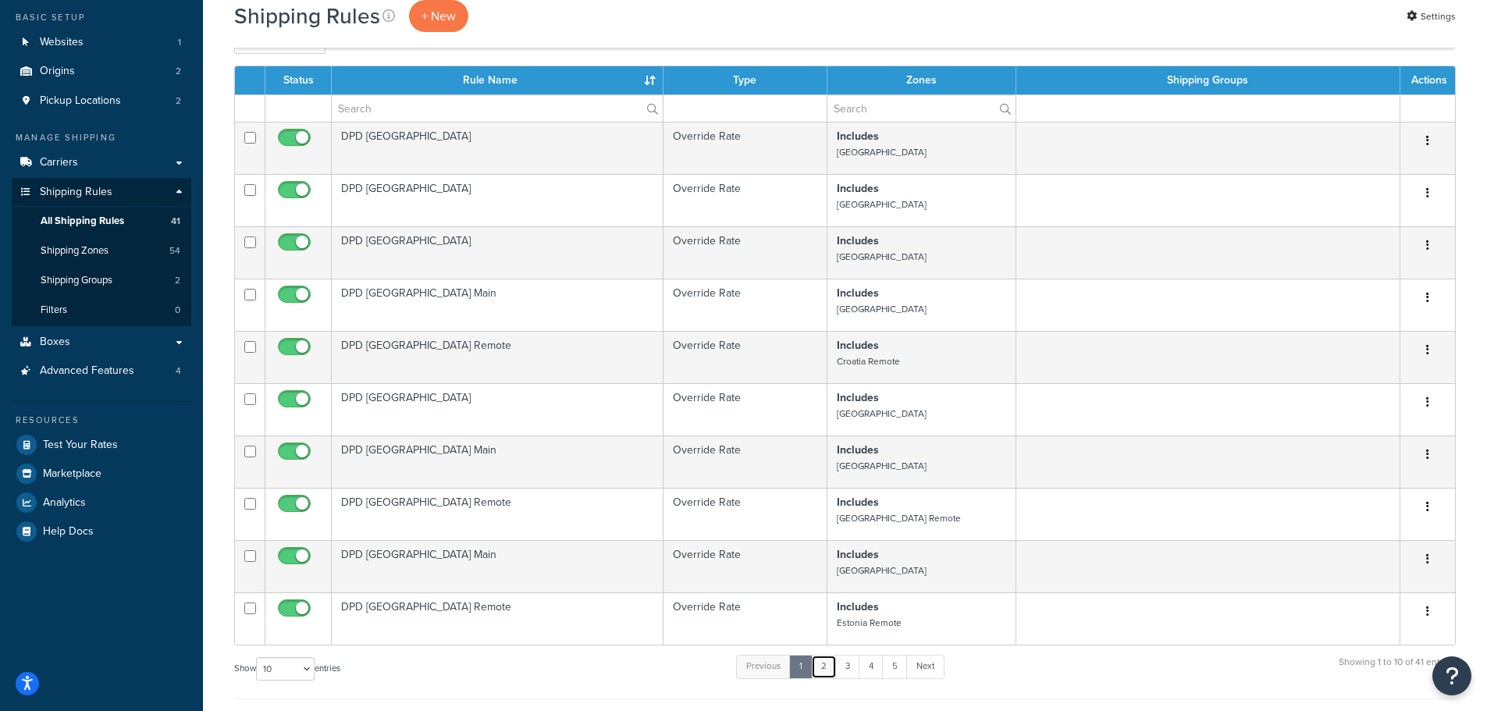
click at [828, 667] on link "2" at bounding box center [824, 666] width 26 height 23
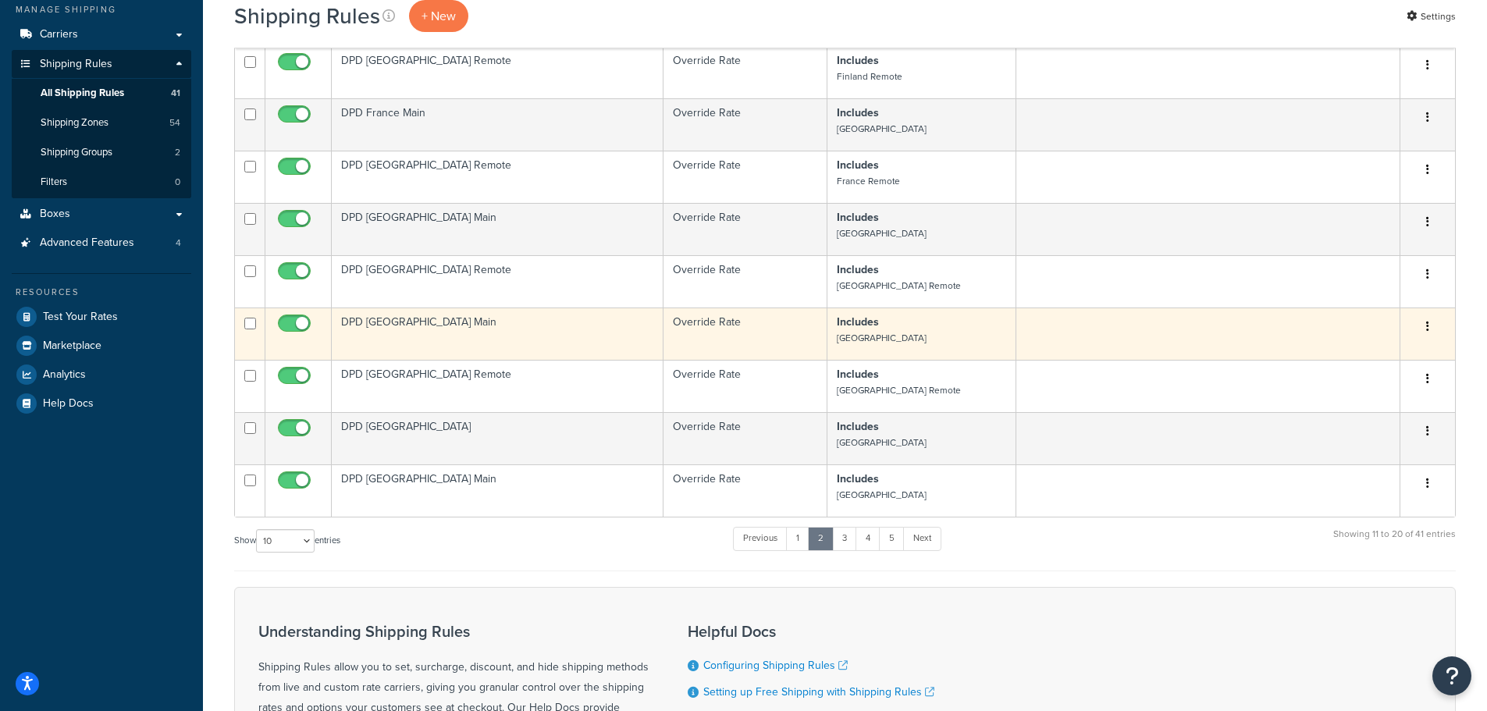
scroll to position [244, 0]
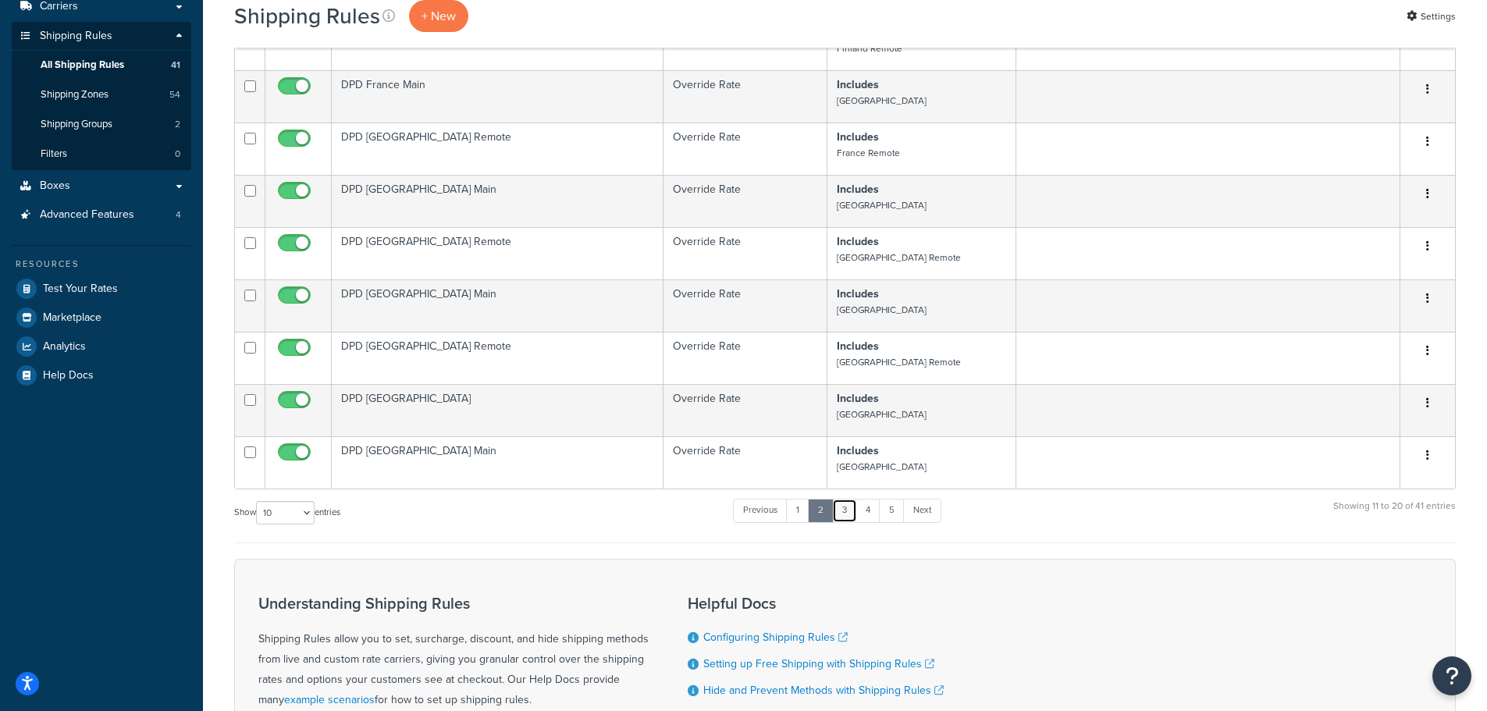
click at [847, 506] on link "3" at bounding box center [844, 510] width 25 height 23
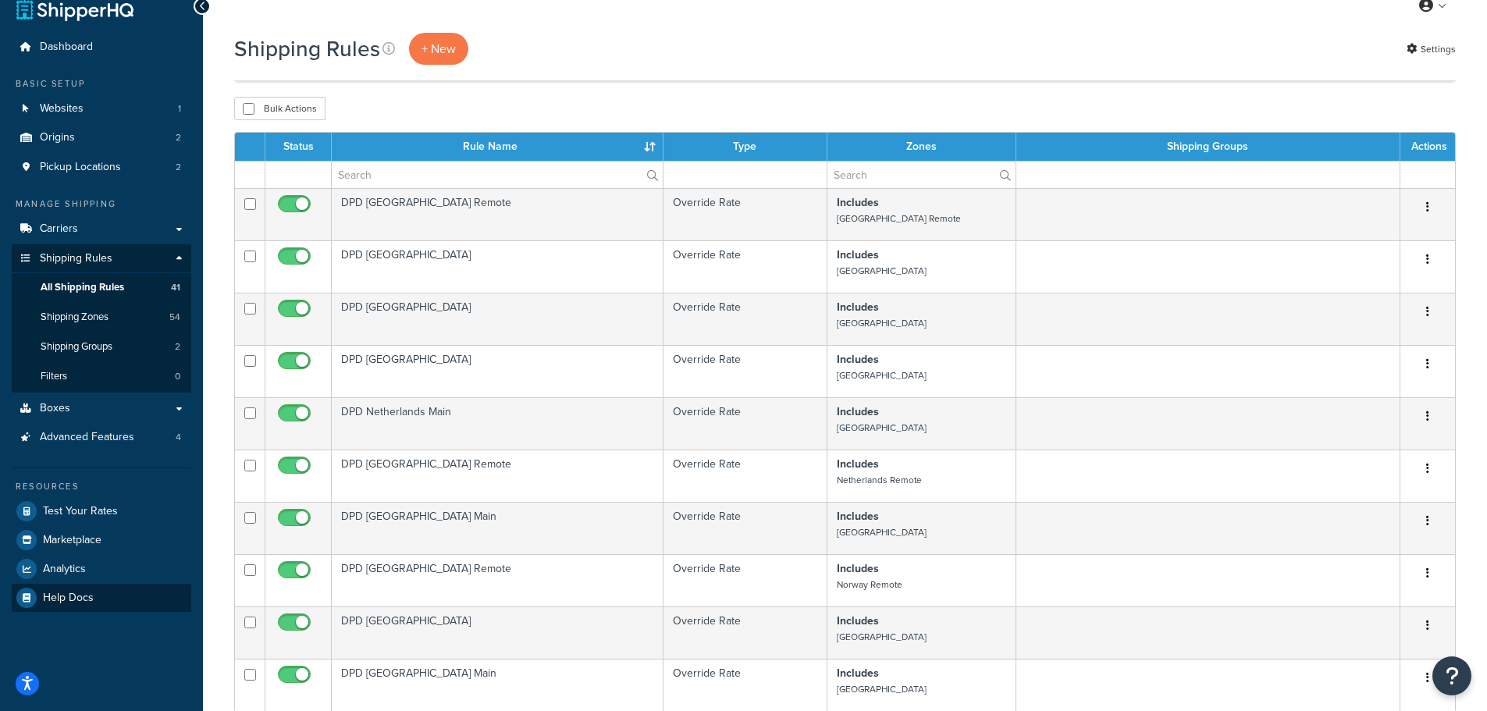
scroll to position [0, 0]
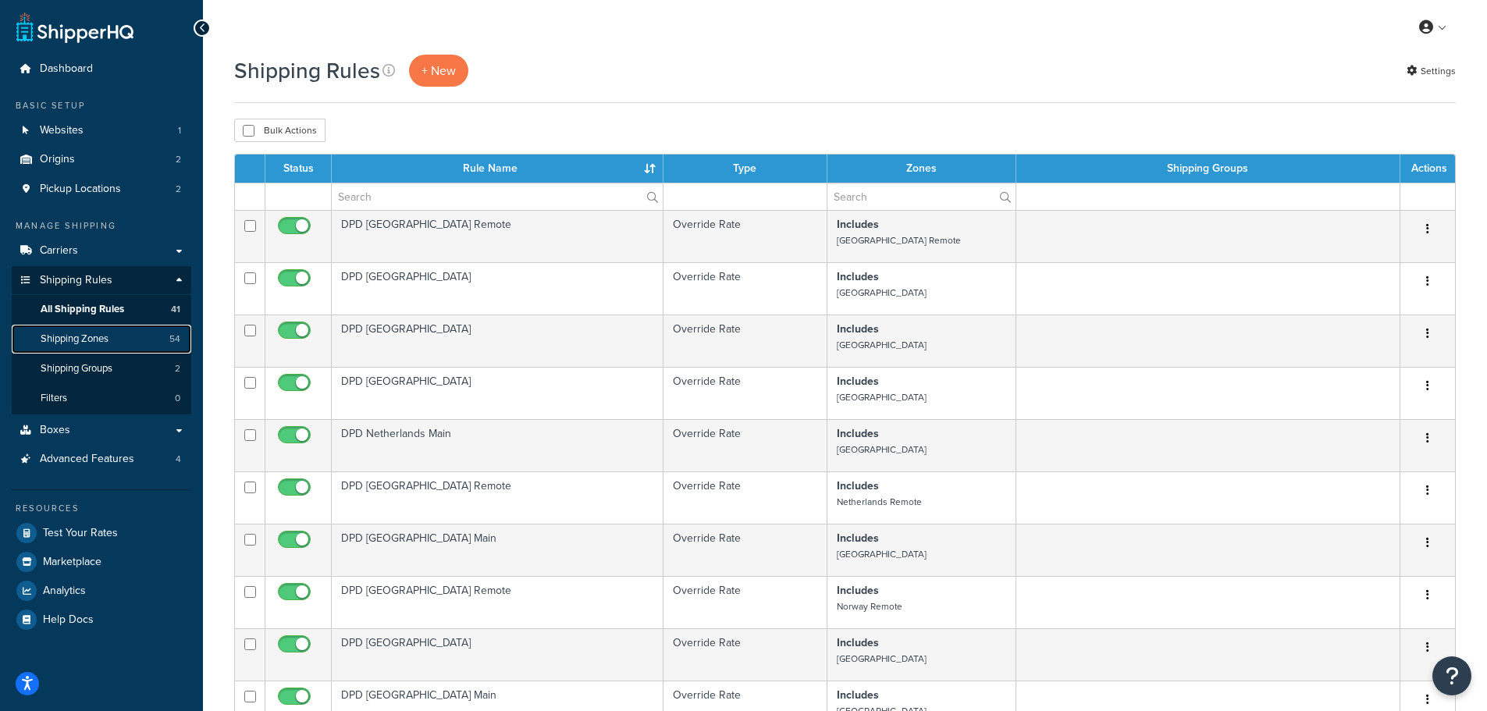
click at [79, 337] on span "Shipping Zones" at bounding box center [75, 339] width 68 height 13
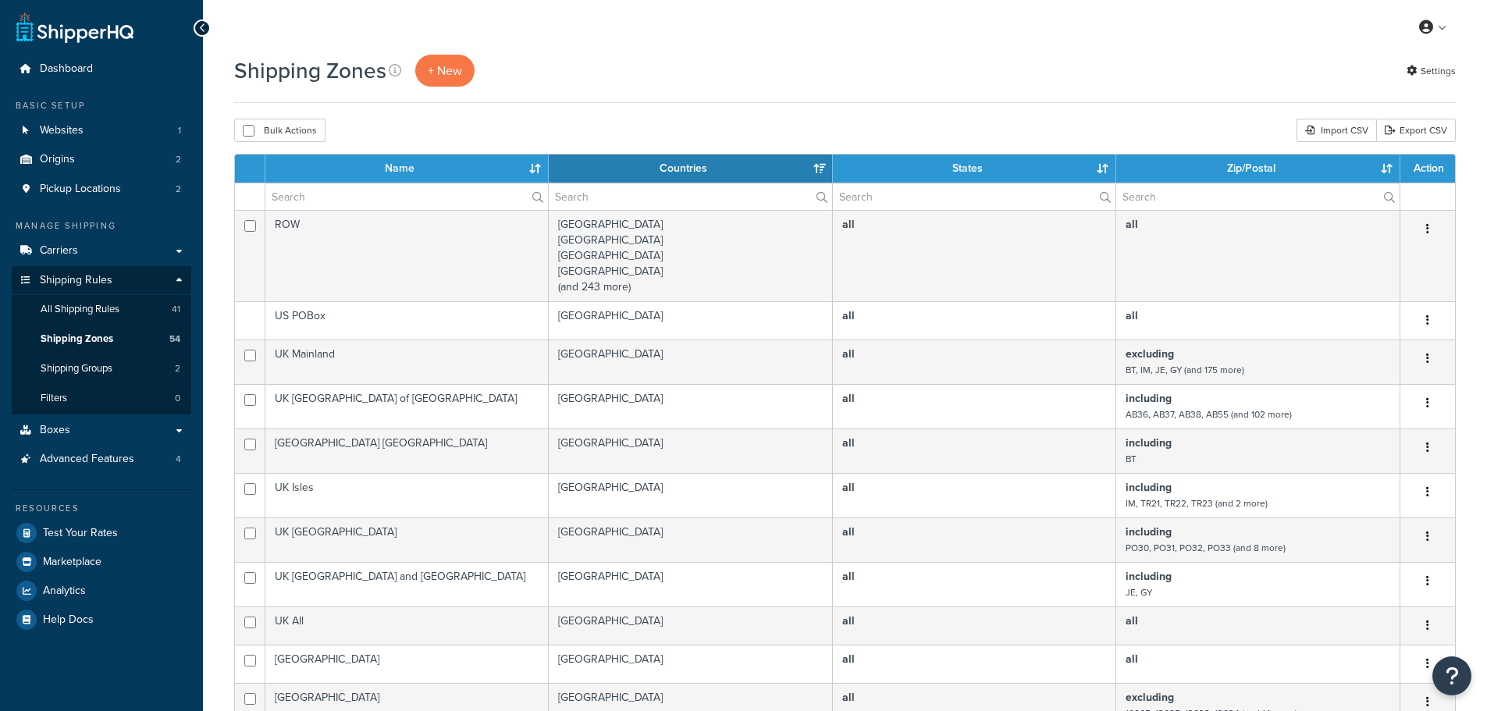
select select "15"
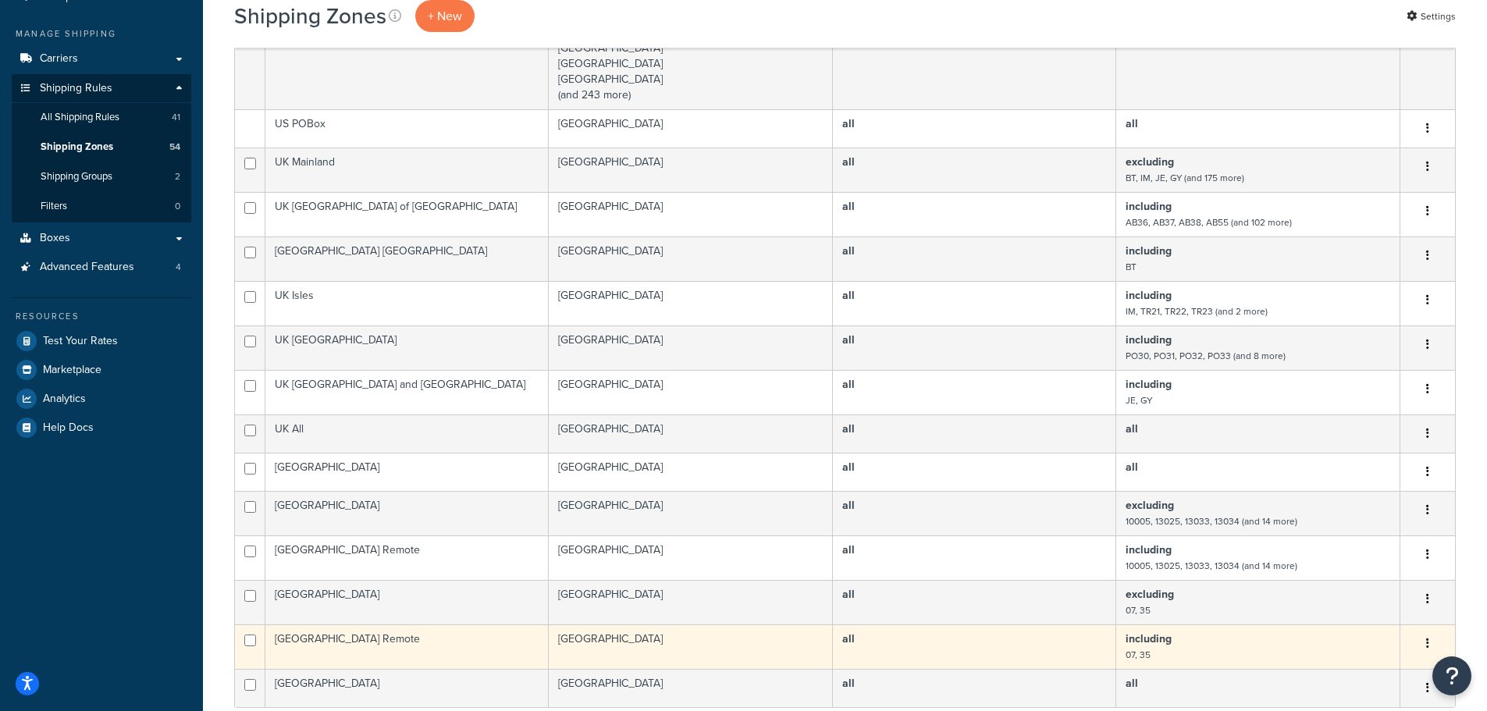
scroll to position [156, 0]
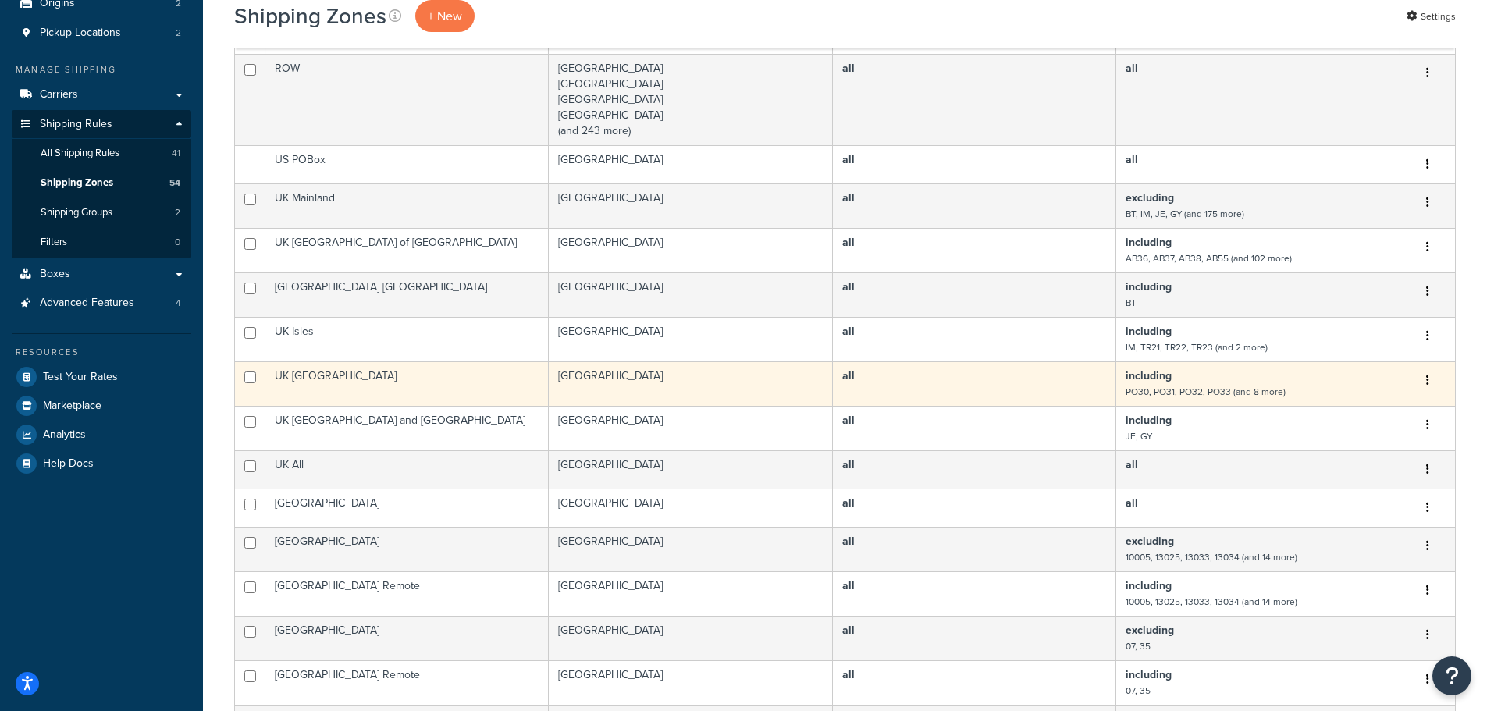
click at [447, 380] on td "UK [GEOGRAPHIC_DATA]" at bounding box center [406, 384] width 283 height 45
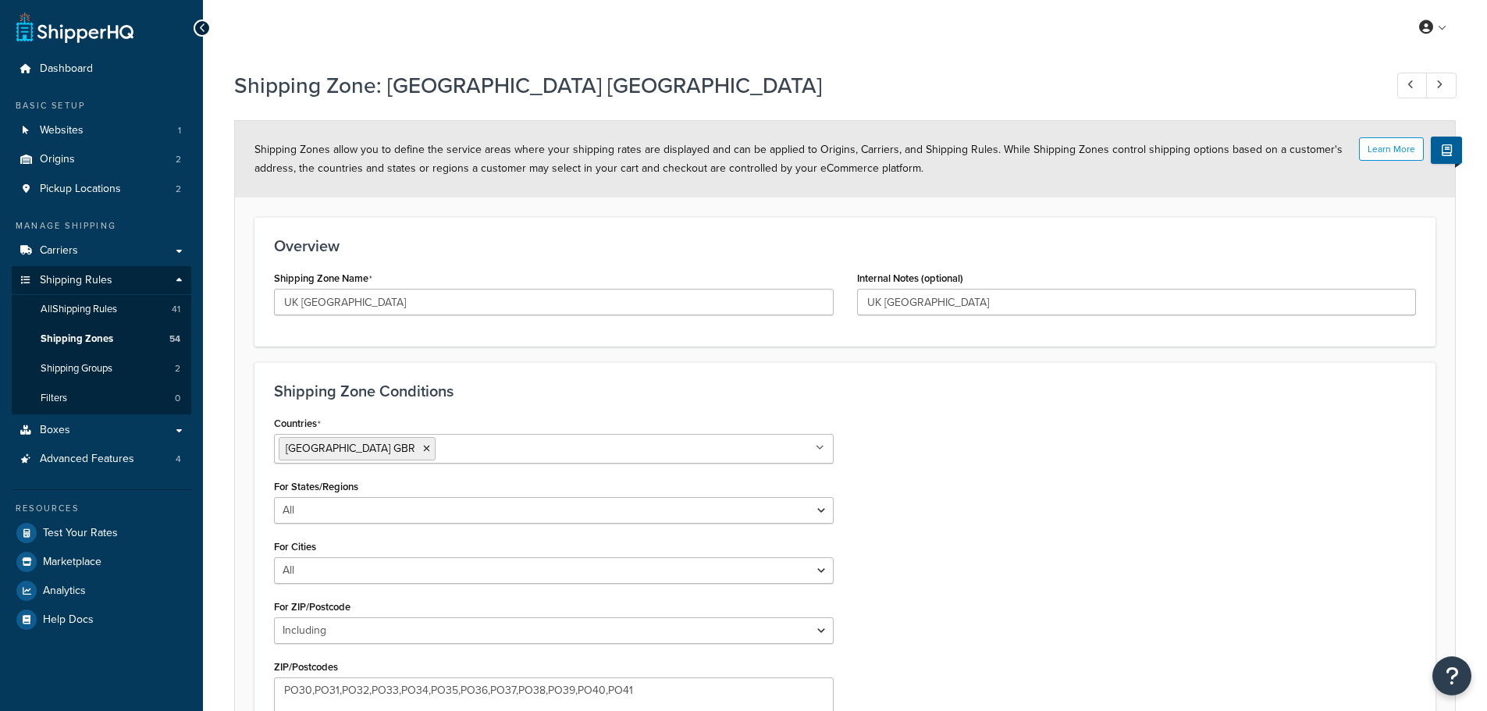
select select "including"
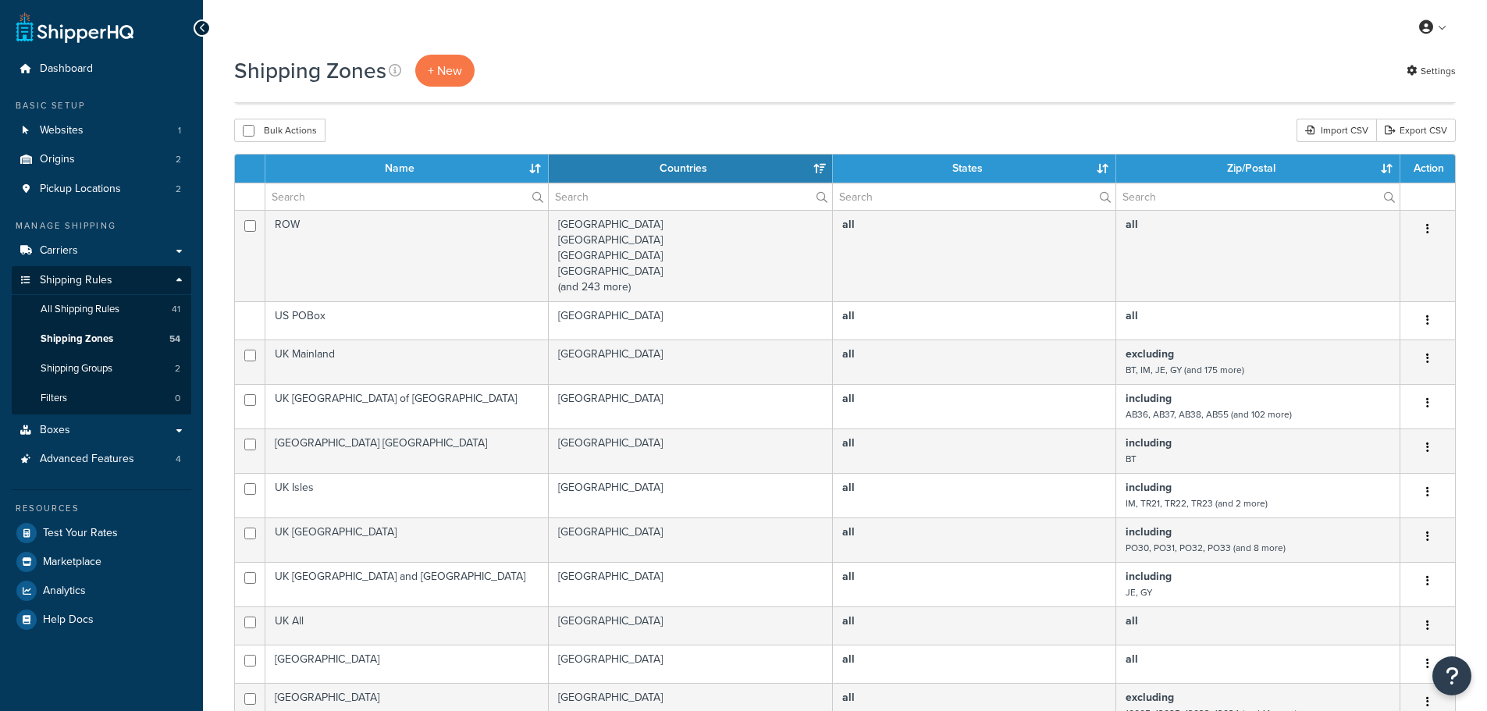
select select "15"
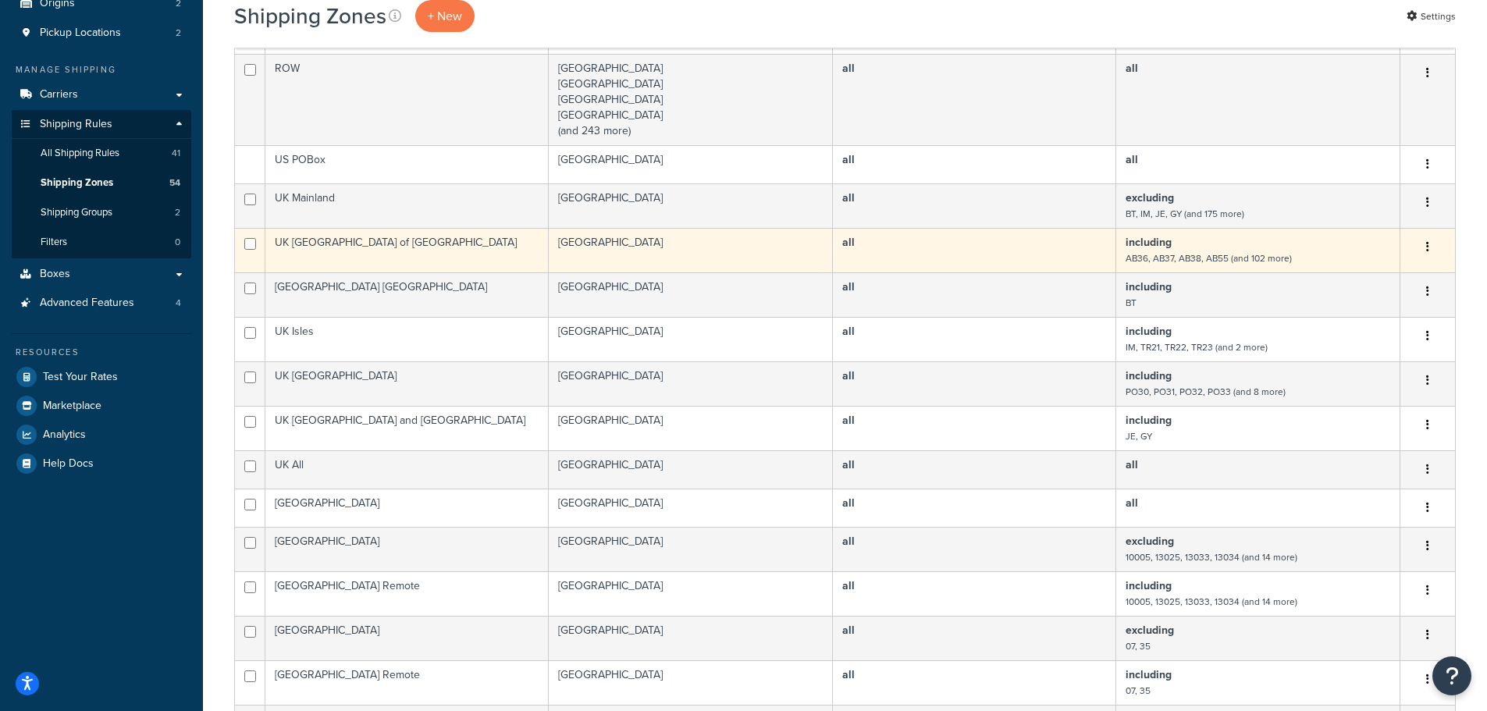
click at [499, 246] on td "UK Highlands and Islands of Scotland" at bounding box center [406, 250] width 283 height 45
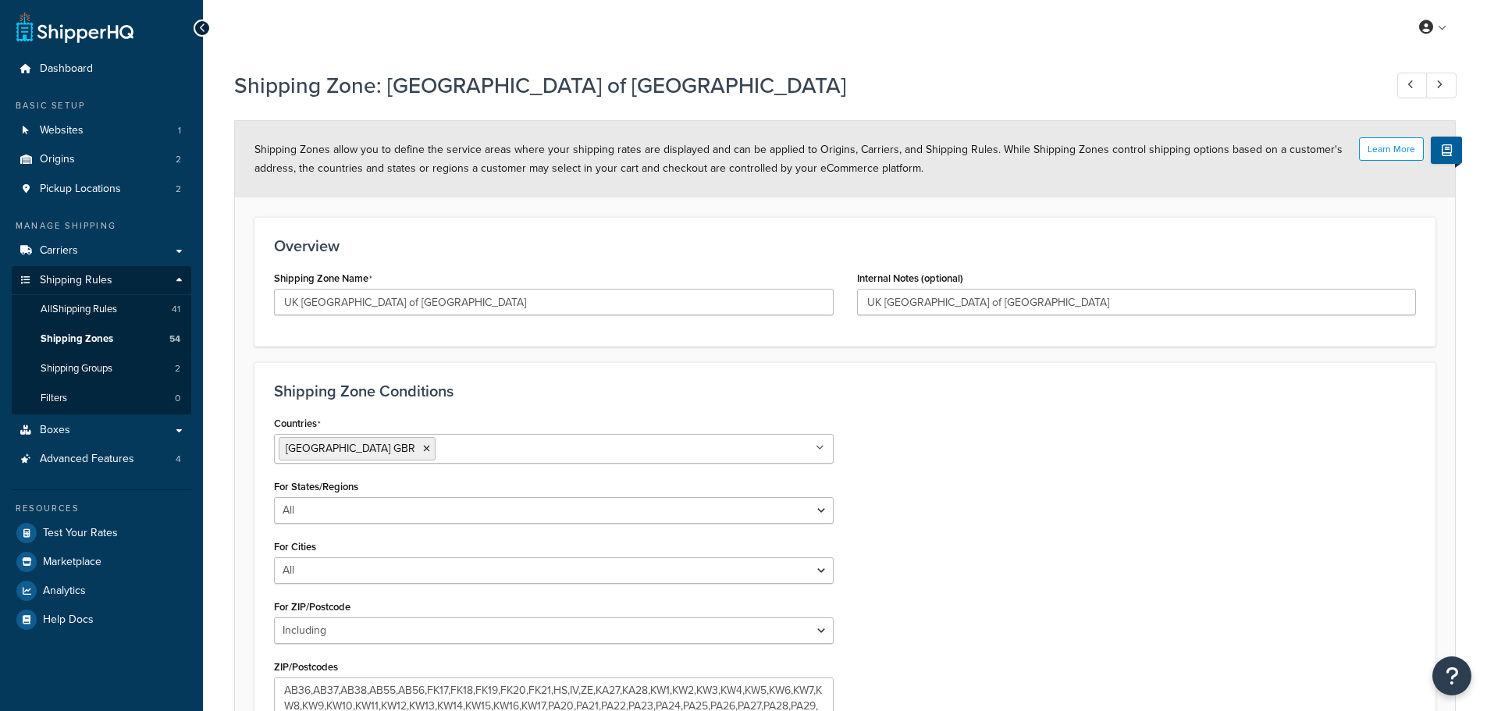
select select "including"
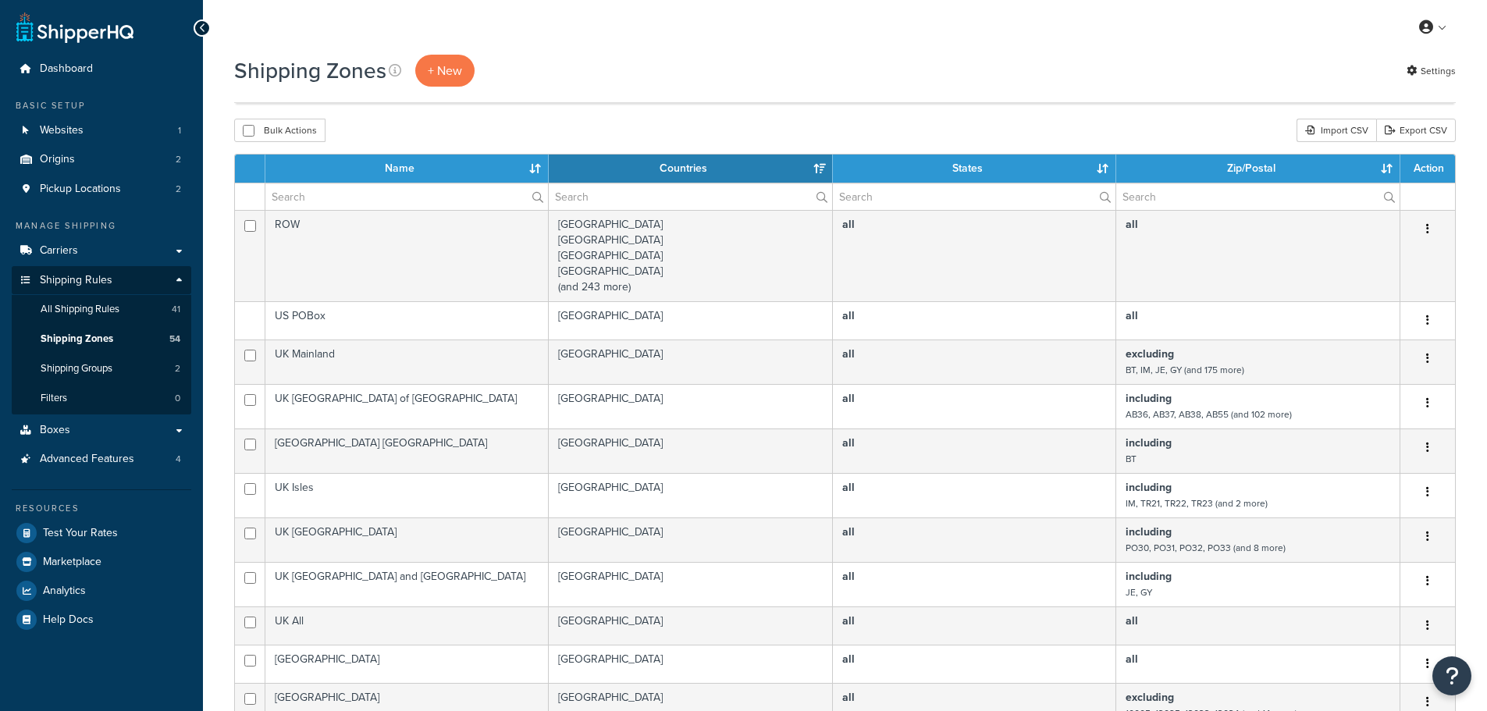
select select "15"
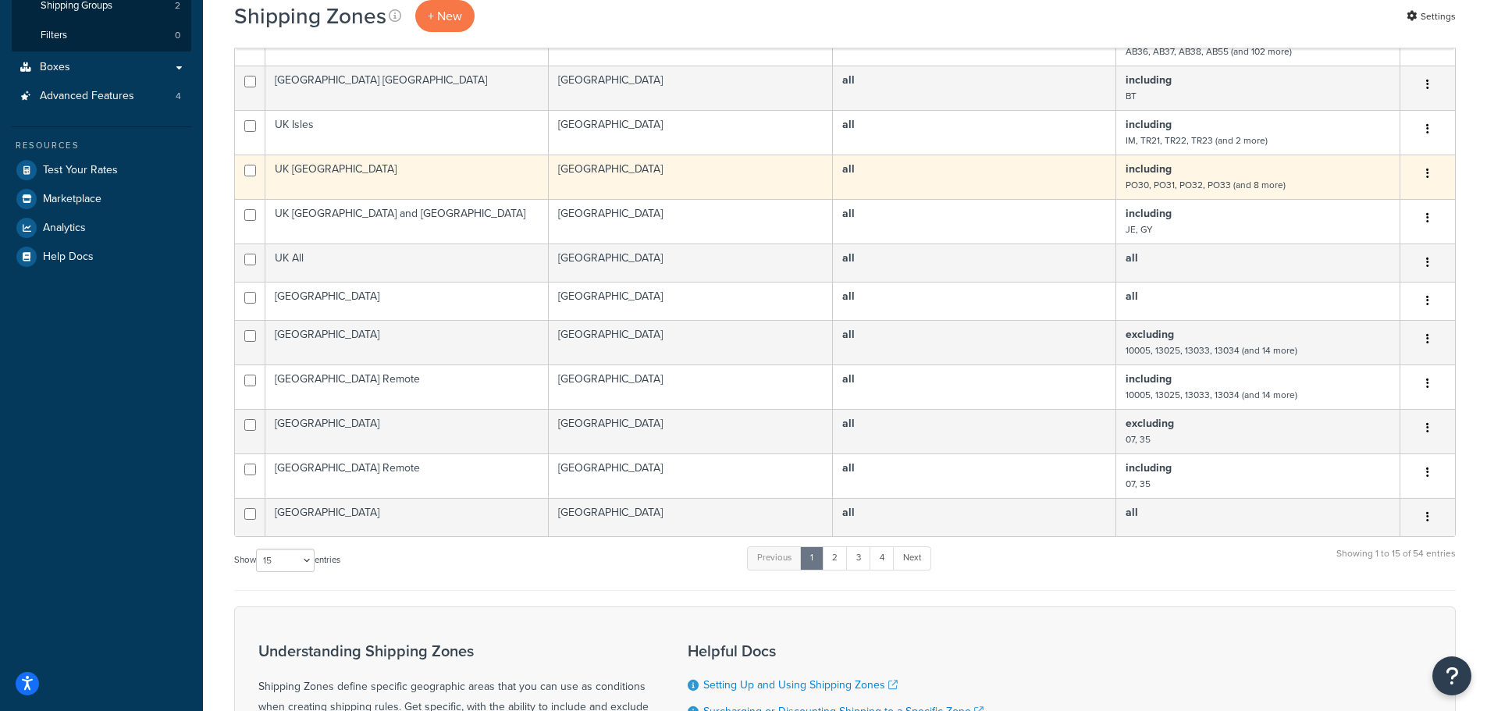
scroll to position [390, 0]
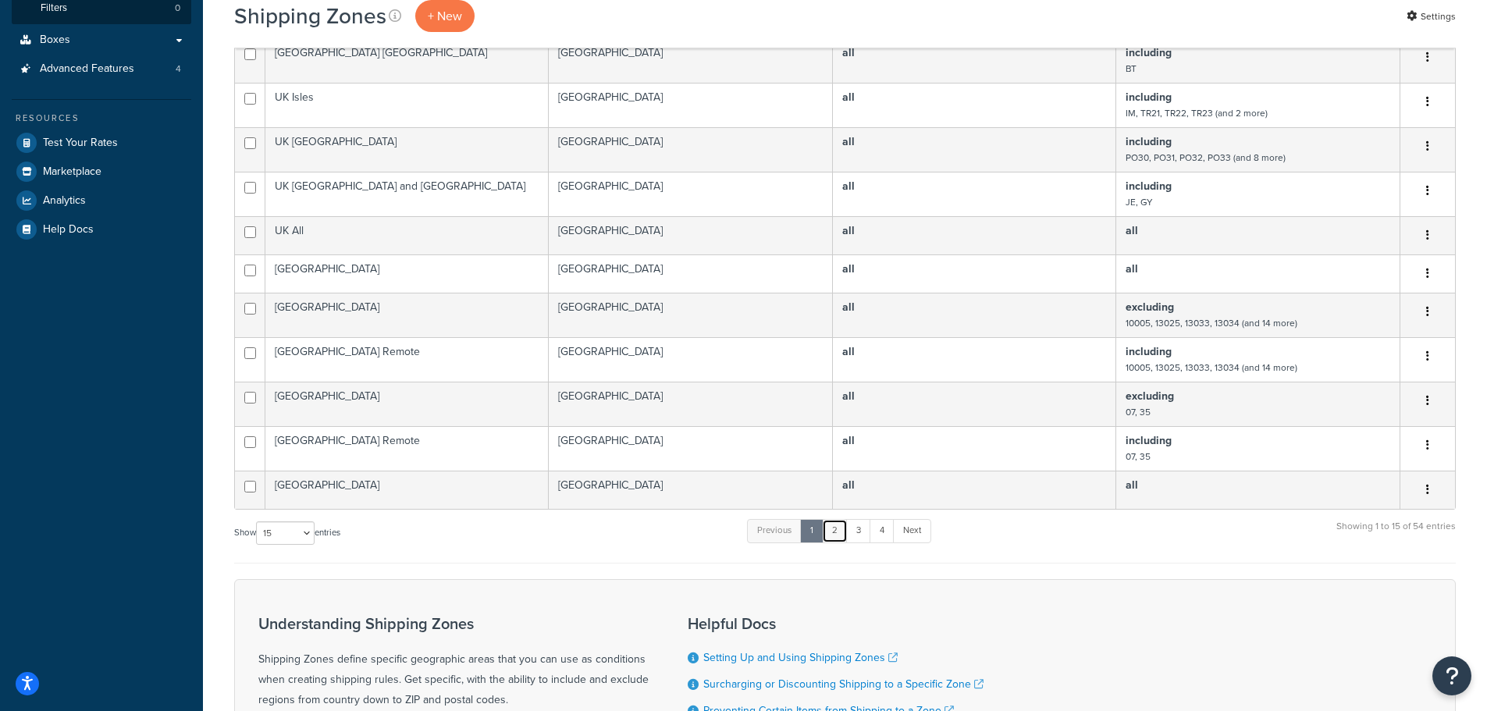
click at [834, 525] on link "2" at bounding box center [835, 530] width 26 height 23
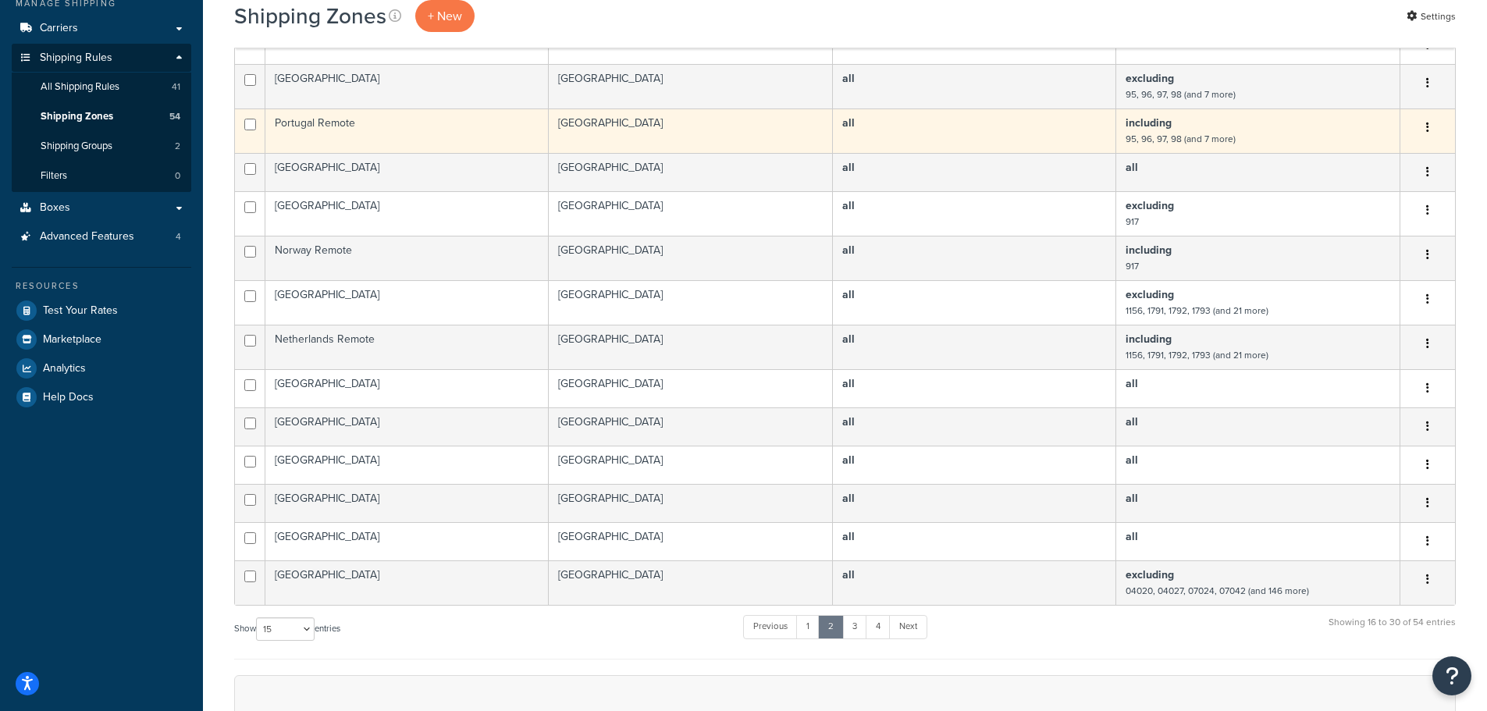
scroll to position [312, 0]
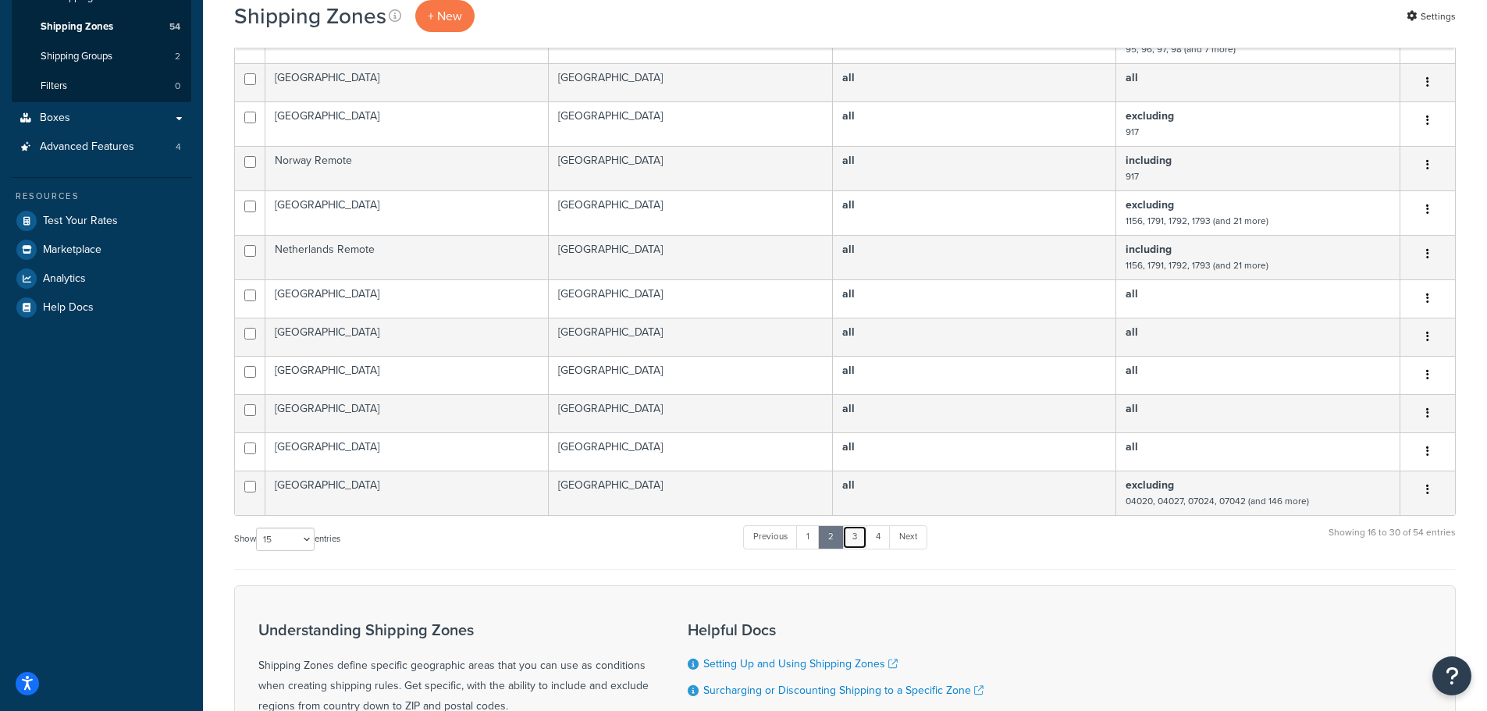
click at [855, 536] on link "3" at bounding box center [854, 536] width 25 height 23
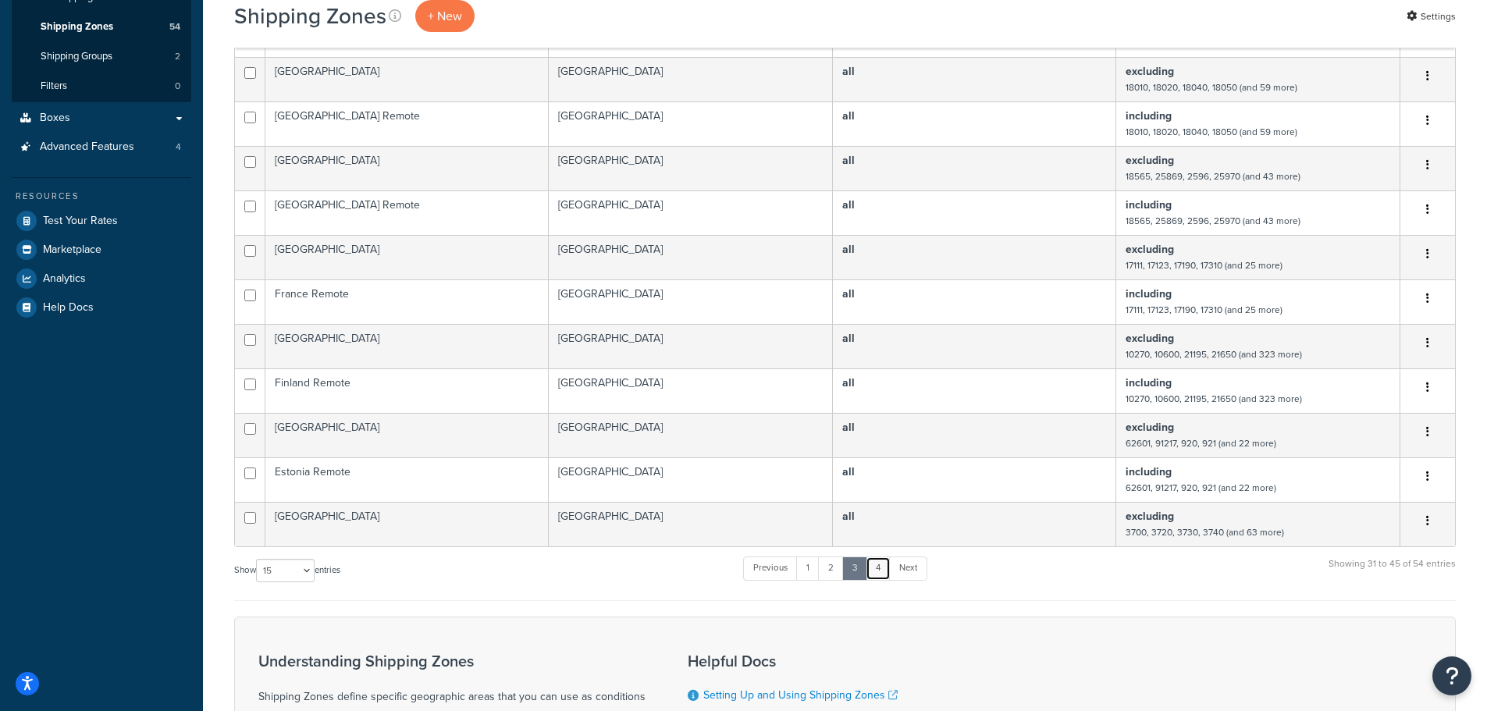
click at [887, 571] on link "4" at bounding box center [878, 568] width 25 height 23
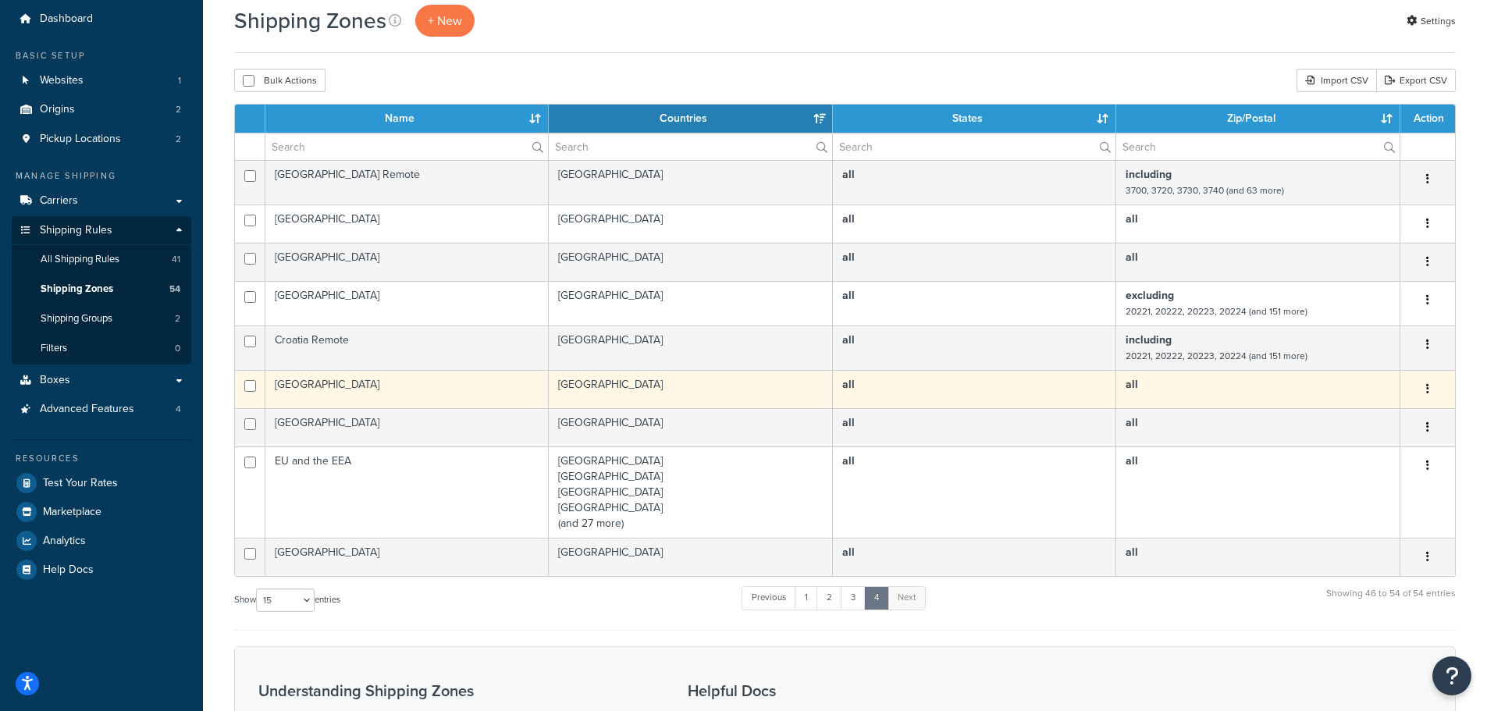
scroll to position [78, 0]
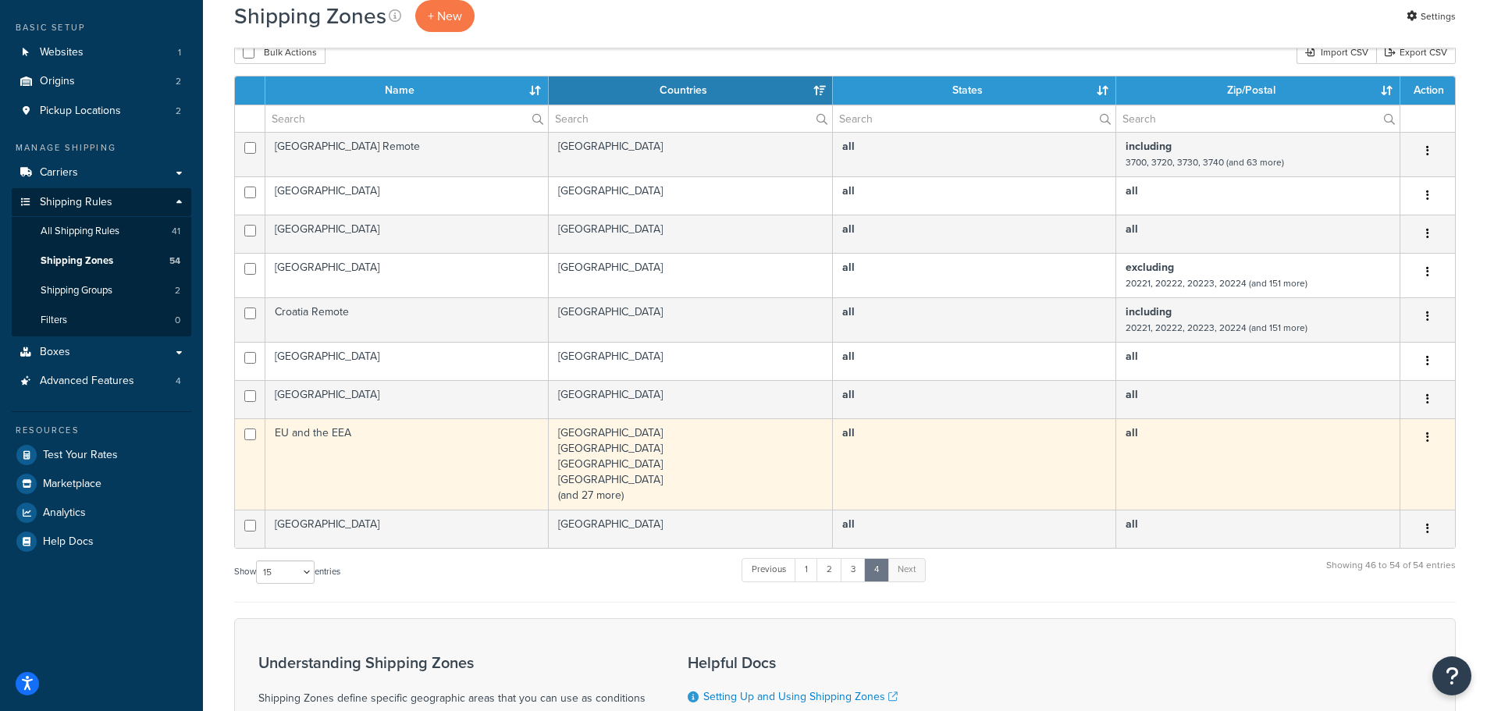
click at [476, 451] on td "EU and the EEA" at bounding box center [406, 463] width 283 height 91
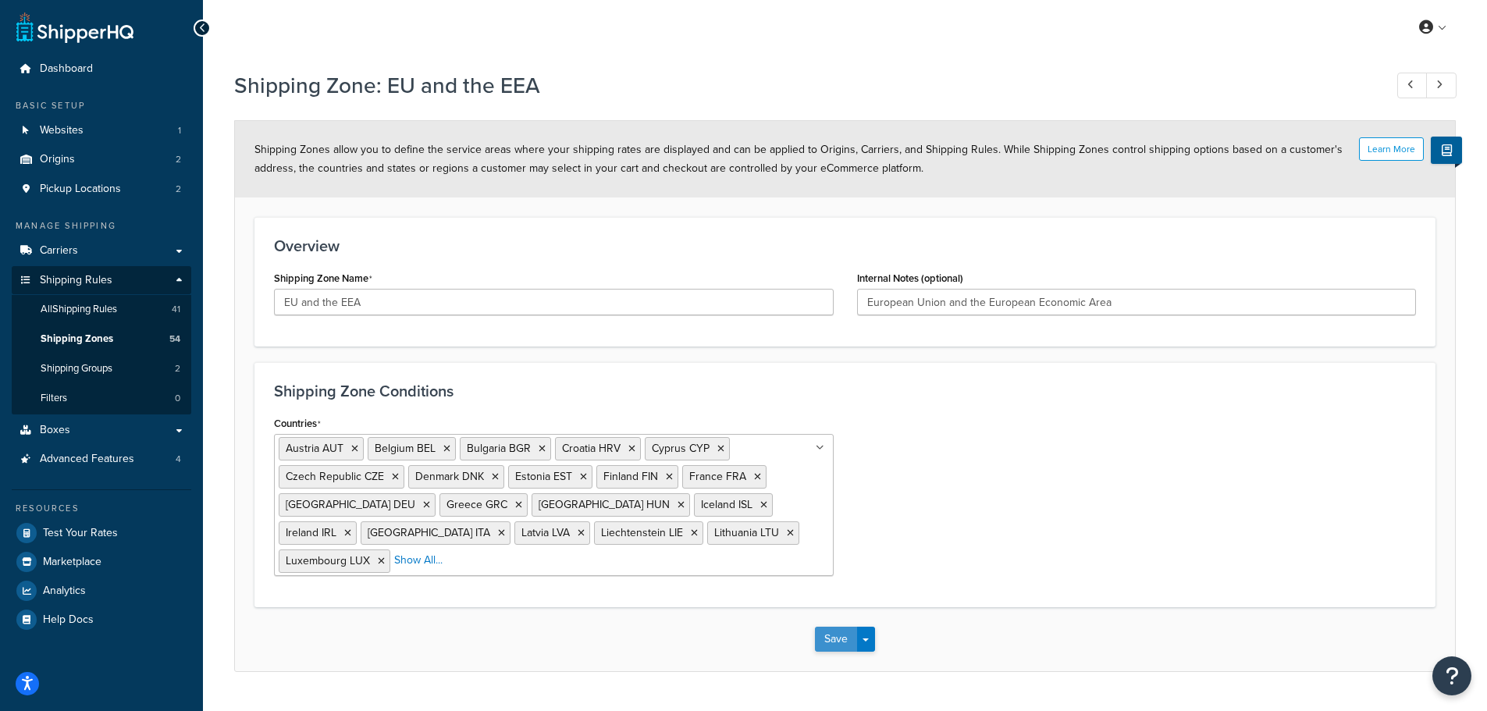
click at [835, 631] on button "Save" at bounding box center [836, 639] width 42 height 25
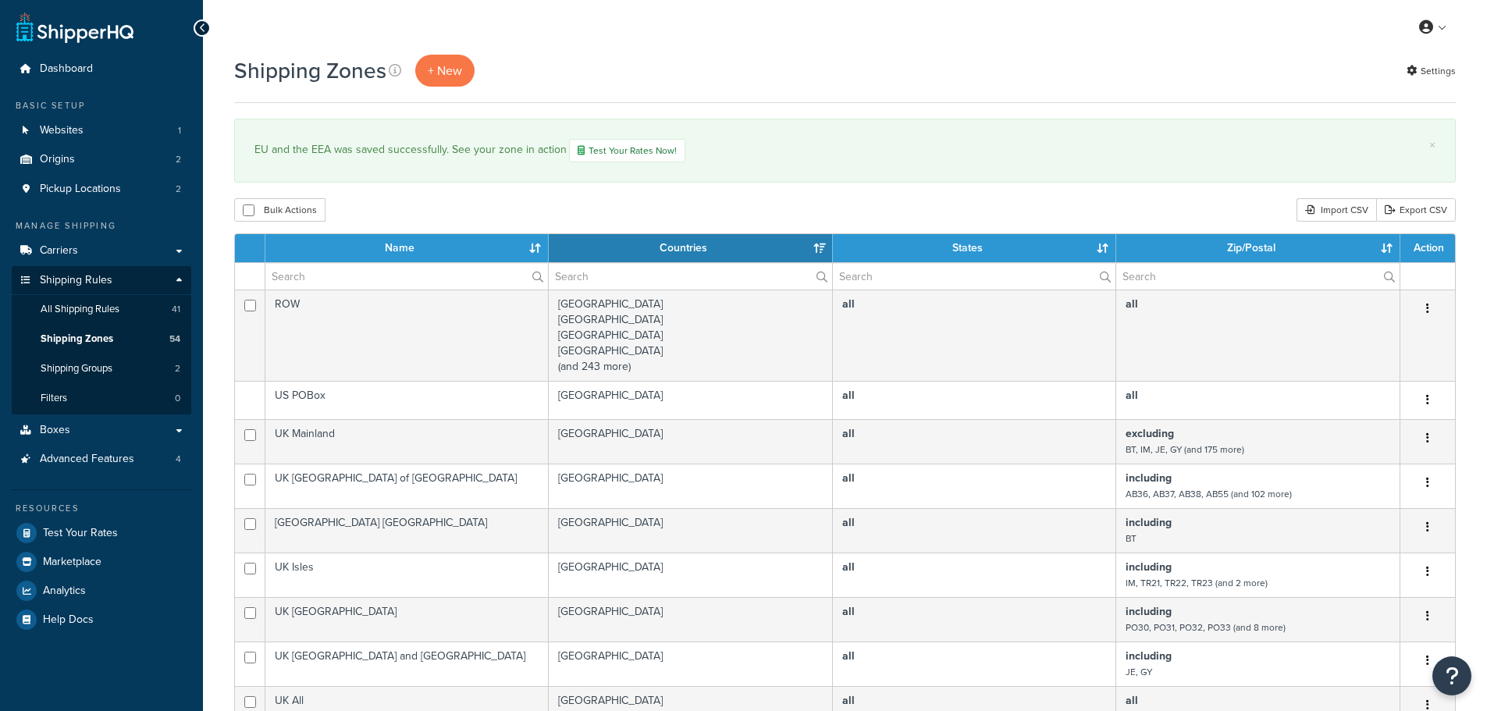
select select "15"
click at [77, 191] on span "Pickup Locations" at bounding box center [80, 189] width 81 height 13
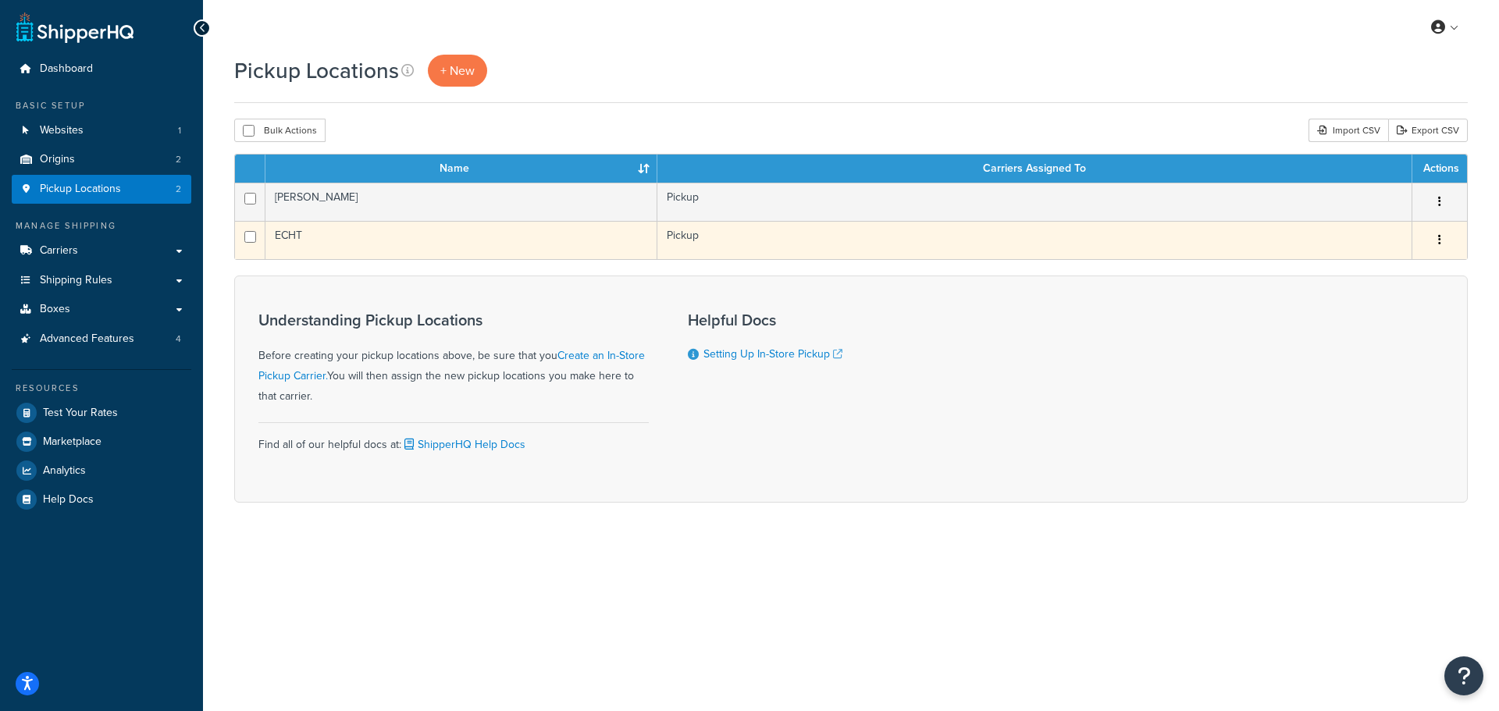
click at [296, 235] on td "ECHT" at bounding box center [461, 240] width 392 height 38
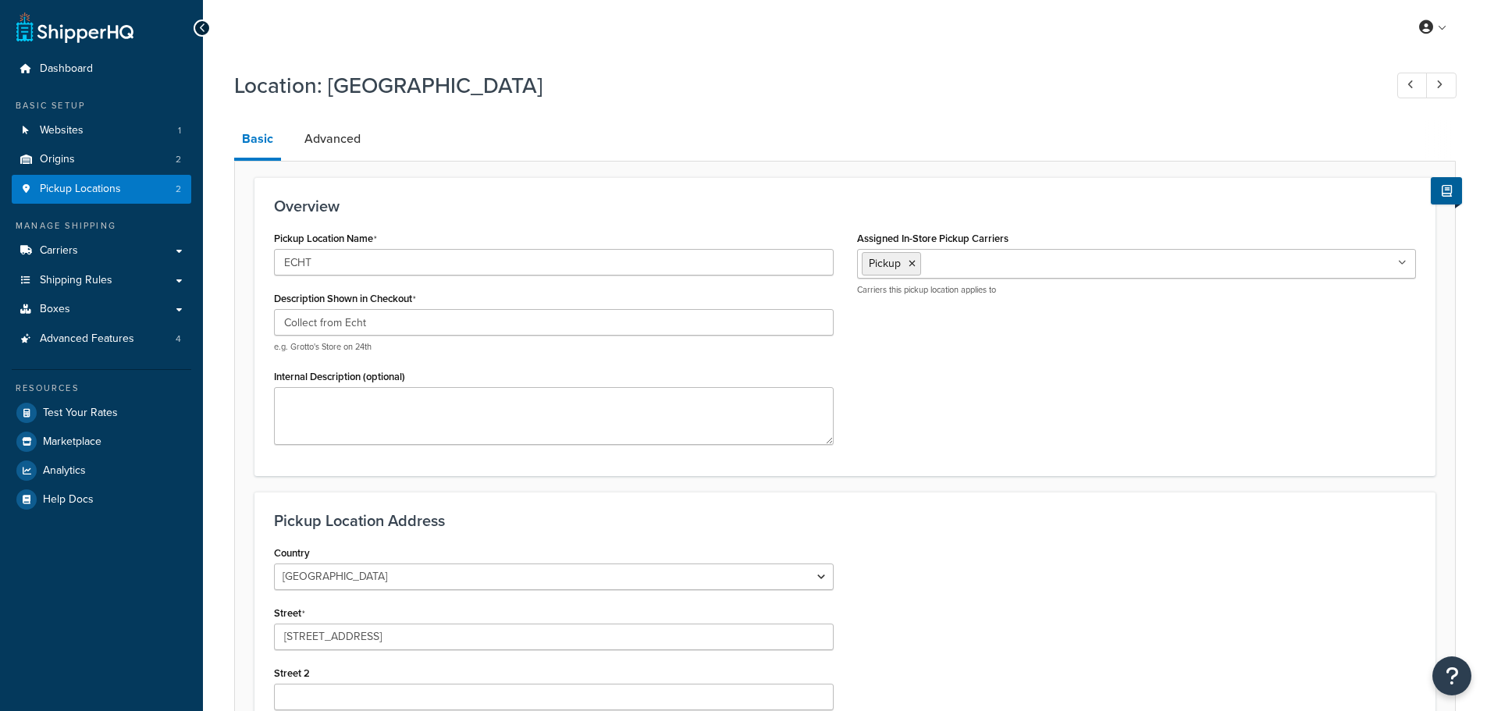
select select "1152"
click at [340, 126] on link "Advanced" at bounding box center [333, 138] width 72 height 37
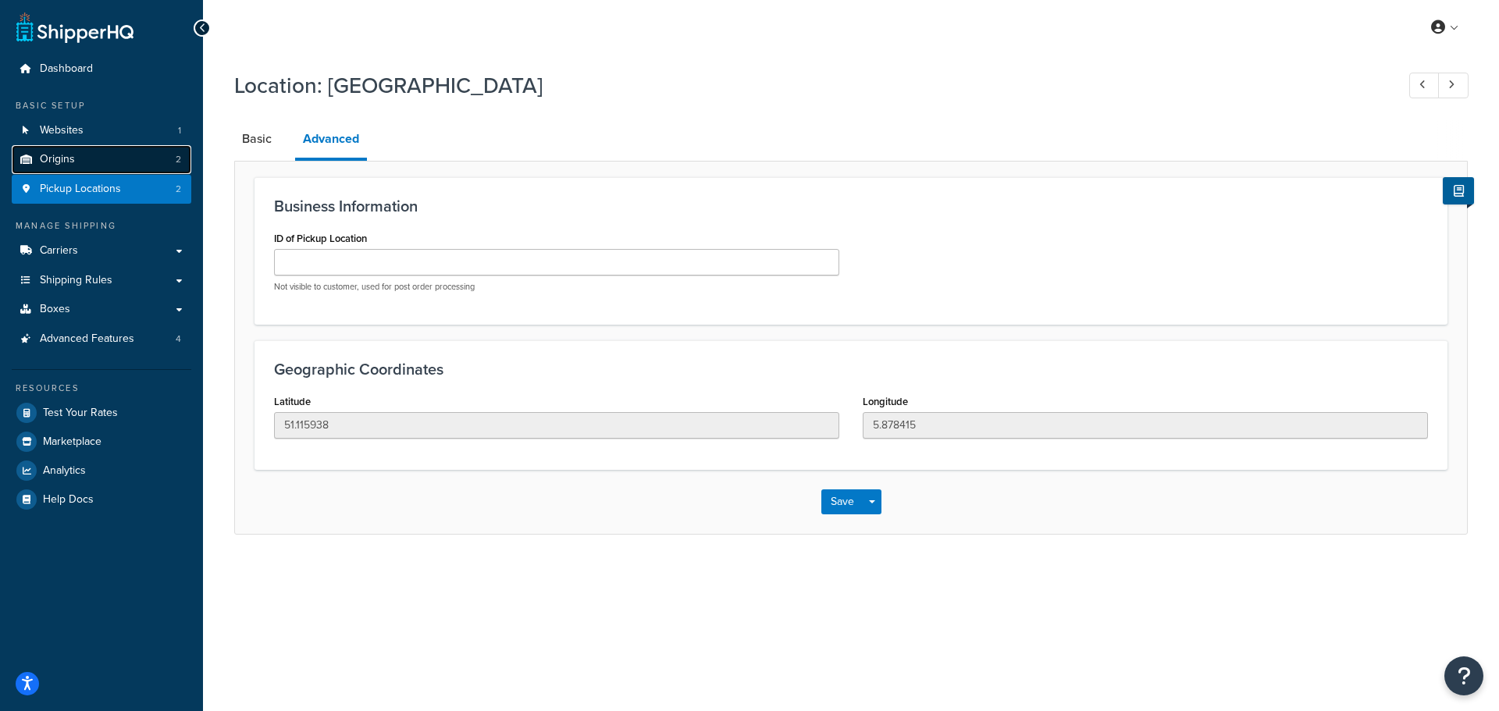
click at [62, 155] on span "Origins" at bounding box center [57, 159] width 35 height 13
